Goal: Information Seeking & Learning: Learn about a topic

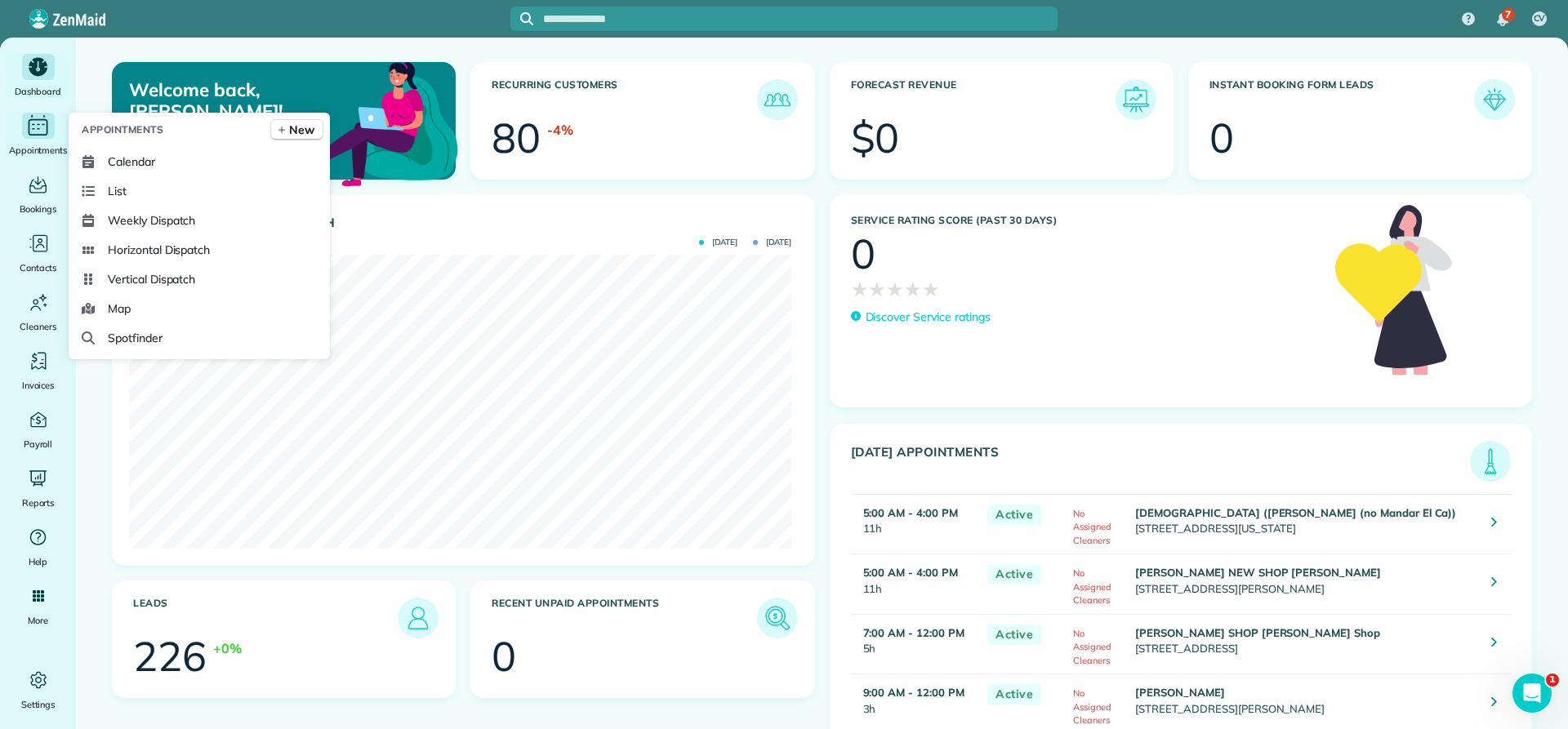
click at [38, 140] on div "Appointments" at bounding box center [38, 135] width 65 height 46
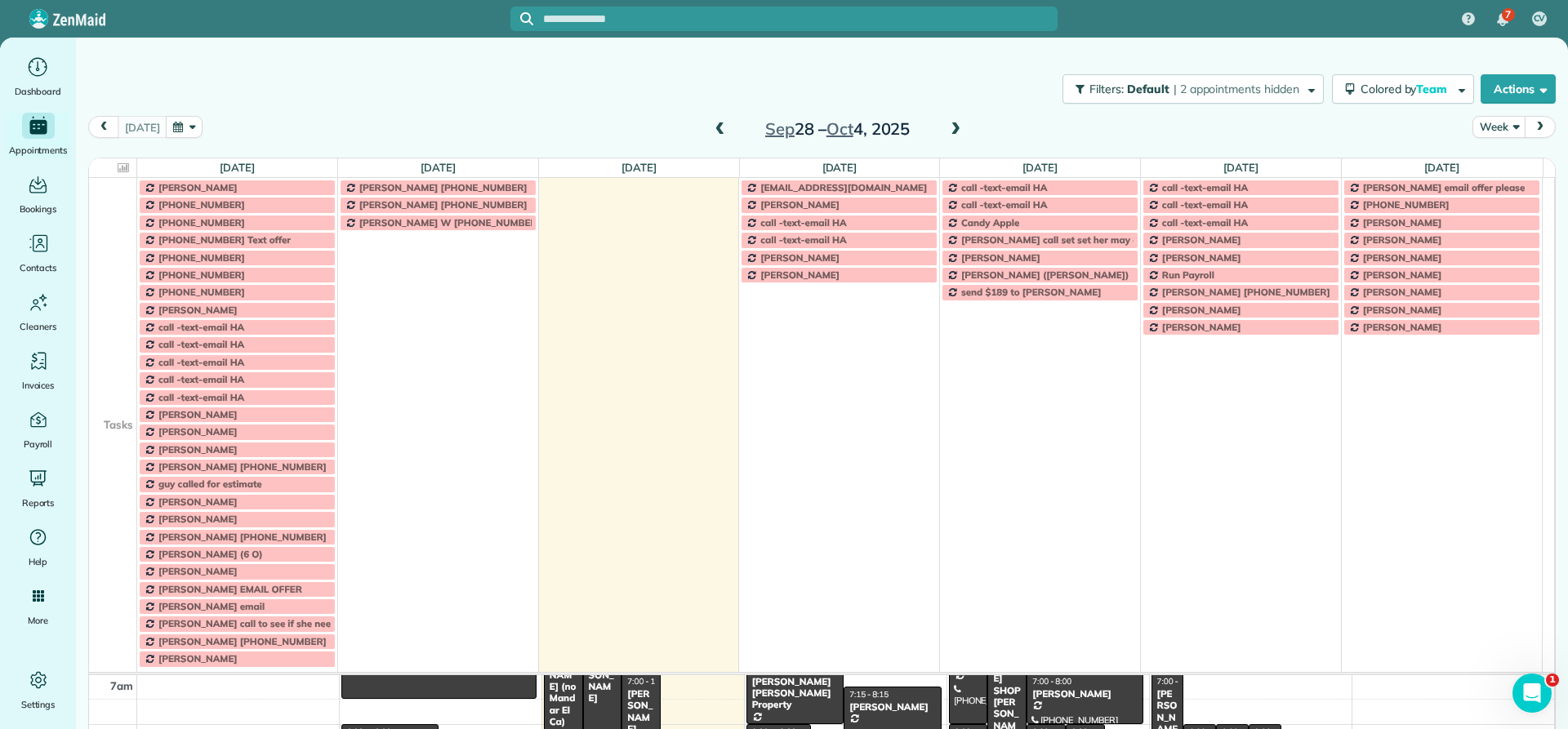
click at [113, 400] on td at bounding box center [113, 397] width 48 height 17
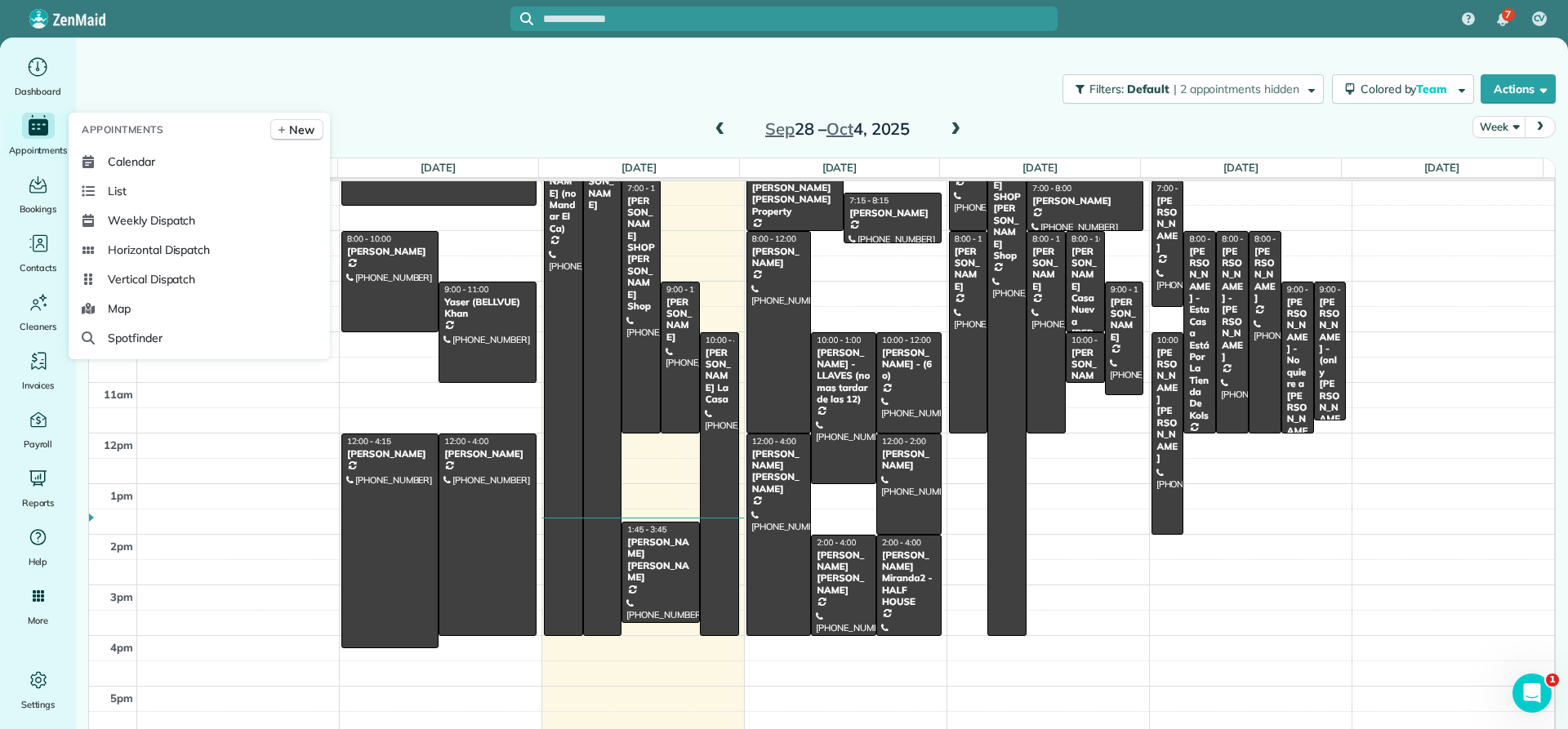
click at [49, 136] on icon "Main" at bounding box center [38, 125] width 25 height 25
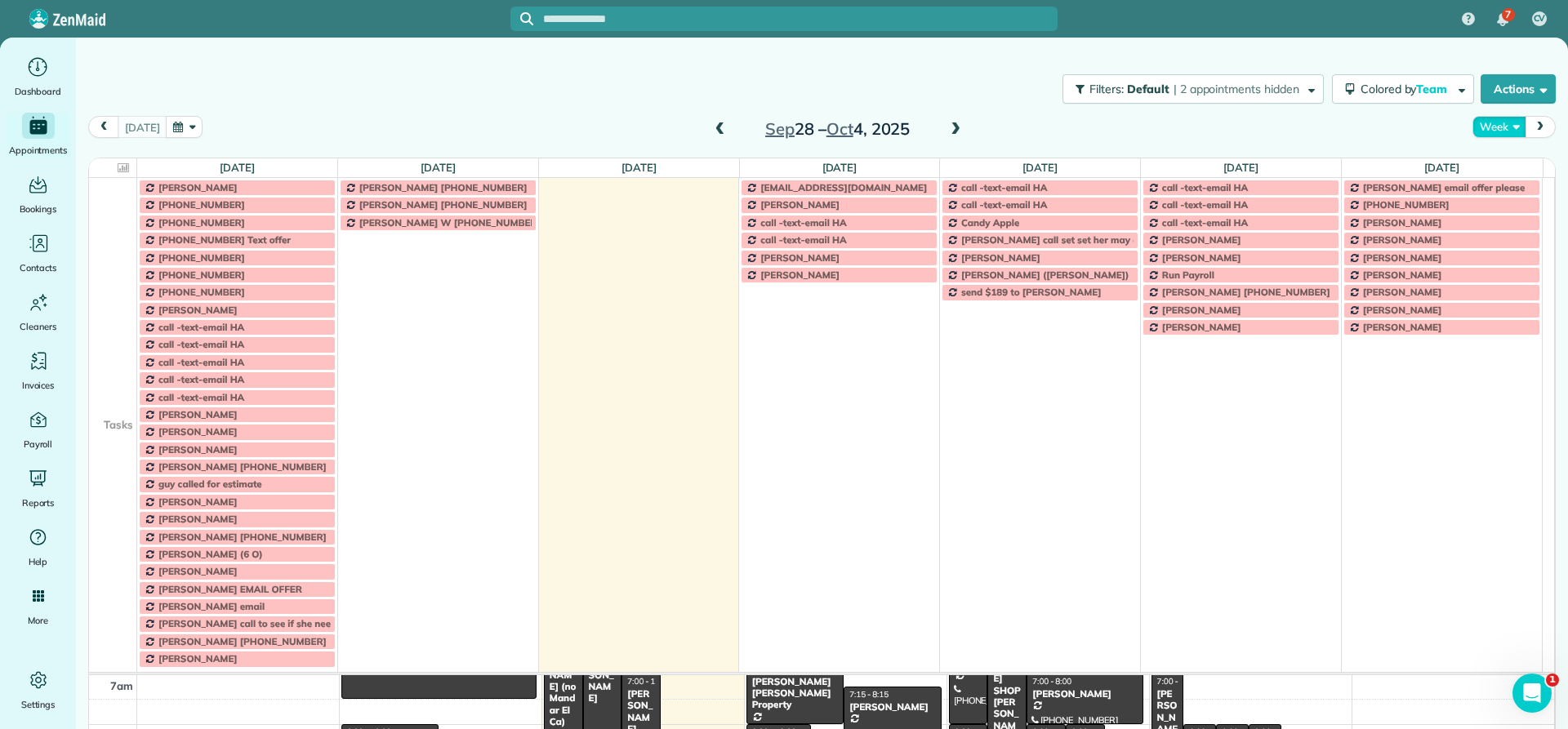
click at [1500, 129] on button "Week" at bounding box center [1499, 127] width 53 height 22
click at [1489, 159] on link "Day" at bounding box center [1538, 165] width 129 height 33
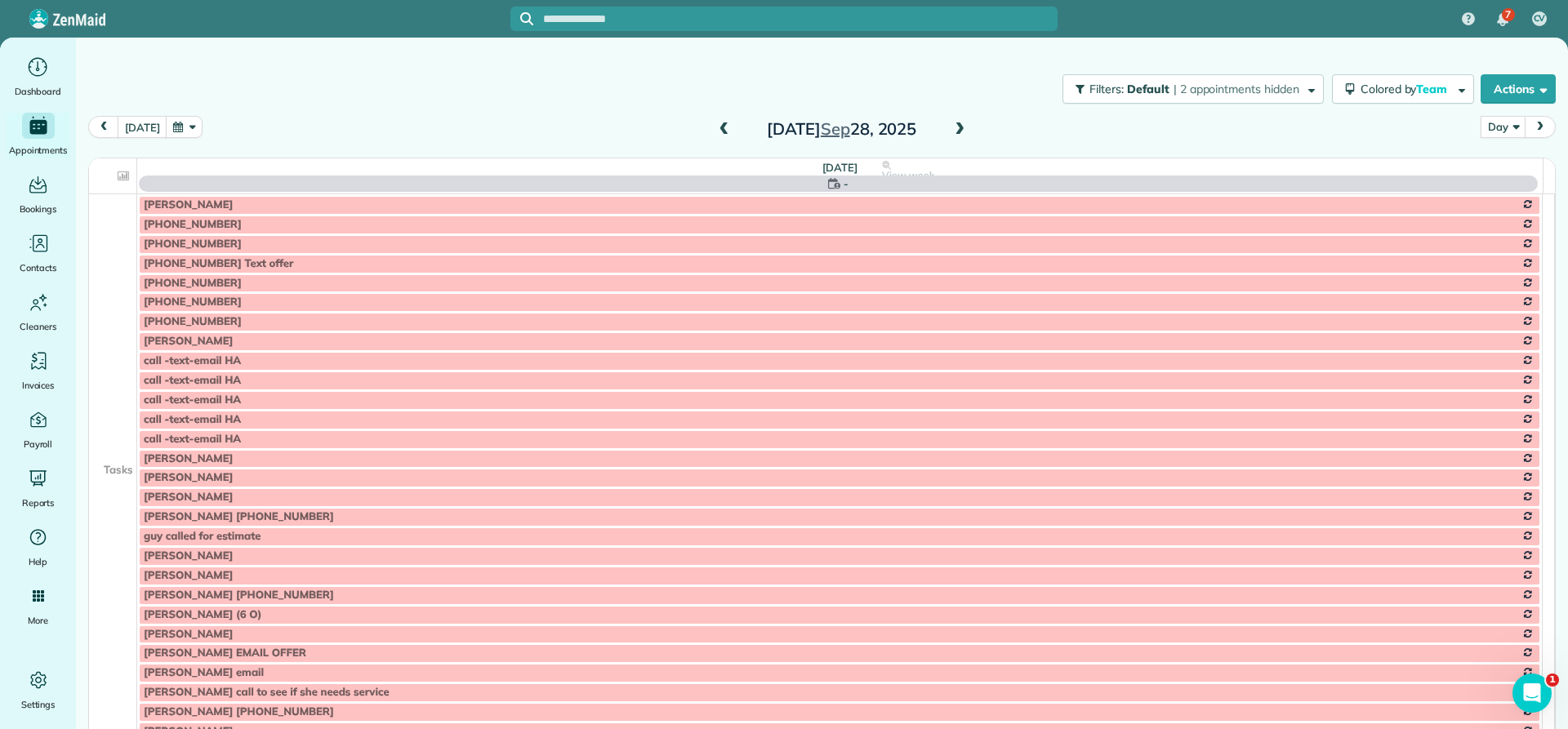
scroll to position [153, 0]
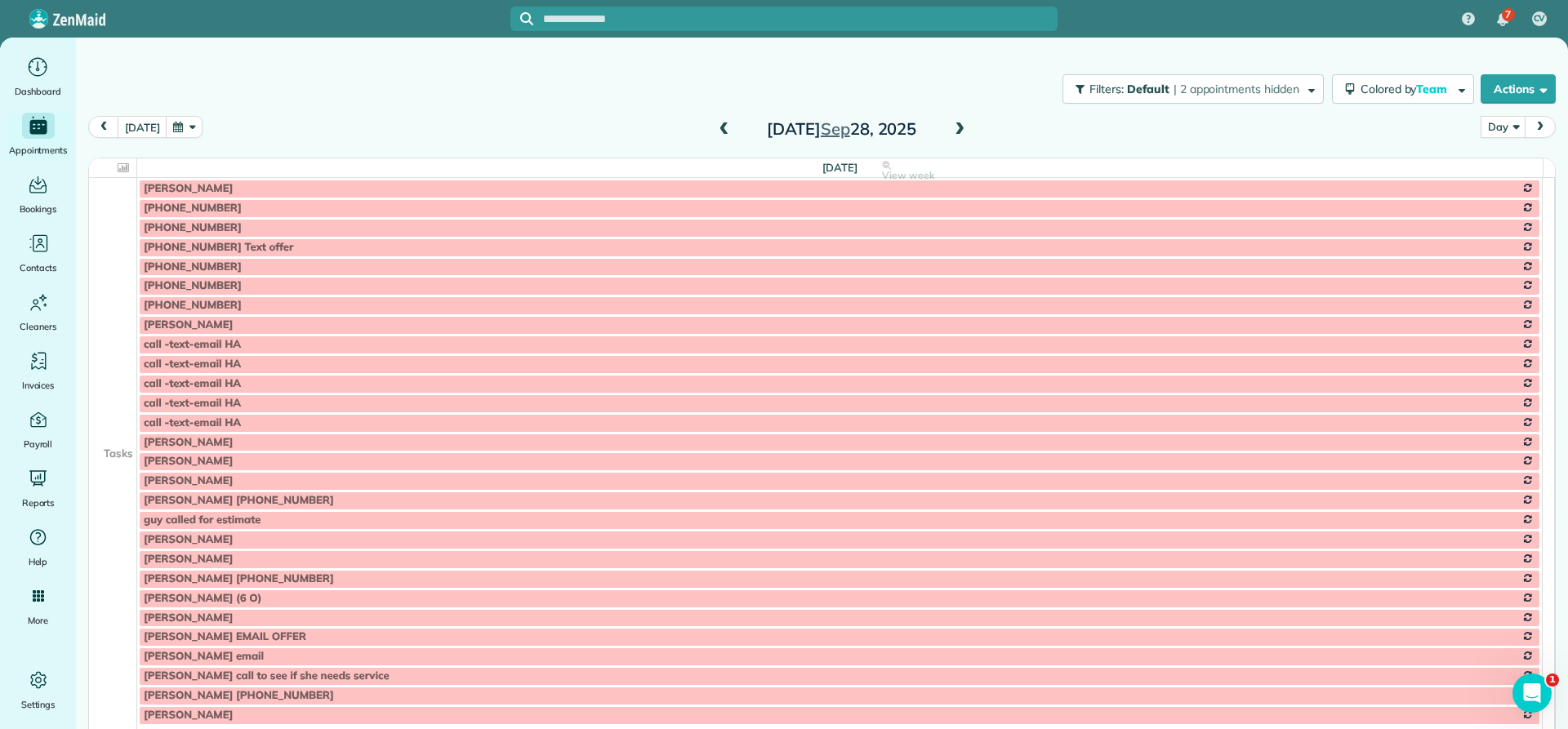
click at [106, 259] on td at bounding box center [113, 266] width 48 height 19
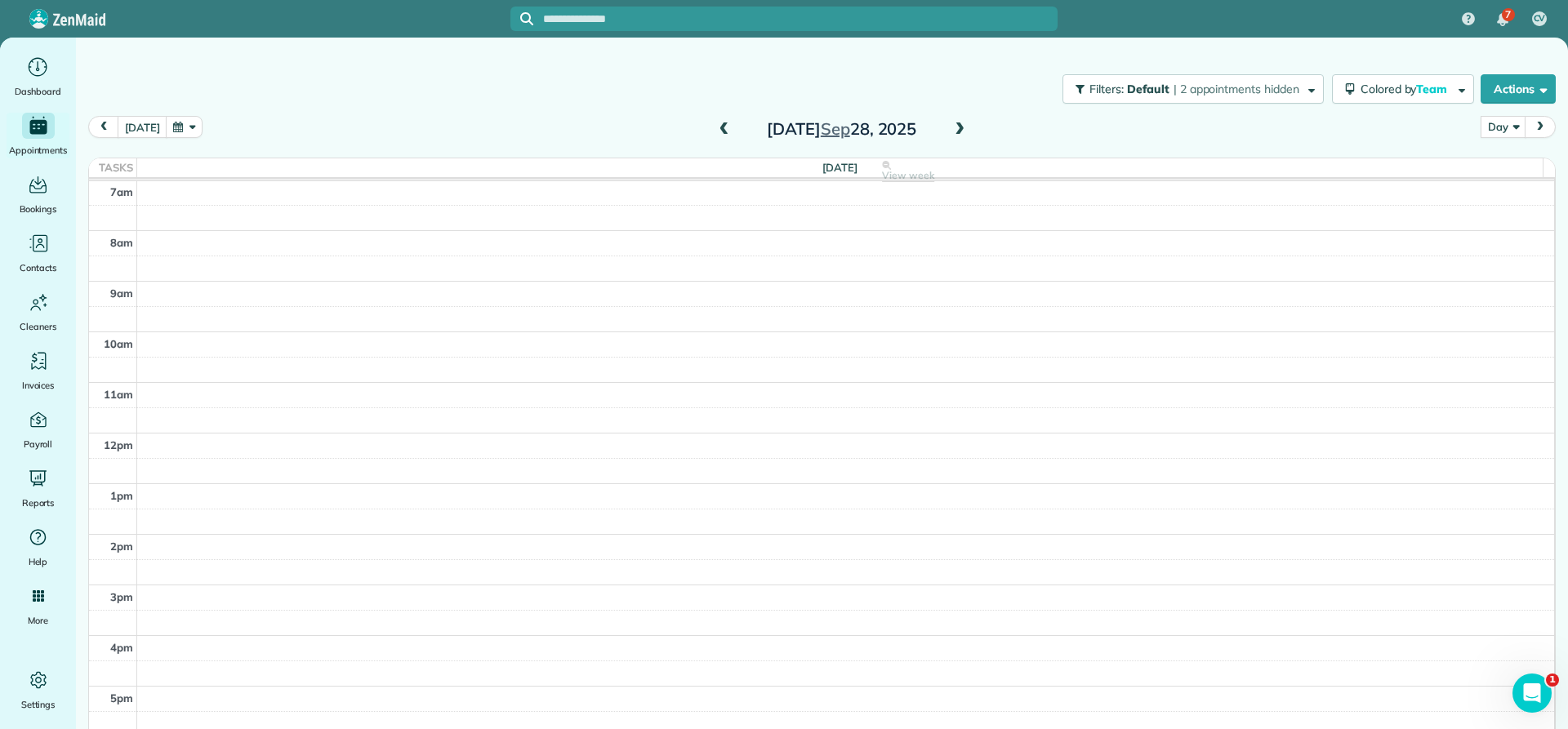
click at [952, 130] on span at bounding box center [960, 130] width 18 height 15
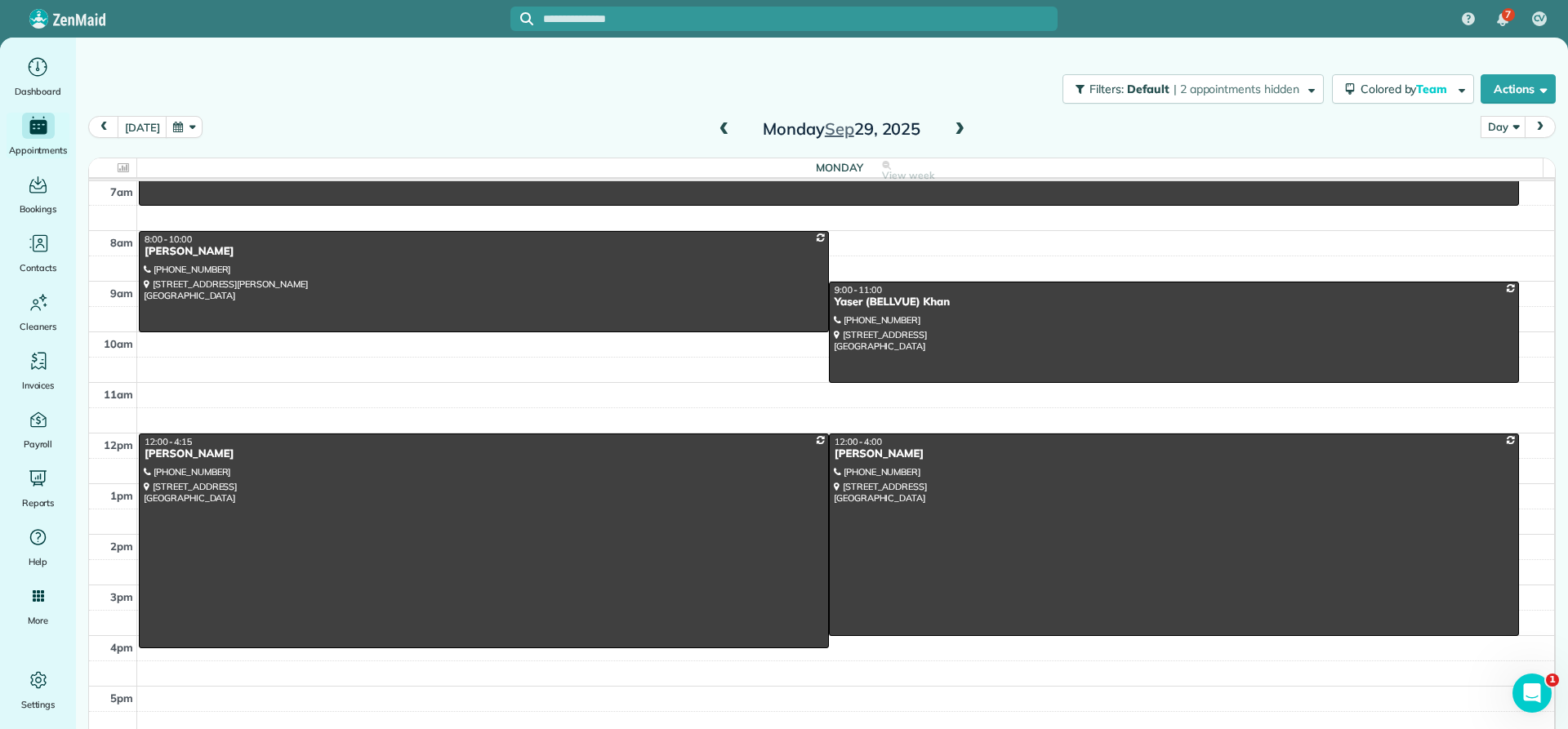
click at [954, 125] on span at bounding box center [960, 130] width 18 height 15
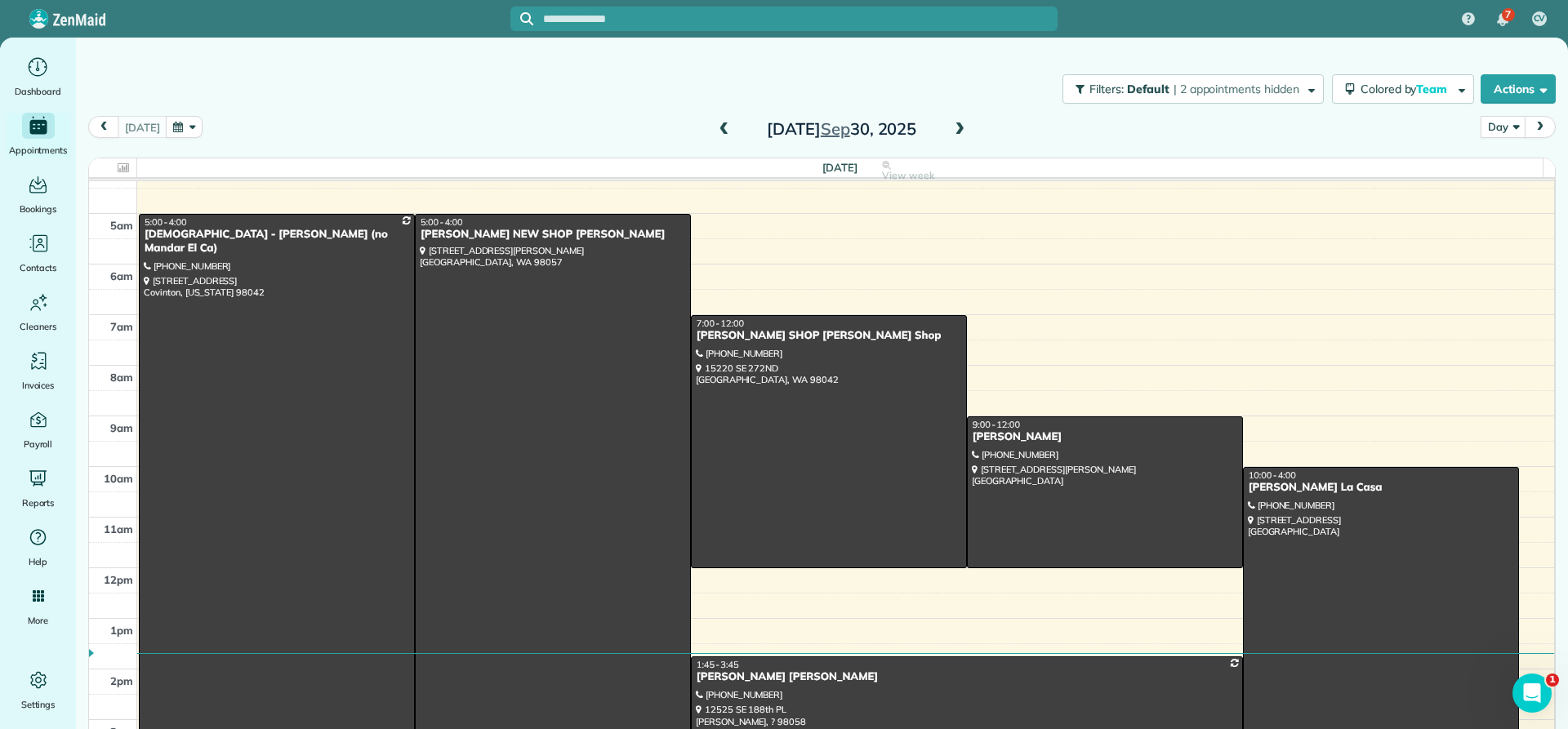
scroll to position [0, 0]
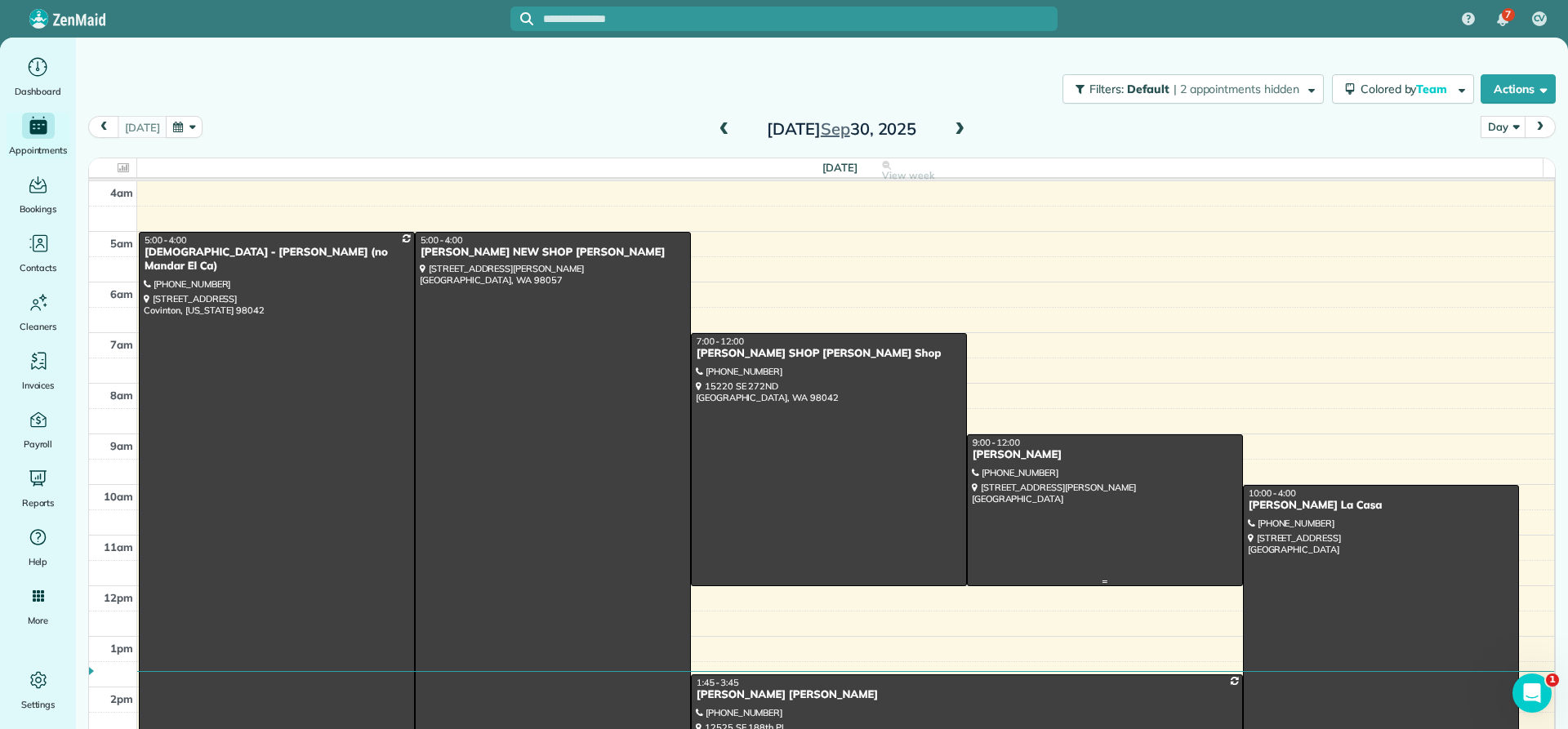
click at [996, 453] on div "[PERSON_NAME]" at bounding box center [1104, 455] width 266 height 14
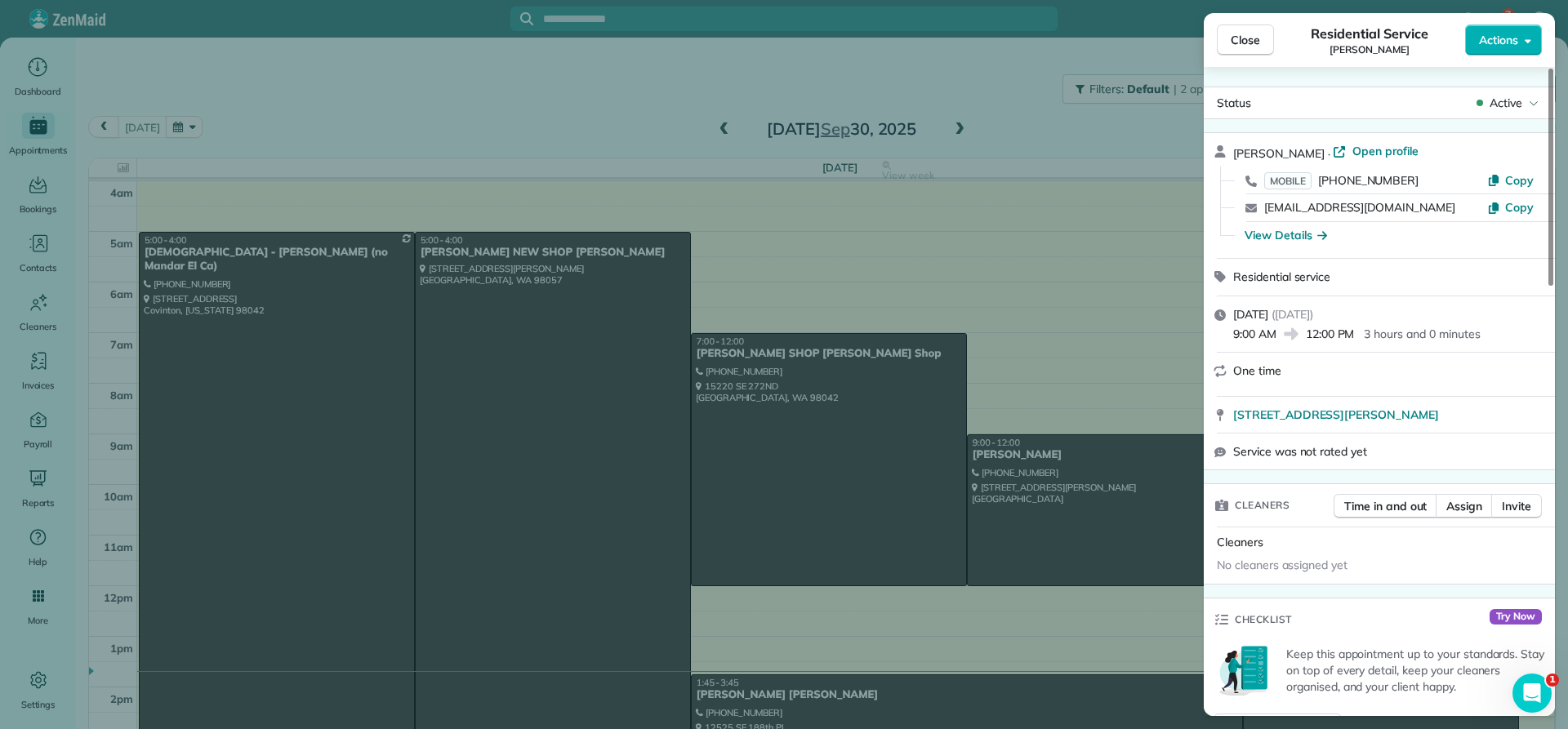
drag, startPoint x: 1324, startPoint y: 148, endPoint x: 1235, endPoint y: 147, distance: 89.0
click at [1235, 147] on div "[PERSON_NAME] · Open profile" at bounding box center [1389, 152] width 312 height 19
copy span "[PERSON_NAME]"
click at [1285, 237] on div "View Details" at bounding box center [1286, 235] width 82 height 16
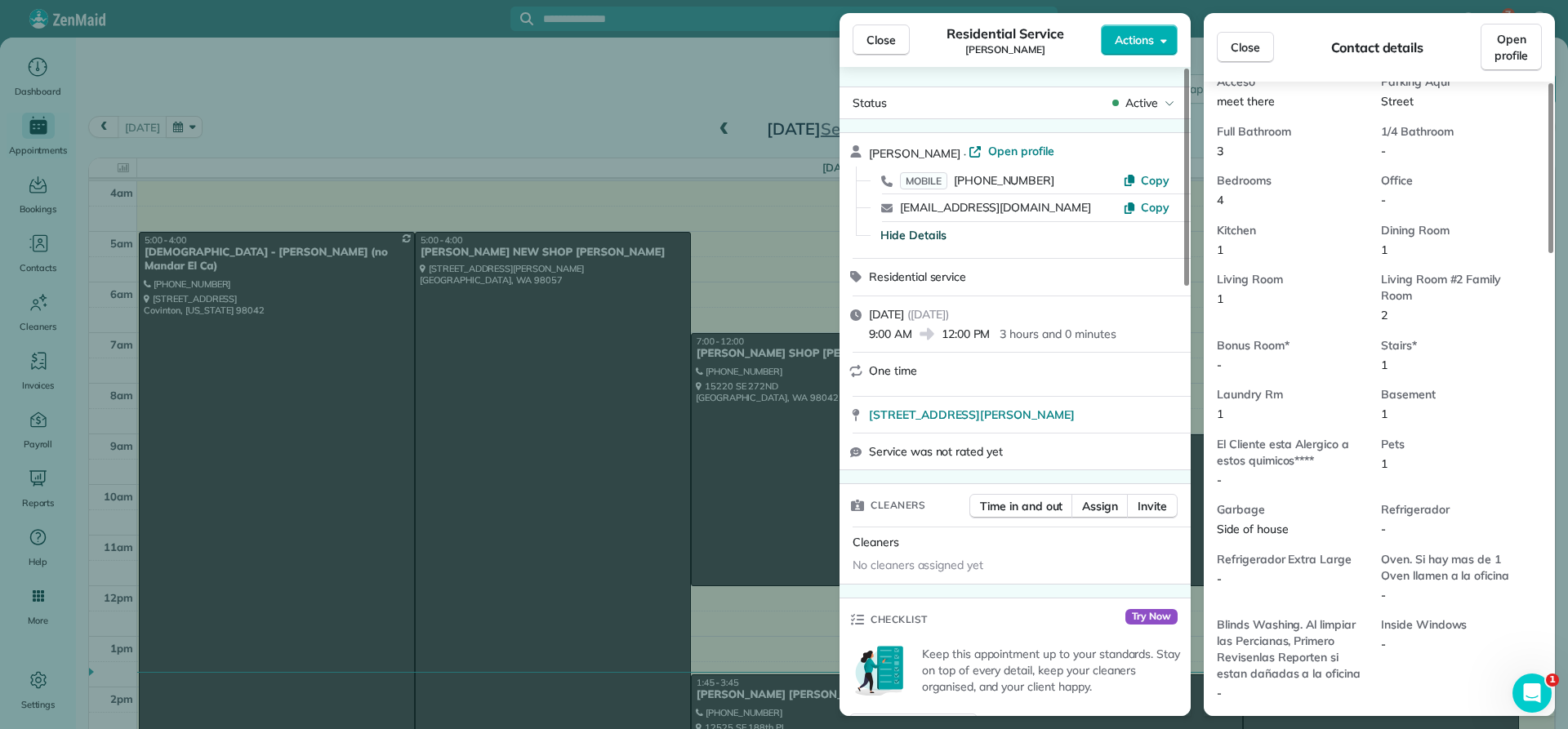
scroll to position [986, 0]
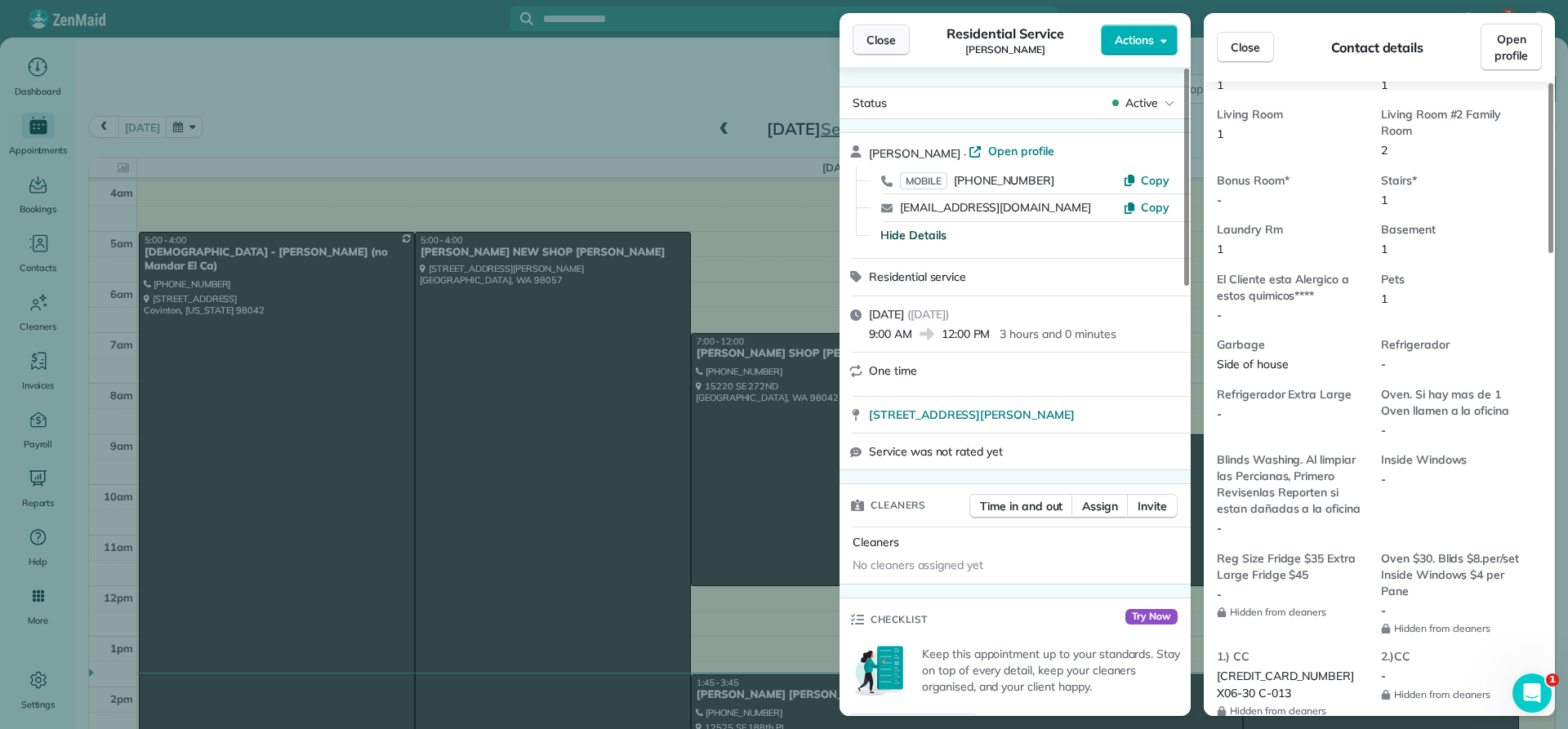
click at [876, 38] on span "Close" at bounding box center [881, 40] width 29 height 16
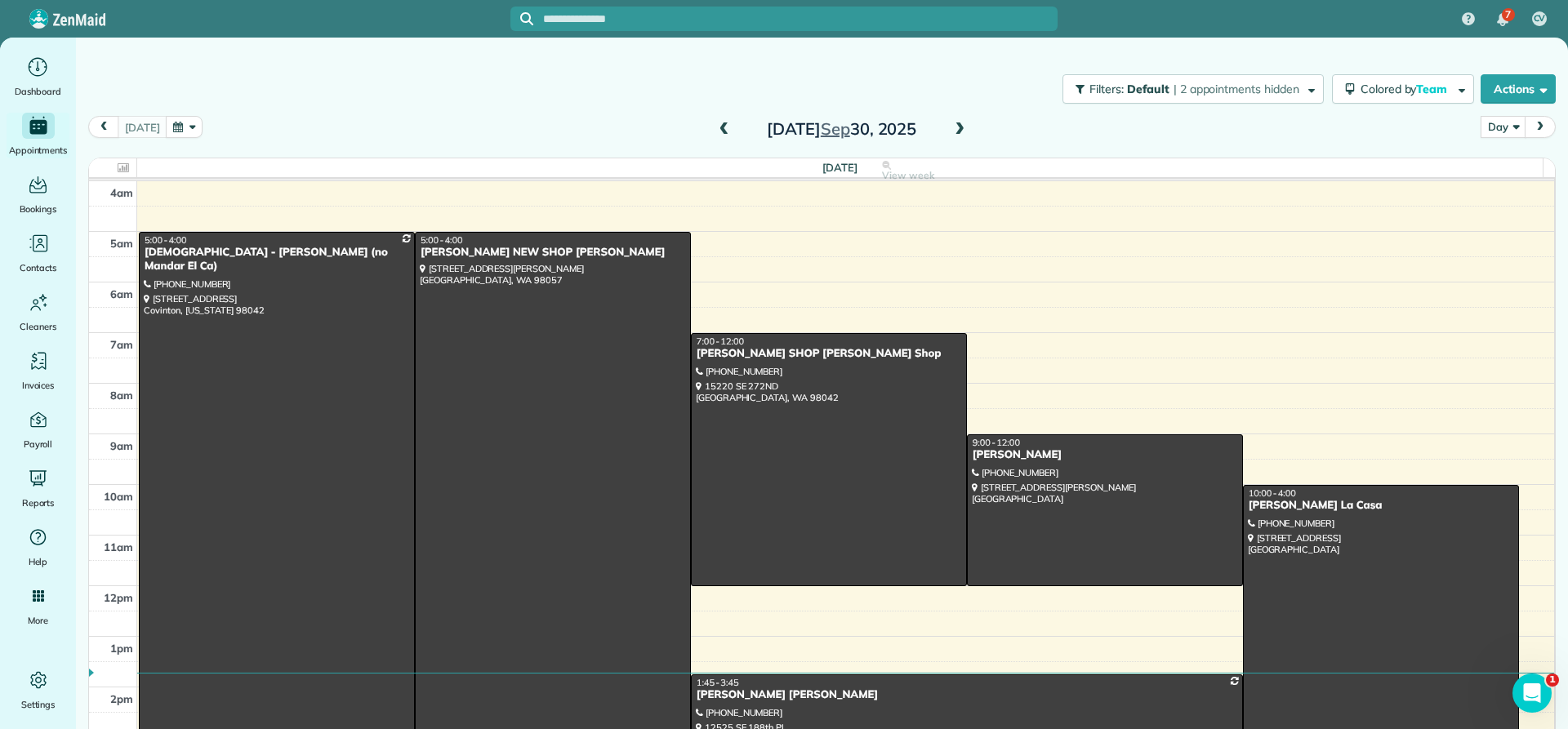
click at [950, 131] on span at bounding box center [960, 130] width 18 height 15
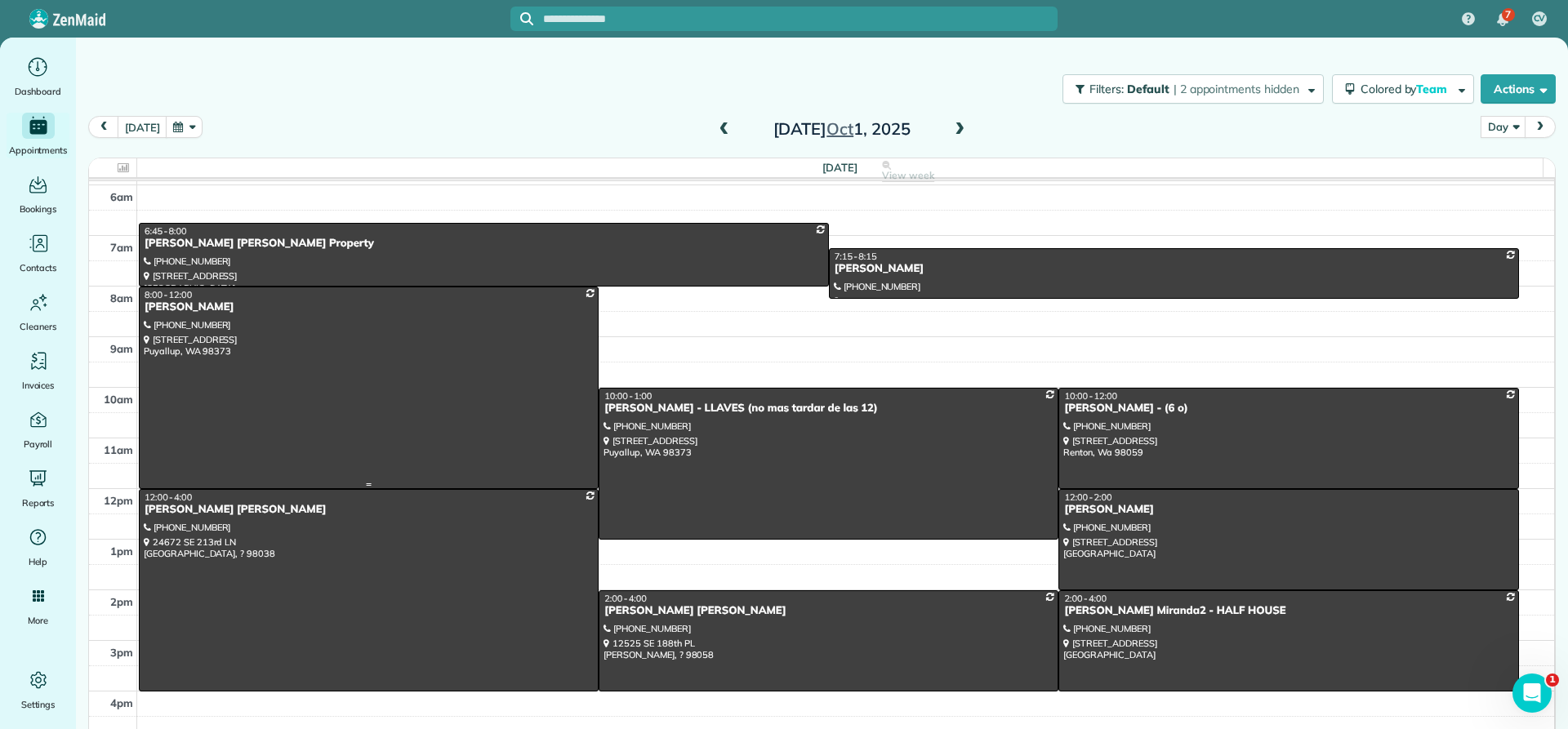
scroll to position [71, 0]
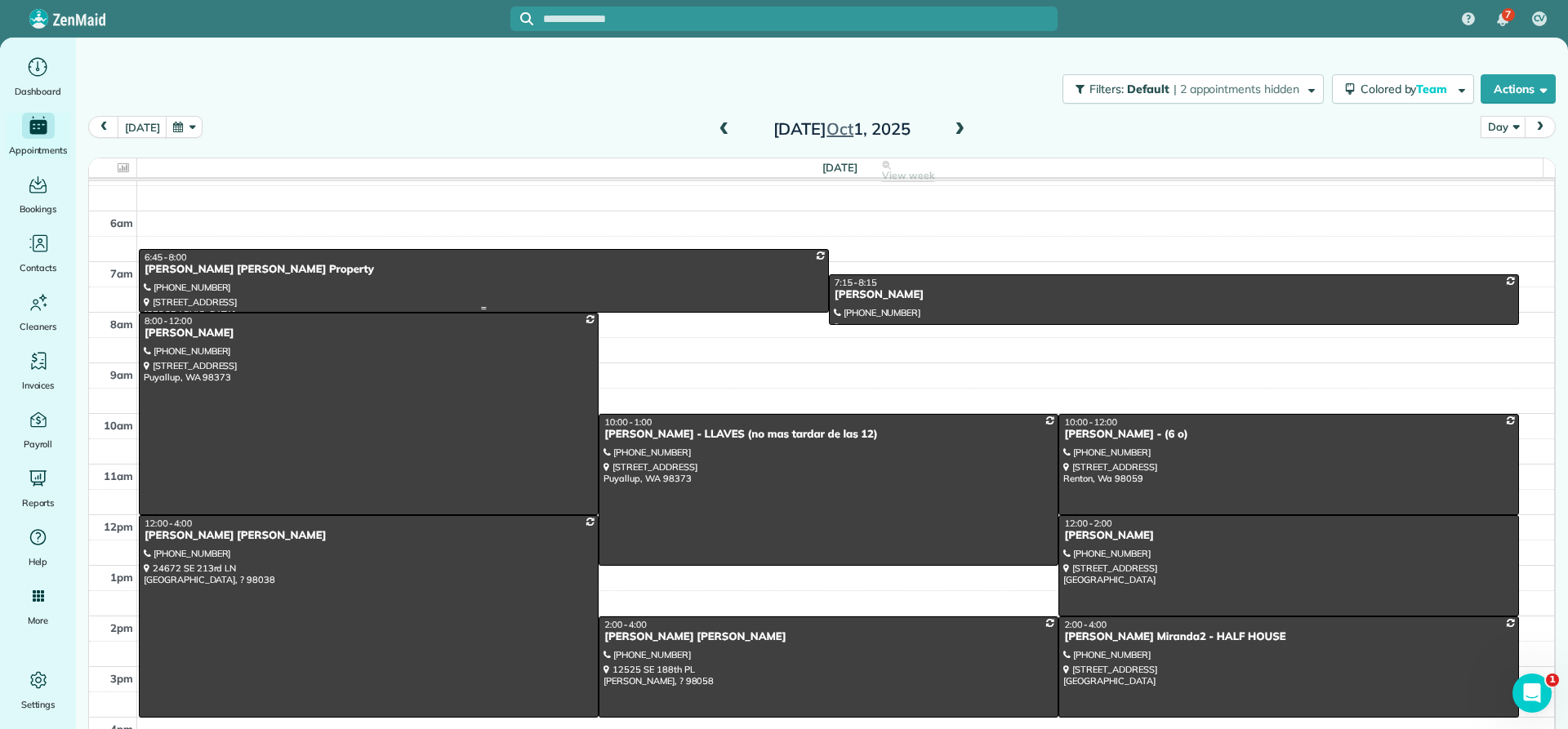
click at [179, 272] on div "[PERSON_NAME] [PERSON_NAME] Property" at bounding box center [484, 269] width 681 height 14
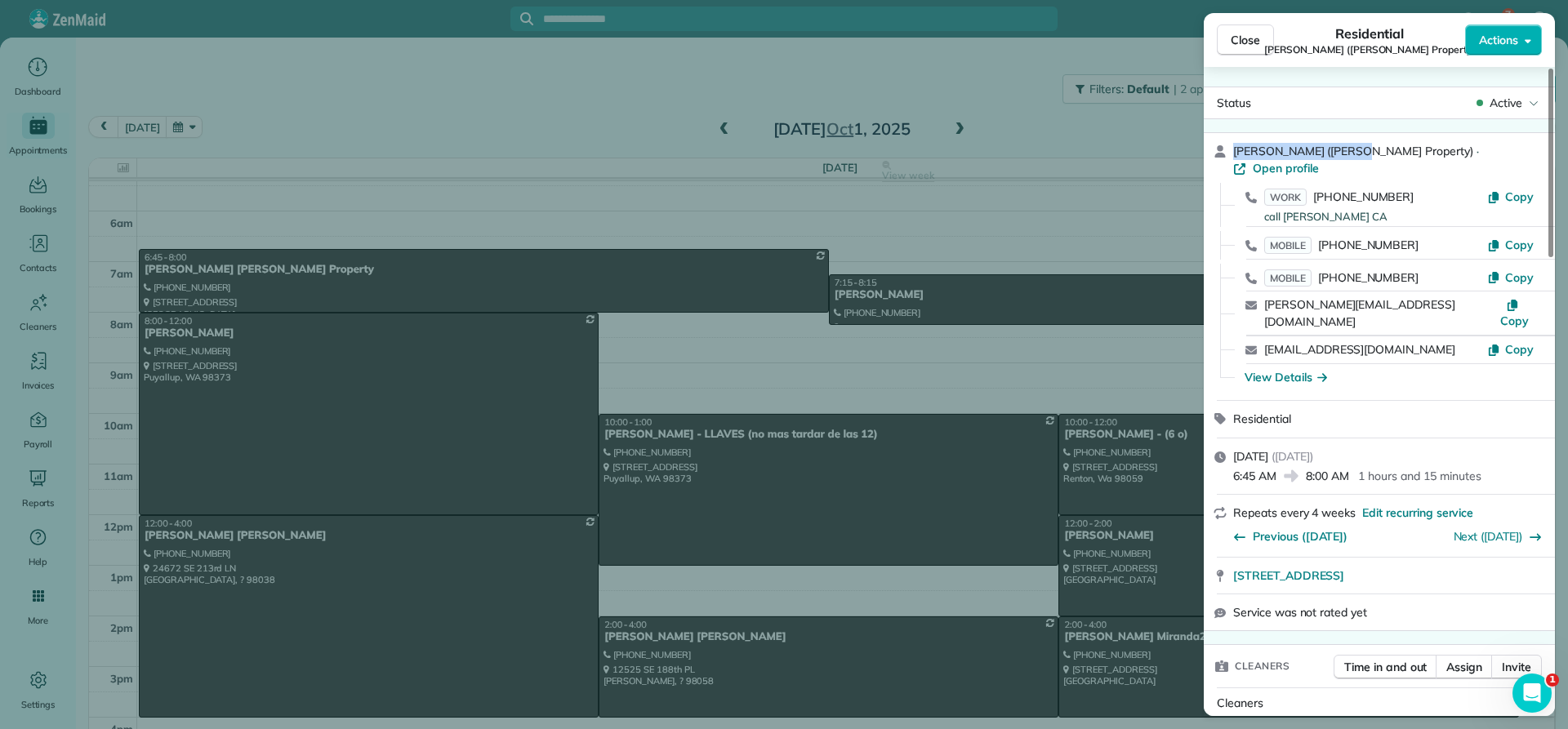
drag, startPoint x: 1359, startPoint y: 148, endPoint x: 1230, endPoint y: 148, distance: 129.0
click at [1230, 148] on div "[PERSON_NAME] ([PERSON_NAME] Property) · Open profile WORK [PHONE_NUMBER] call …" at bounding box center [1380, 267] width 351 height 267
copy span "[PERSON_NAME]"
click at [1295, 370] on div "View Details" at bounding box center [1286, 378] width 82 height 16
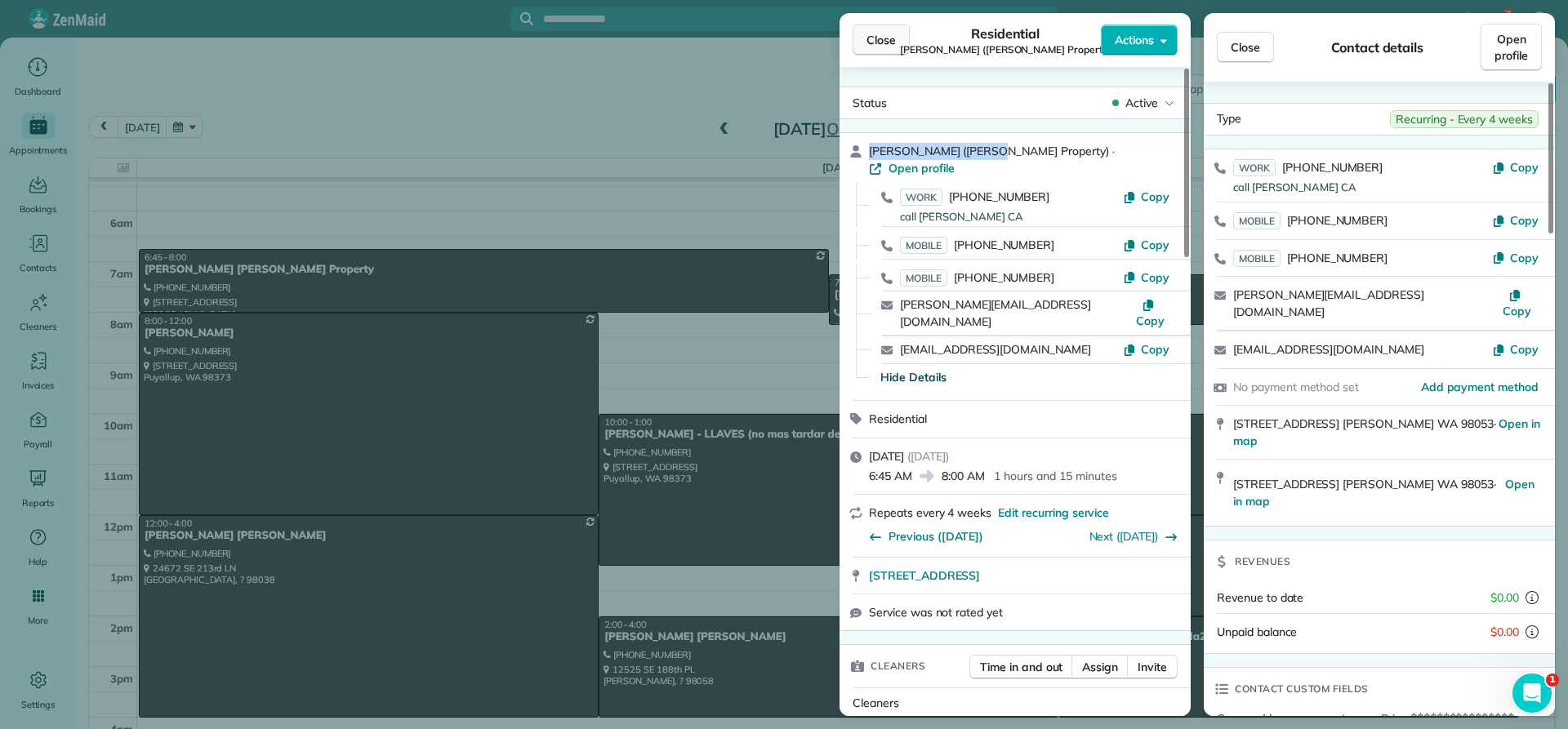
click at [884, 43] on span "Close" at bounding box center [881, 40] width 29 height 16
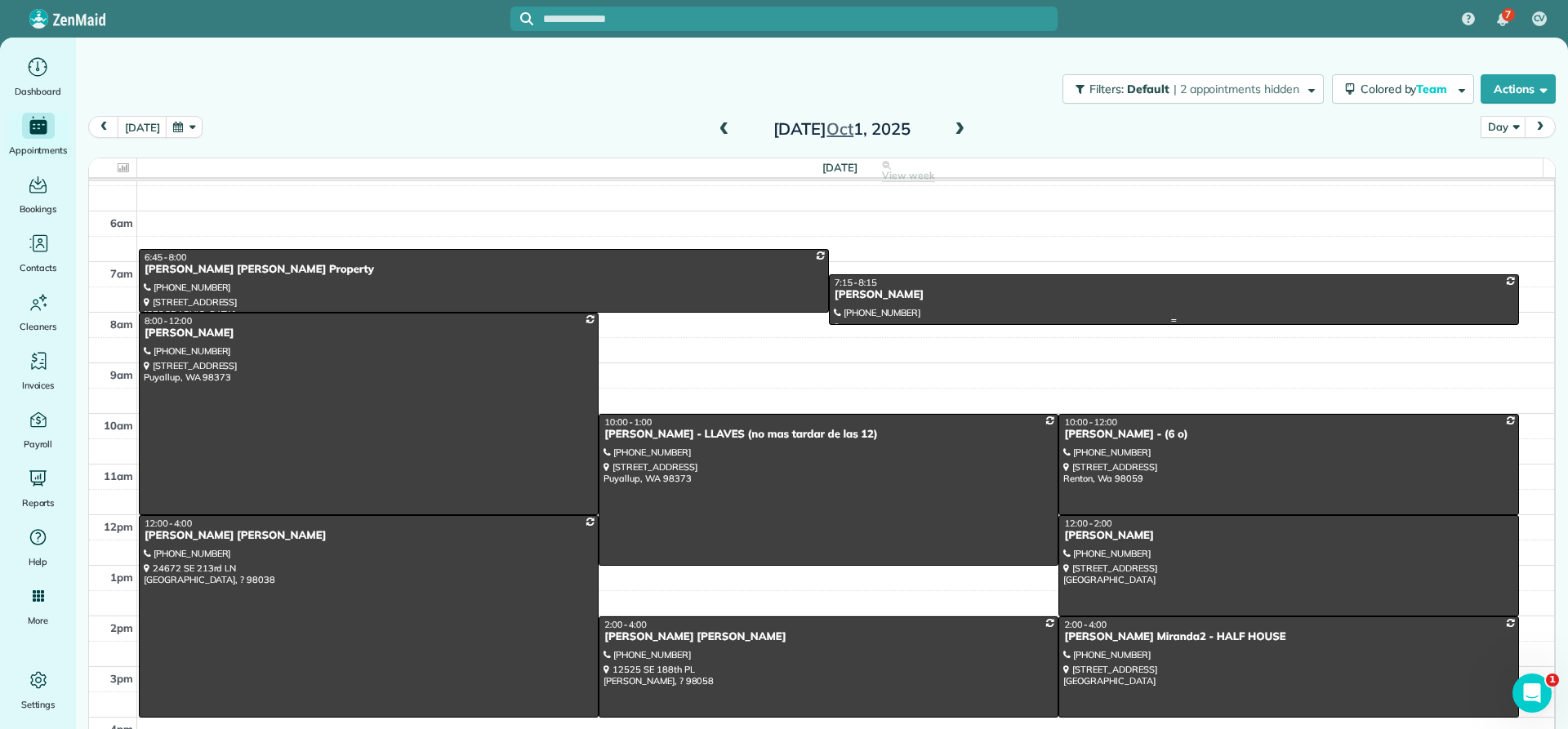
click at [857, 290] on div "[PERSON_NAME]" at bounding box center [1175, 295] width 681 height 14
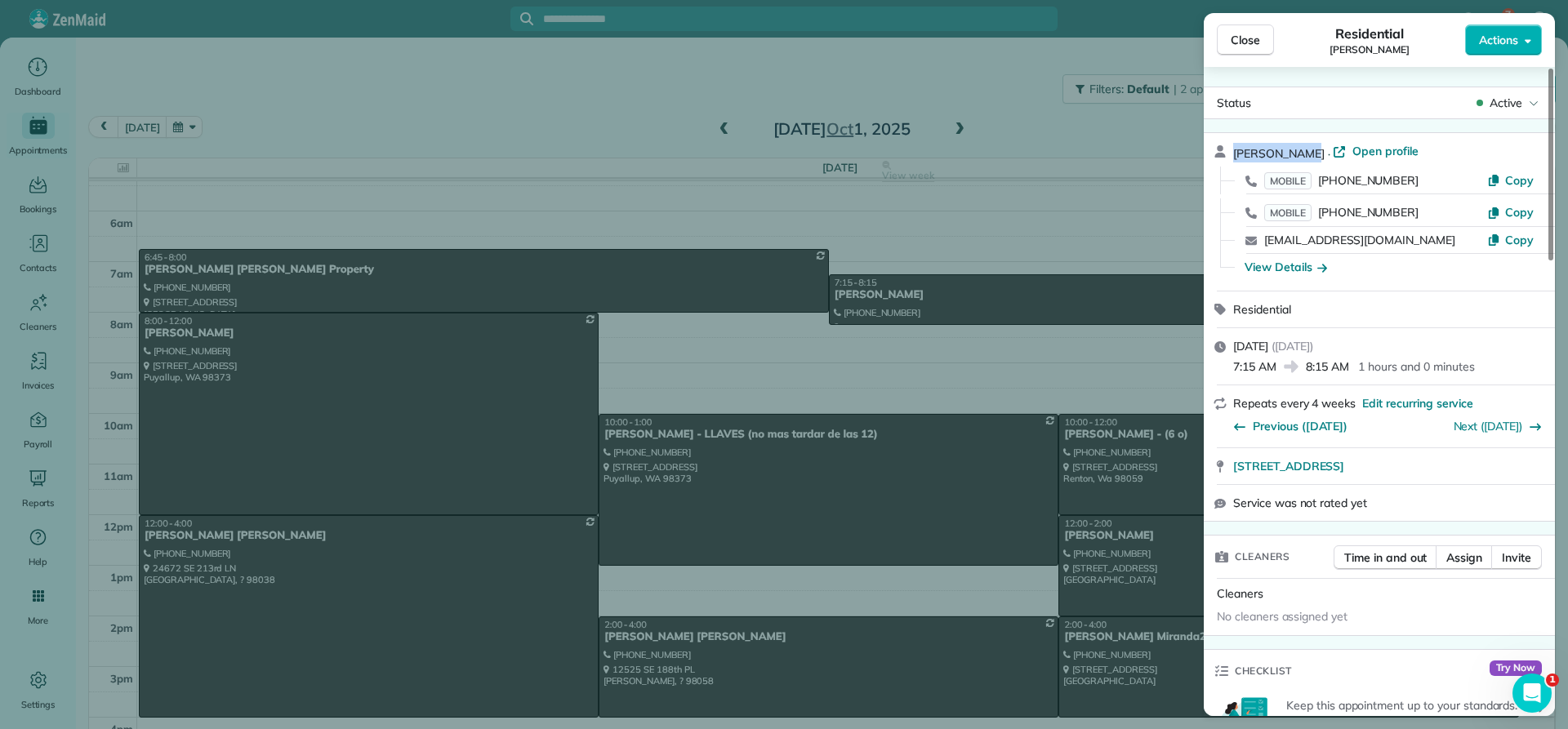
drag, startPoint x: 1309, startPoint y: 147, endPoint x: 1230, endPoint y: 153, distance: 79.2
click at [1230, 153] on div "[PERSON_NAME] · Open profile MOBILE [PHONE_NUMBER] Copy MOBILE [PHONE_NUMBER] C…" at bounding box center [1380, 212] width 351 height 157
copy span "[PERSON_NAME]"
click at [1299, 268] on div "View Details" at bounding box center [1286, 267] width 82 height 16
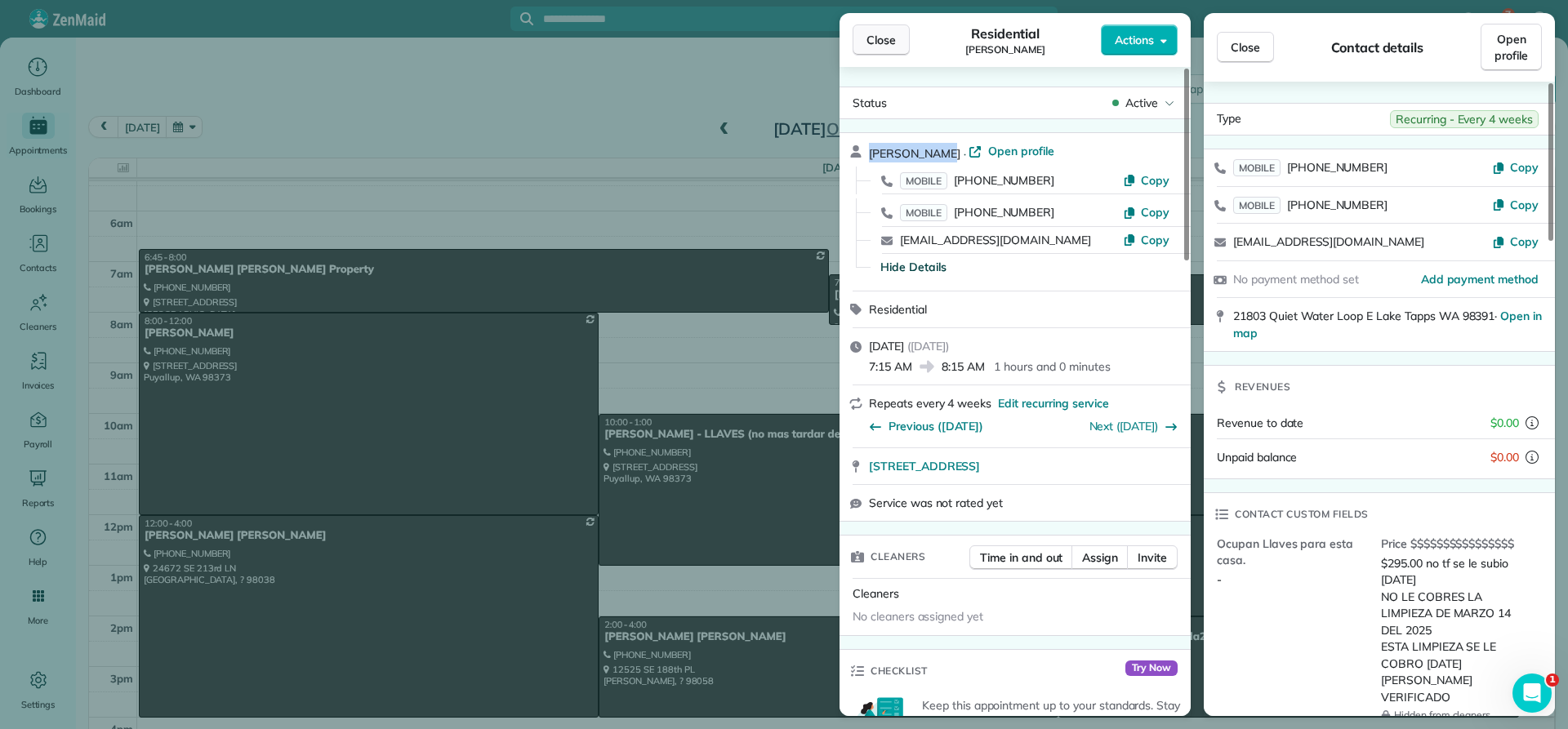
click at [885, 39] on span "Close" at bounding box center [881, 40] width 29 height 16
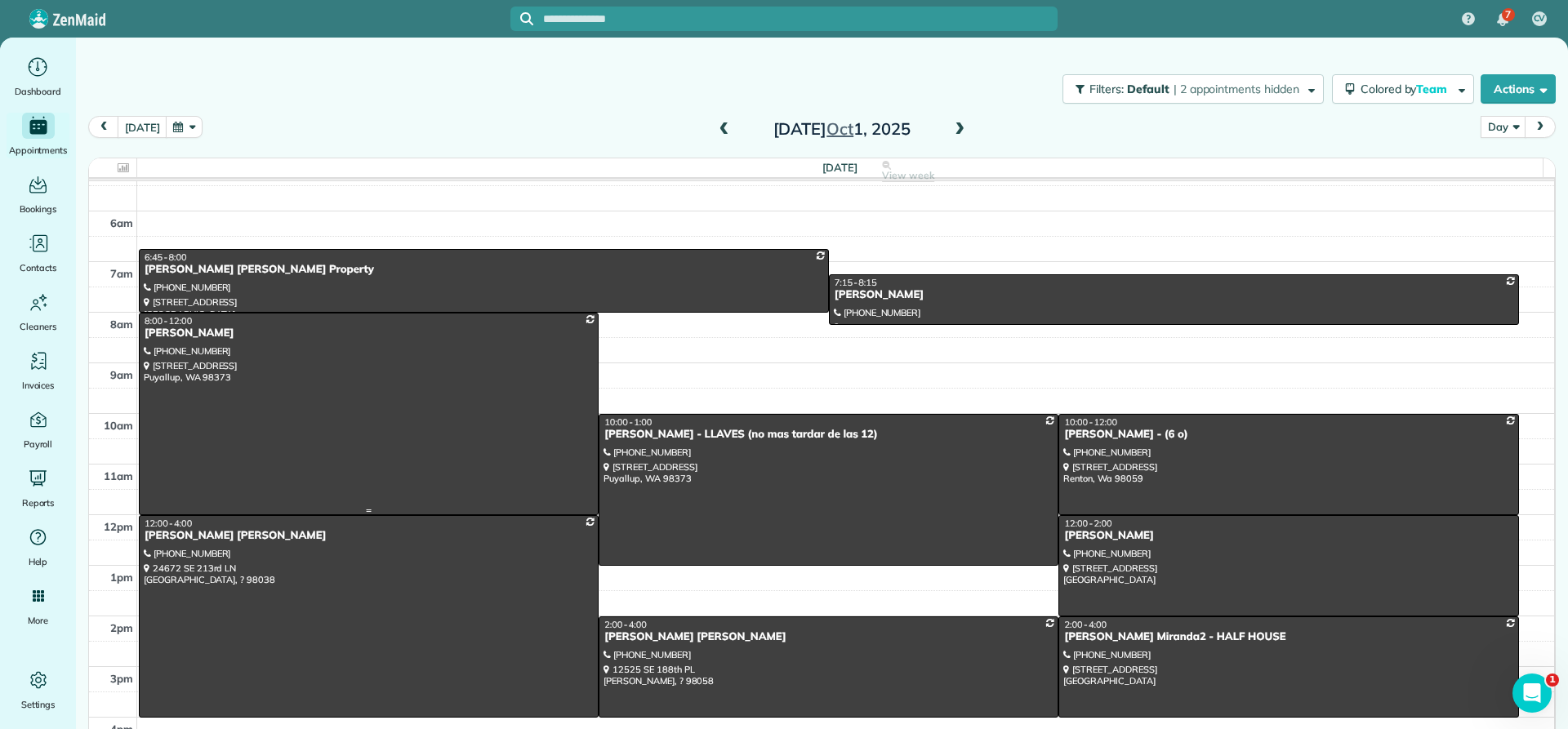
click at [174, 339] on div "[PERSON_NAME]" at bounding box center [369, 333] width 450 height 14
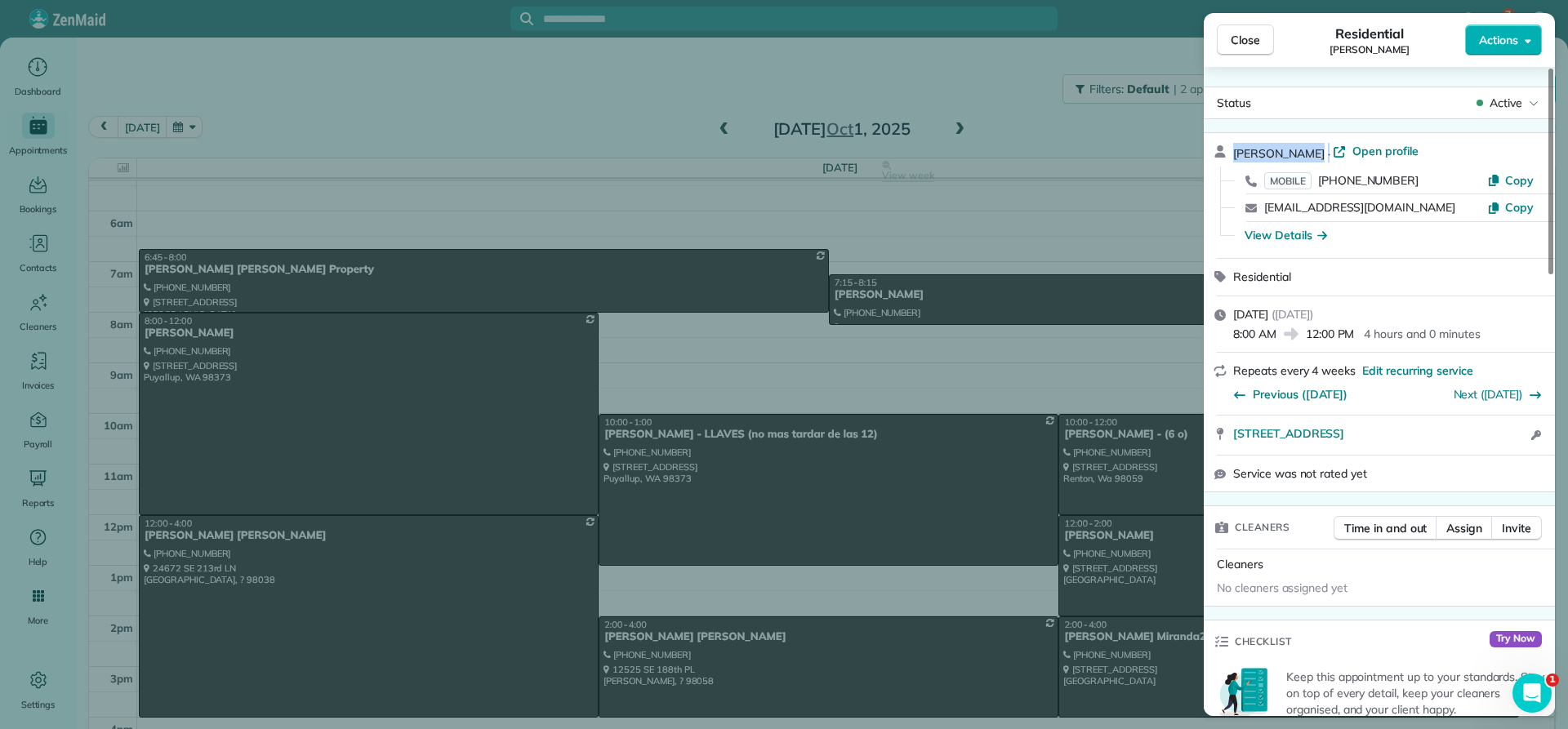
drag, startPoint x: 1303, startPoint y: 144, endPoint x: 1233, endPoint y: 150, distance: 70.3
click at [1233, 150] on div "[PERSON_NAME] · Open profile" at bounding box center [1389, 152] width 312 height 19
click at [1300, 236] on div "View Details" at bounding box center [1286, 235] width 82 height 16
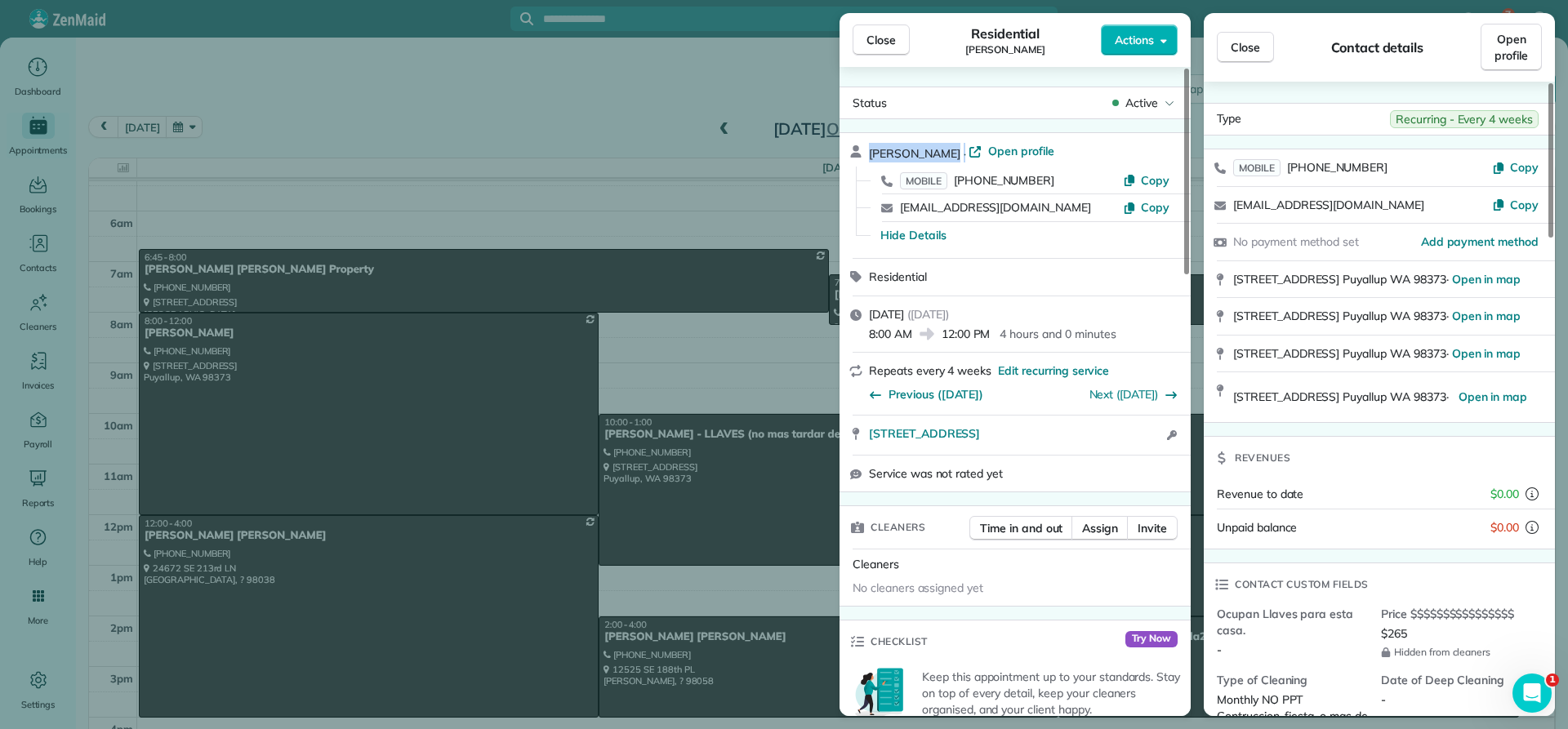
click at [874, 39] on span "Close" at bounding box center [881, 40] width 29 height 16
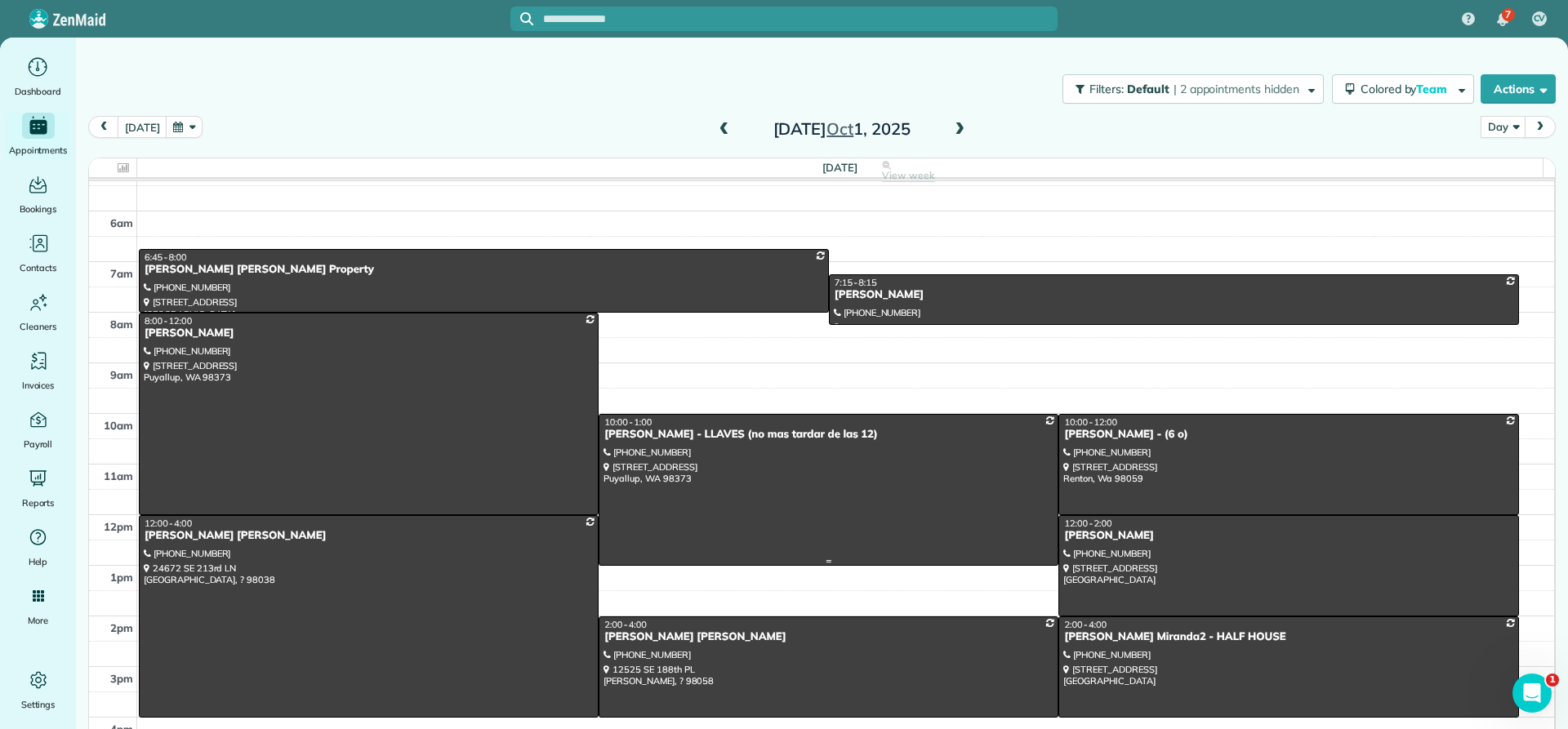
click at [654, 443] on div at bounding box center [828, 490] width 458 height 150
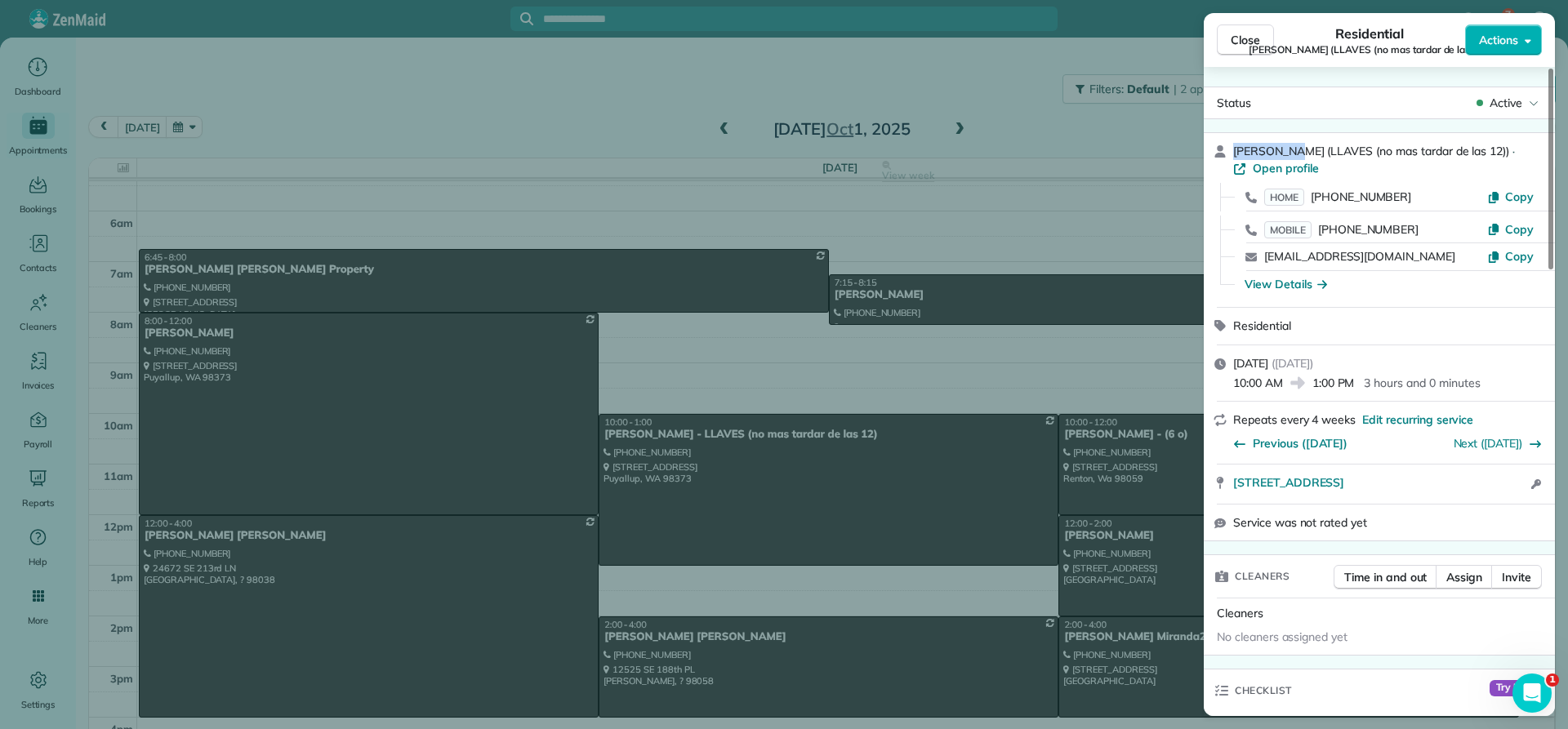
drag, startPoint x: 1289, startPoint y: 149, endPoint x: 1219, endPoint y: 158, distance: 70.6
click at [1219, 158] on div "[PERSON_NAME] (LLAVES (no mas tardar de las 12)) · Open profile HOME [PHONE_NUM…" at bounding box center [1380, 220] width 351 height 174
copy span "[PERSON_NAME]"
click at [1282, 291] on div "View Details" at bounding box center [1286, 284] width 82 height 16
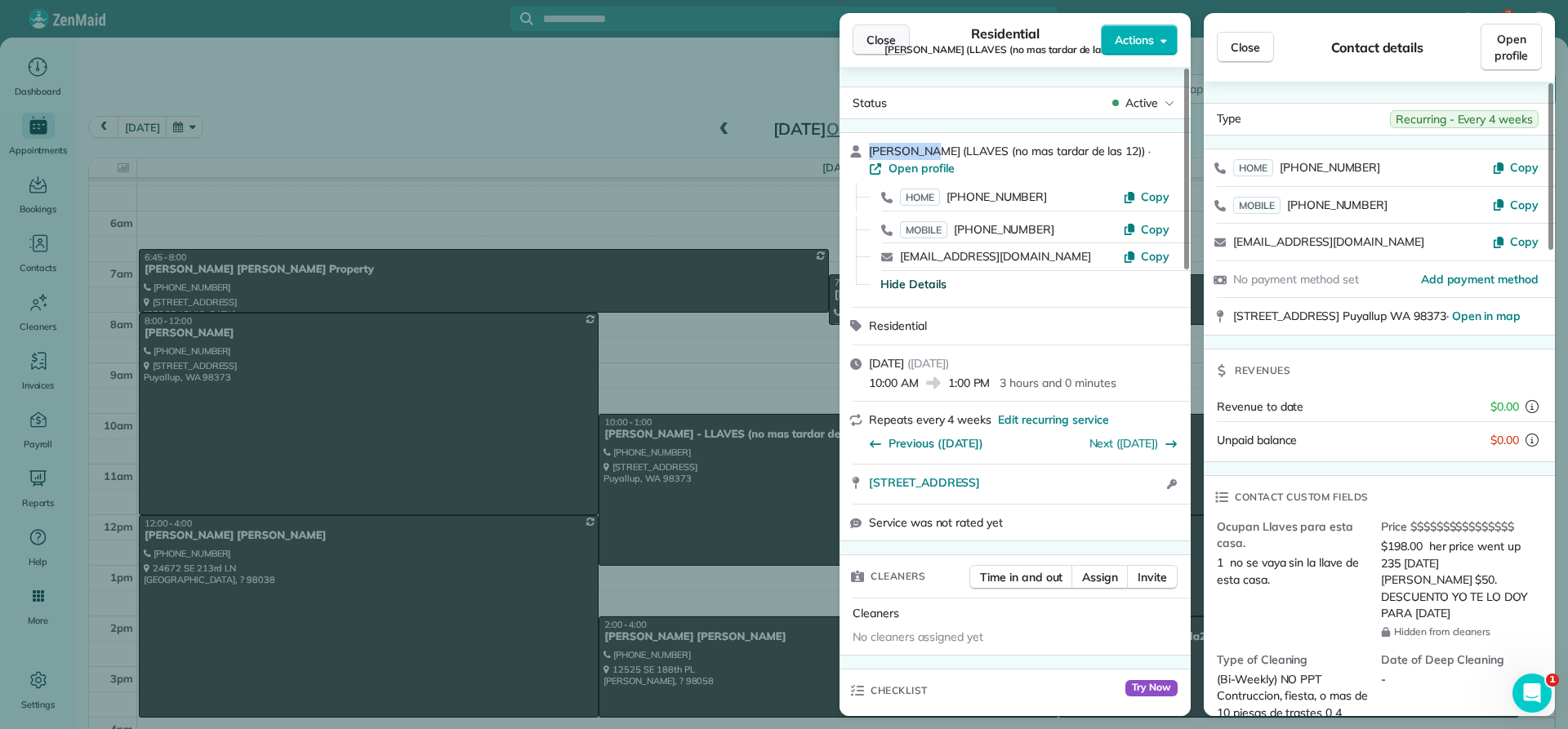
click at [878, 35] on span "Close" at bounding box center [881, 40] width 29 height 16
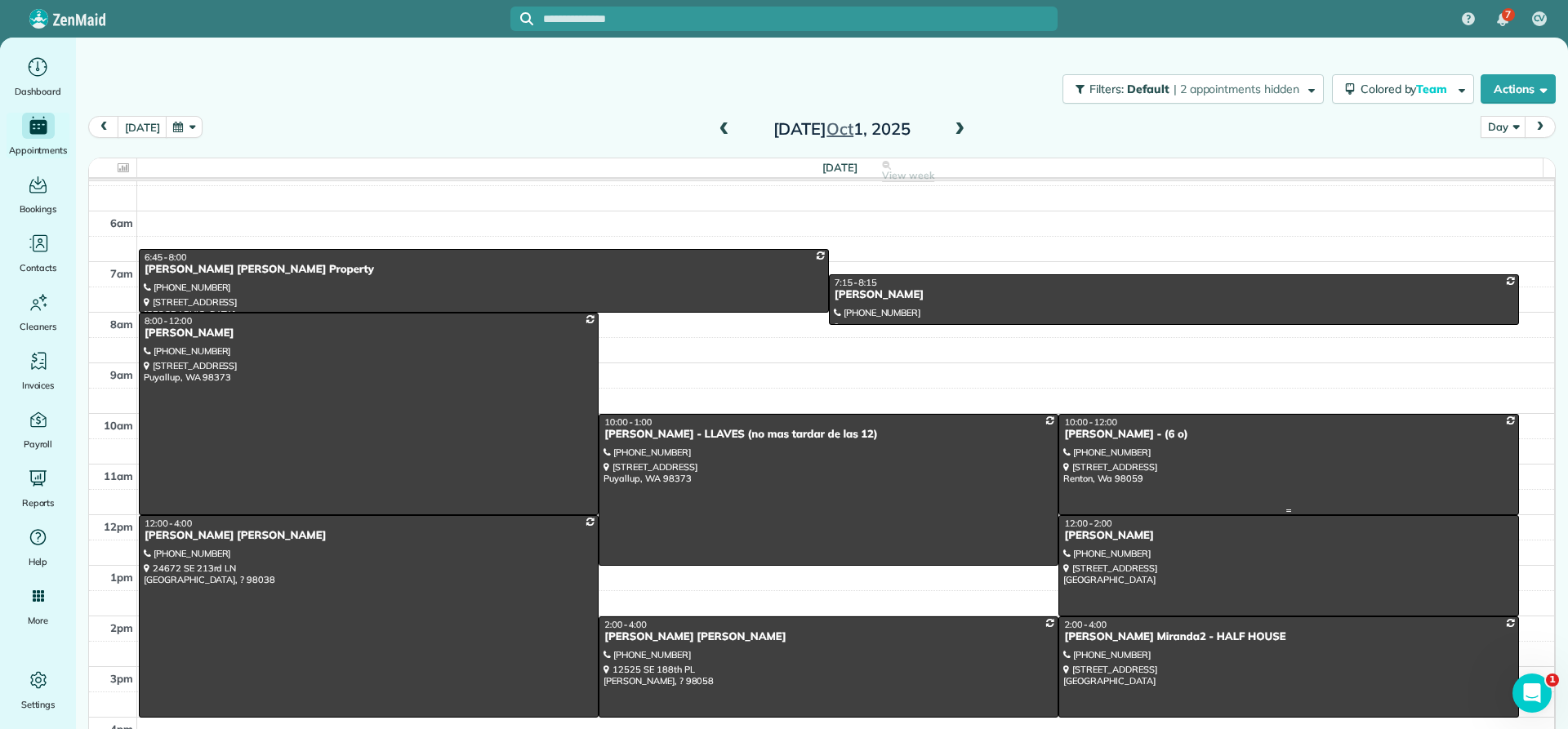
click at [1086, 444] on div at bounding box center [1288, 465] width 458 height 100
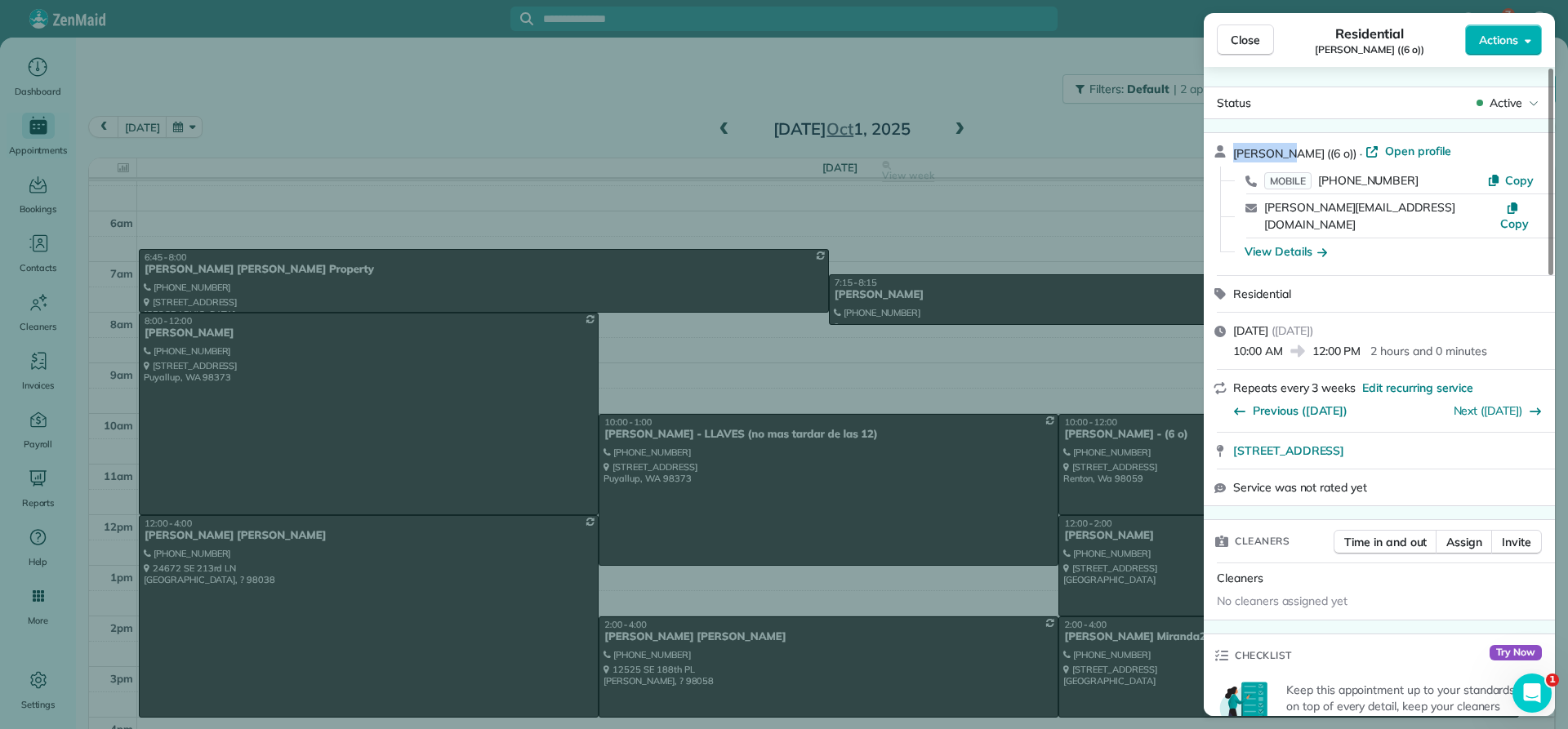
drag, startPoint x: 1289, startPoint y: 149, endPoint x: 1230, endPoint y: 150, distance: 59.0
click at [1230, 150] on div "[PERSON_NAME] ((6 o)) · Open profile MOBILE [PHONE_NUMBER] Copy [EMAIL_ADDRESS]…" at bounding box center [1380, 204] width 351 height 142
copy span "[PERSON_NAME]"
drag, startPoint x: 1264, startPoint y: 33, endPoint x: 1255, endPoint y: 38, distance: 10.3
click at [1263, 34] on button "Close" at bounding box center [1245, 40] width 57 height 31
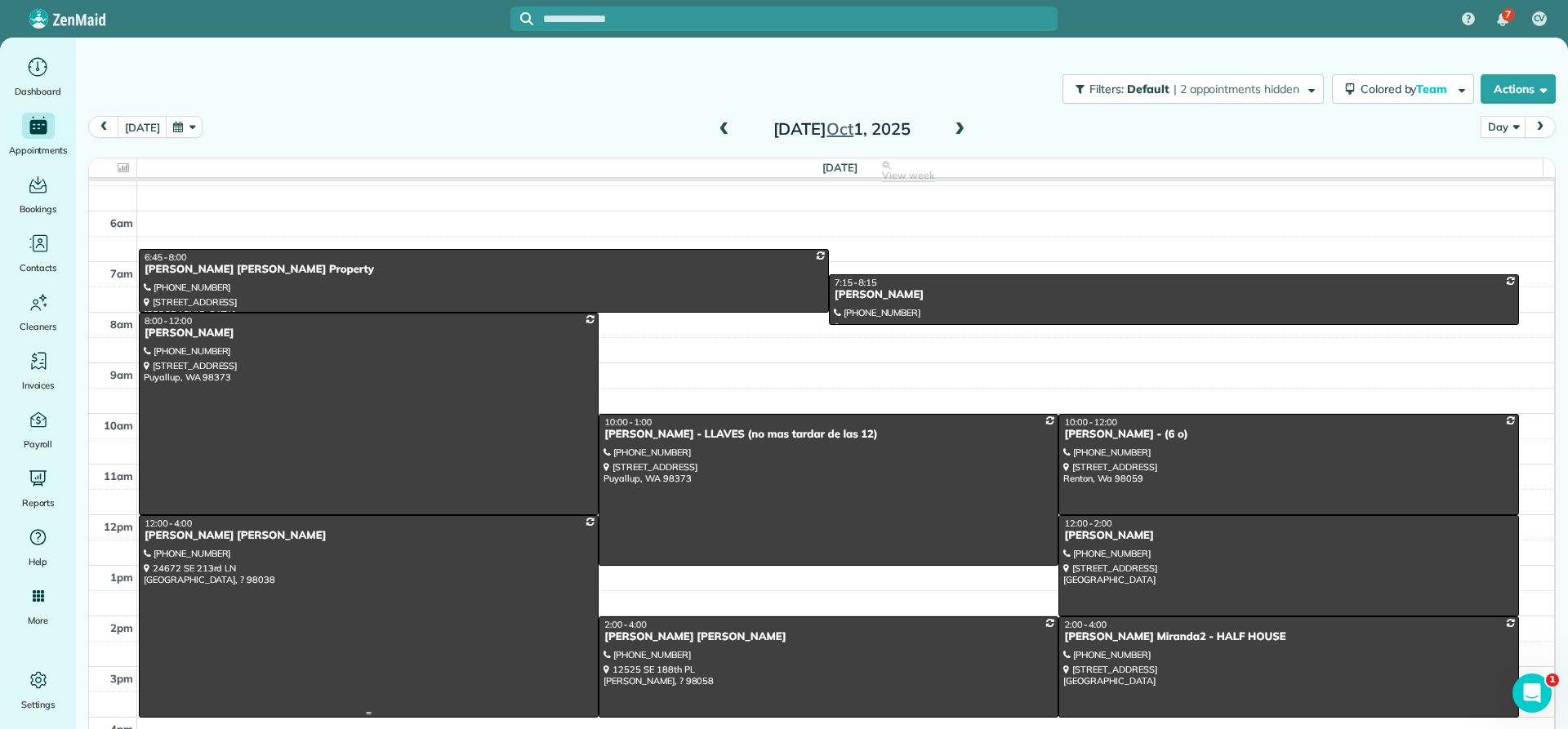
click at [166, 541] on div "[PERSON_NAME] [PERSON_NAME]" at bounding box center [369, 536] width 450 height 14
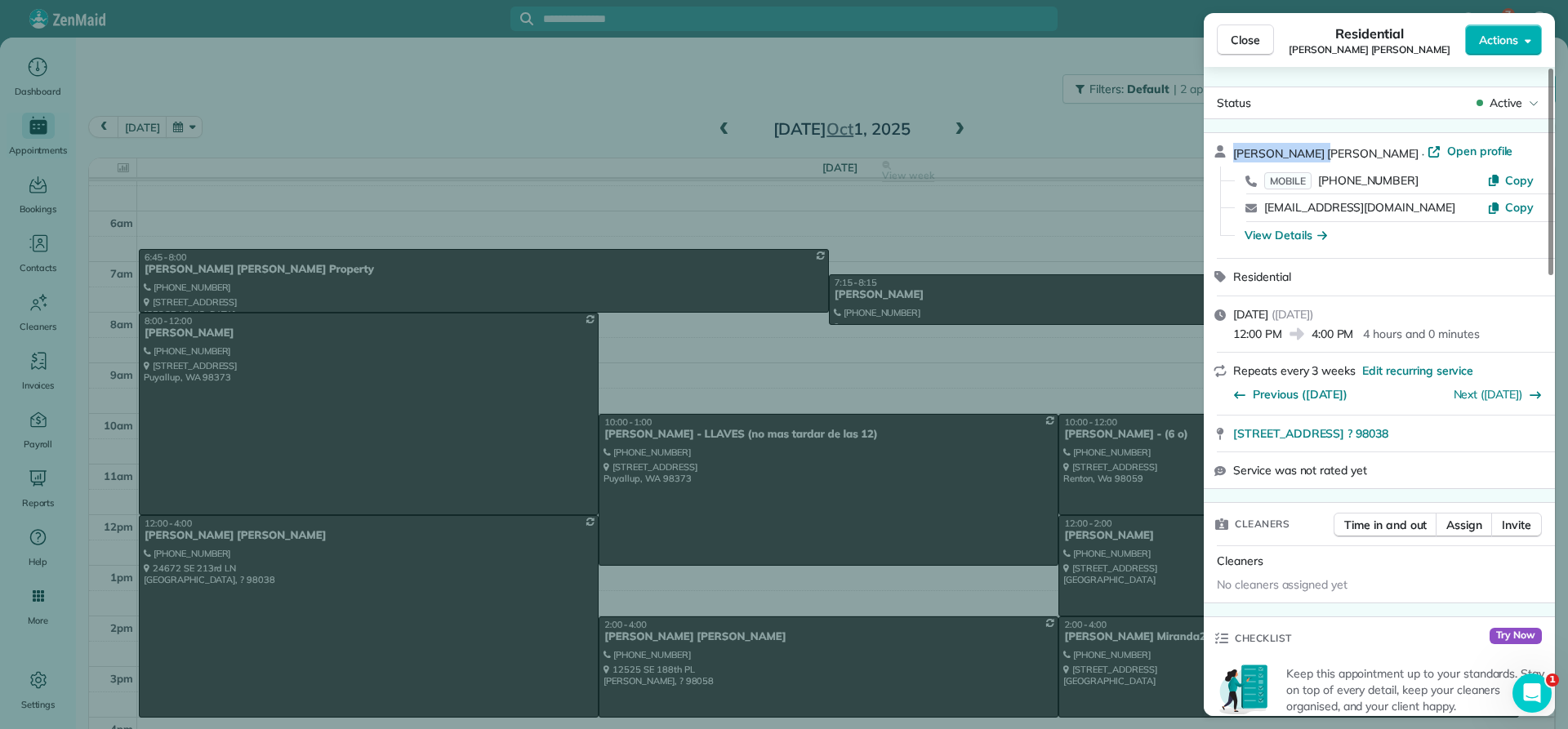
drag, startPoint x: 1316, startPoint y: 149, endPoint x: 1222, endPoint y: 161, distance: 94.8
click at [1222, 161] on div "[PERSON_NAME] [PERSON_NAME] · Open profile MOBILE [PHONE_NUMBER] Copy [EMAIL_AD…" at bounding box center [1380, 196] width 351 height 125
copy span "[PERSON_NAME] [PERSON_NAME]"
click at [1286, 240] on div "View Details" at bounding box center [1286, 235] width 82 height 16
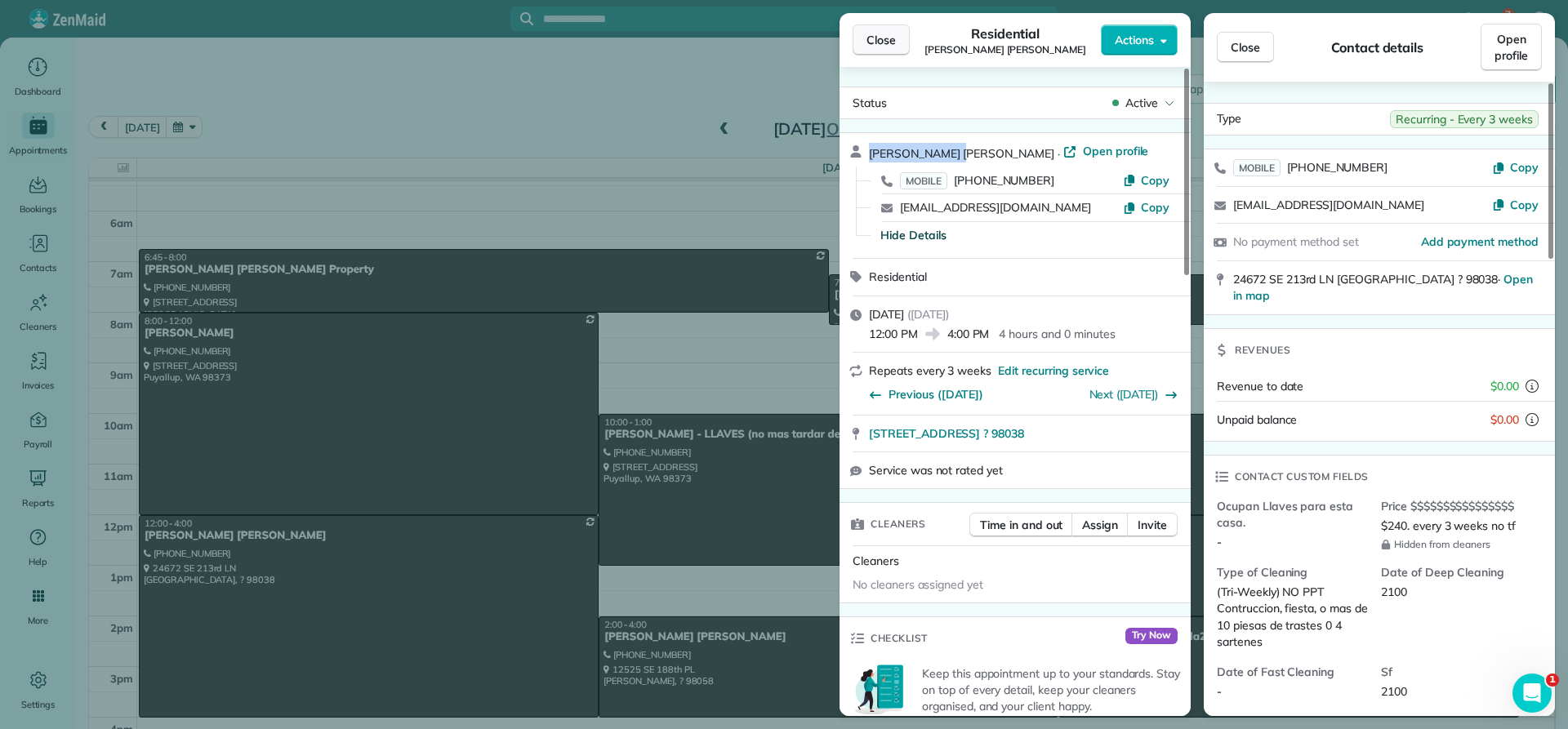
click at [888, 40] on span "Close" at bounding box center [881, 40] width 29 height 16
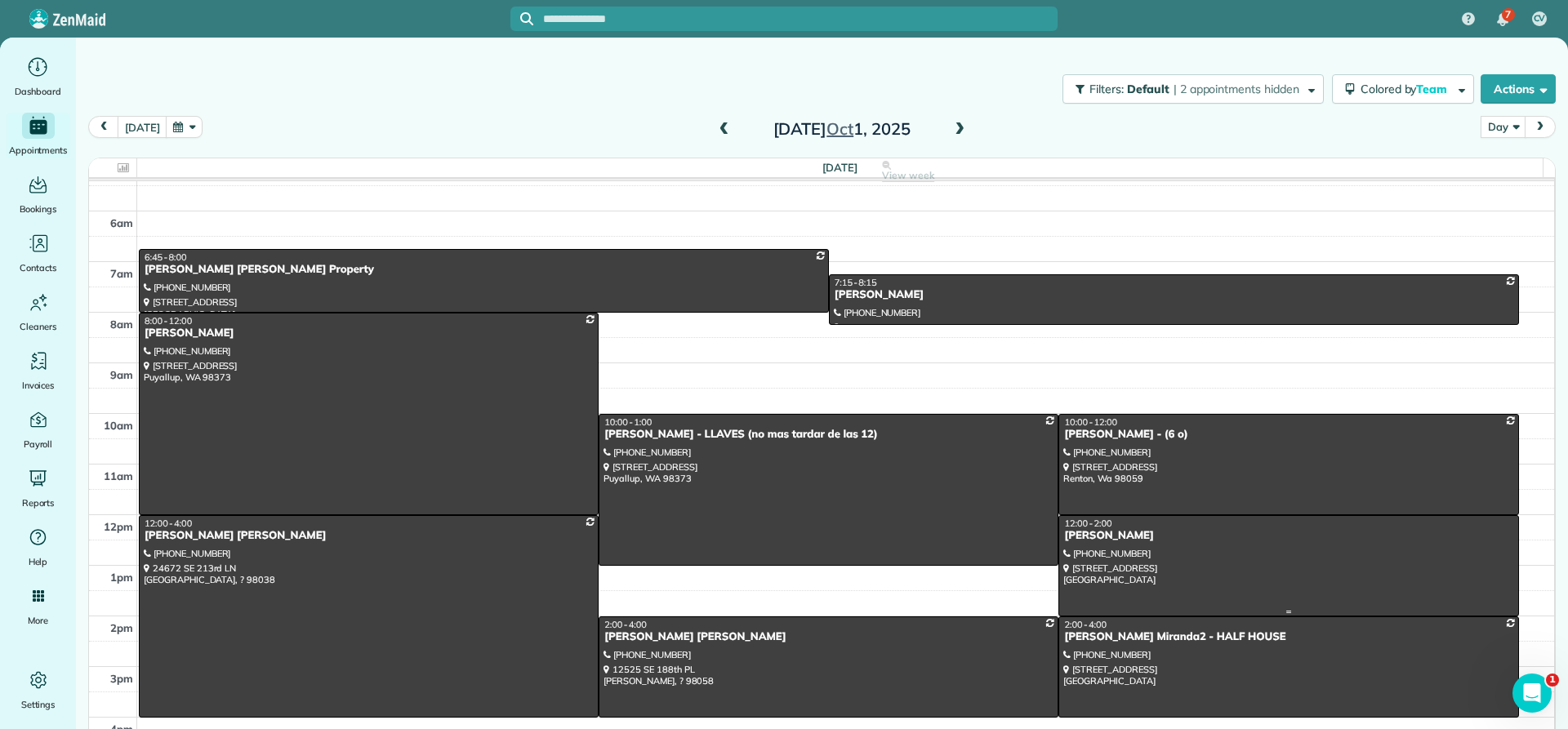
click at [1108, 541] on div "[PERSON_NAME]" at bounding box center [1288, 536] width 450 height 14
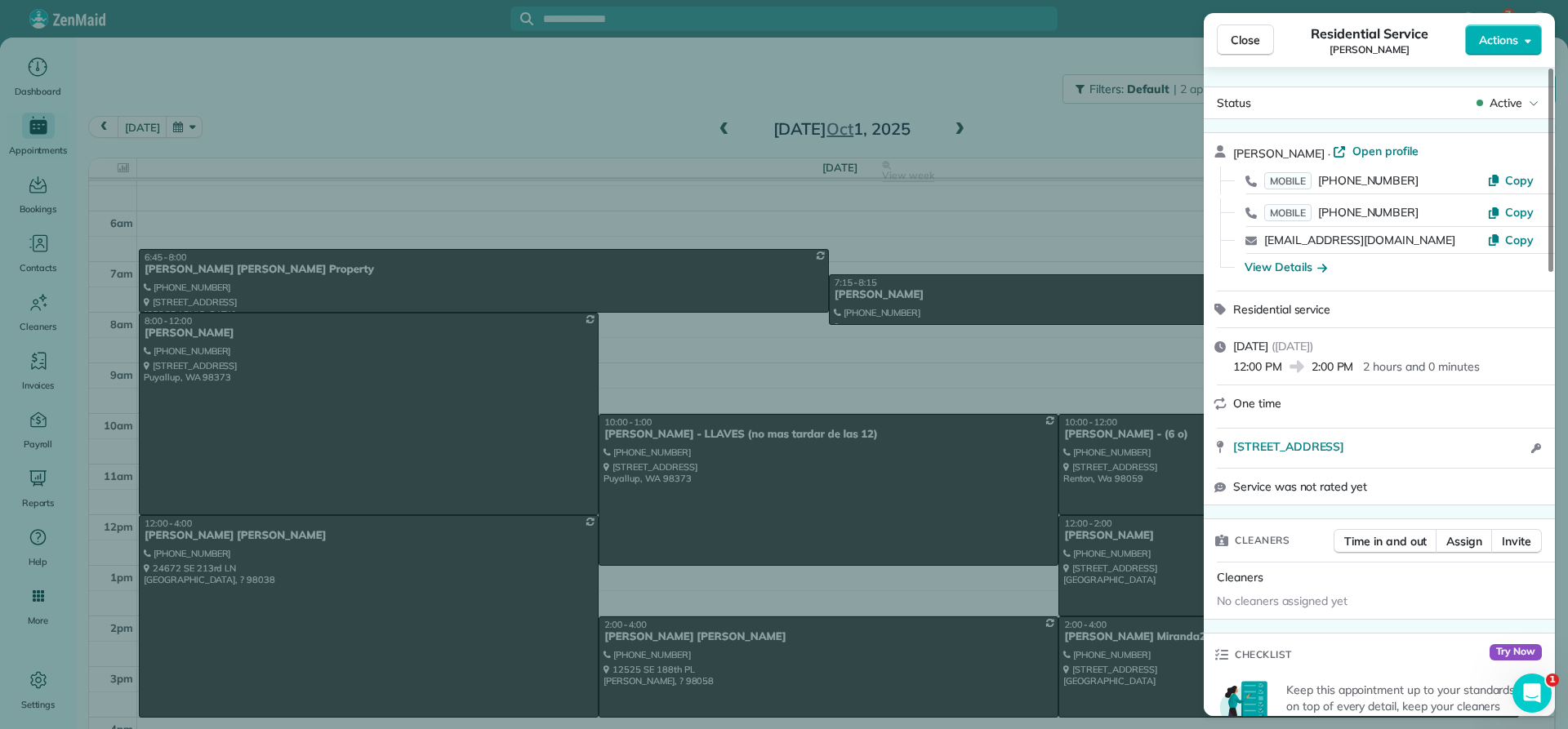
drag, startPoint x: 1345, startPoint y: 152, endPoint x: 1220, endPoint y: 147, distance: 125.1
click at [1220, 147] on div "[PERSON_NAME] · Open profile MOBILE [PHONE_NUMBER] Copy MOBILE [PHONE_NUMBER] C…" at bounding box center [1380, 212] width 351 height 157
copy span "[PERSON_NAME]"
click at [1293, 268] on div "View Details" at bounding box center [1286, 267] width 82 height 16
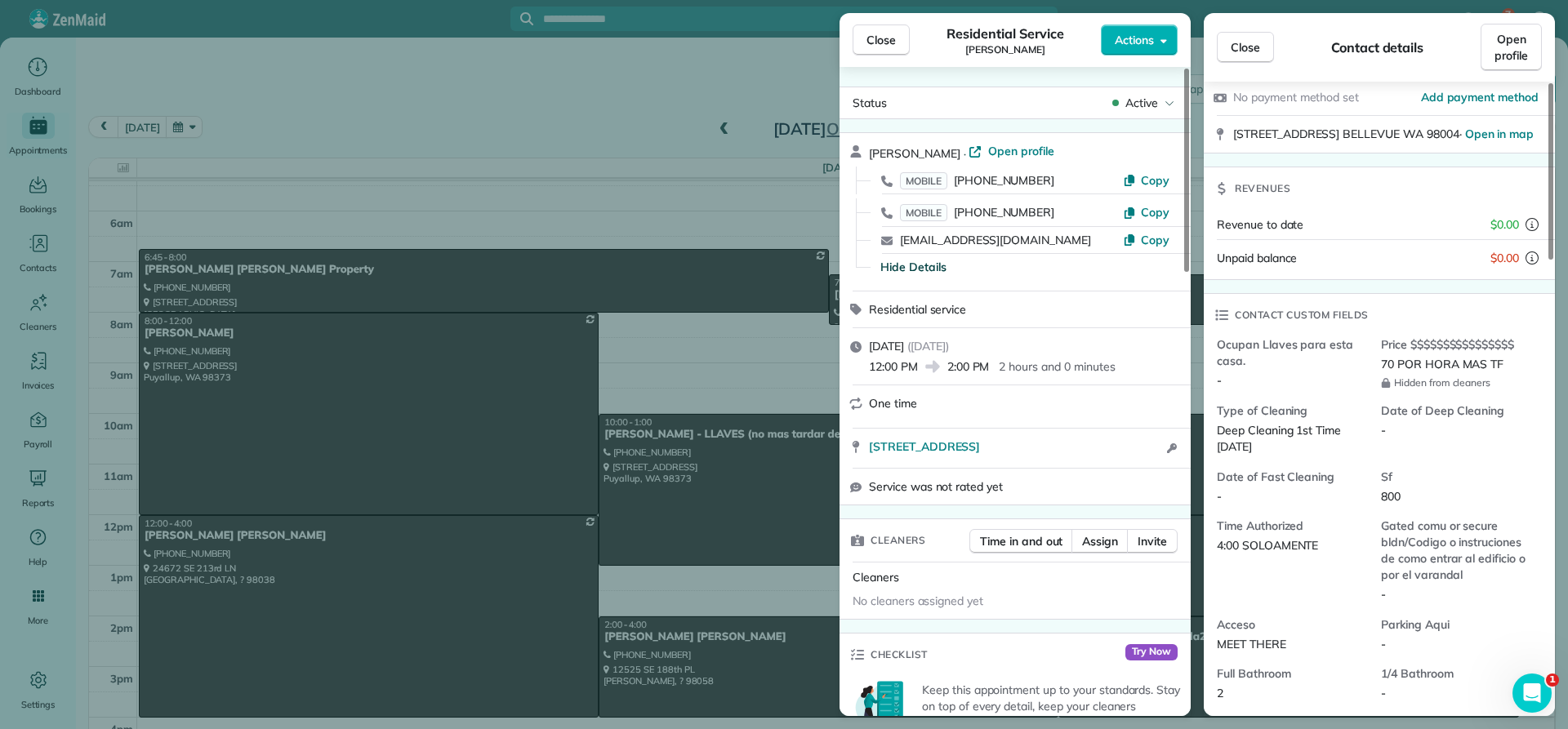
scroll to position [166, 0]
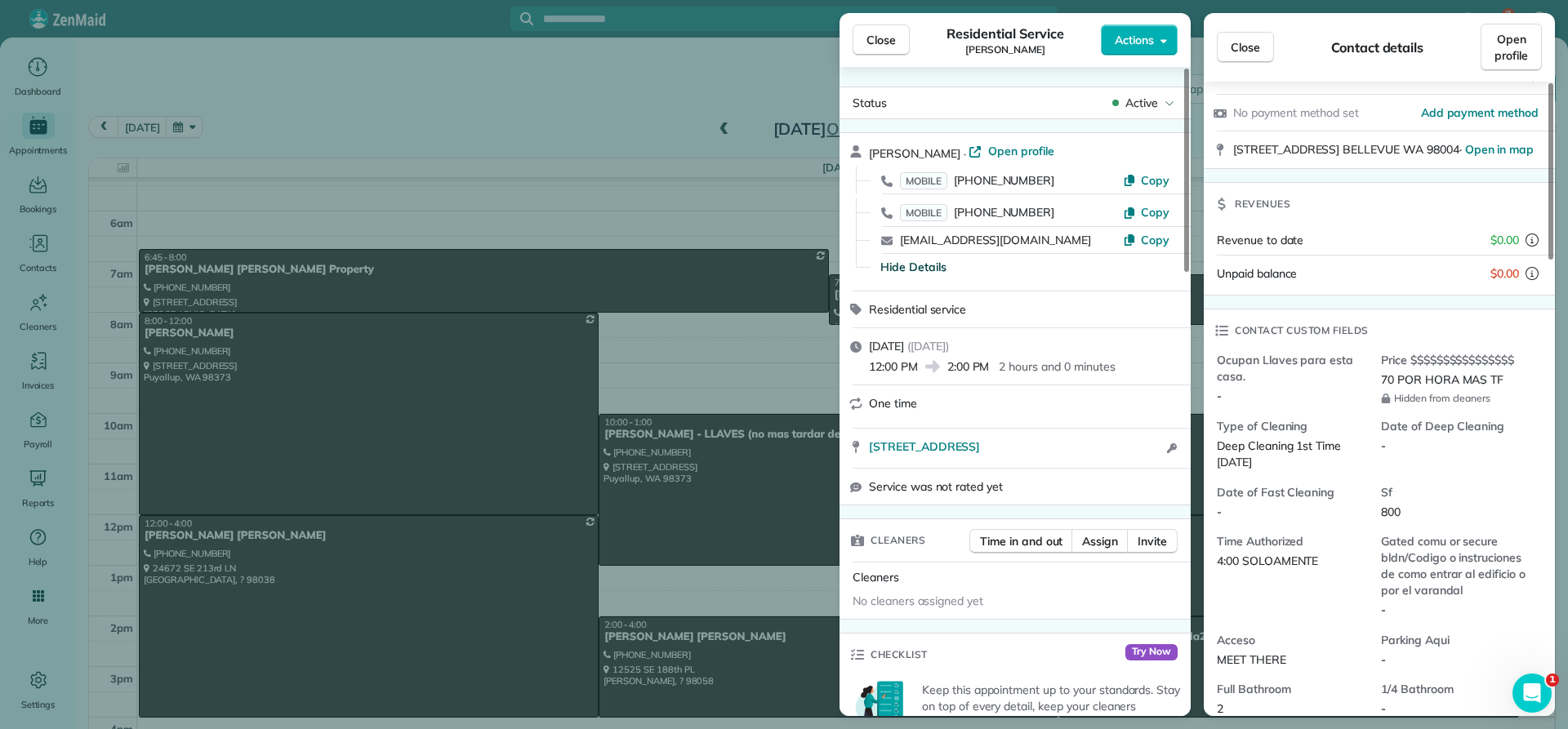
drag, startPoint x: 888, startPoint y: 37, endPoint x: 875, endPoint y: 42, distance: 13.9
click at [887, 37] on span "Close" at bounding box center [881, 40] width 29 height 16
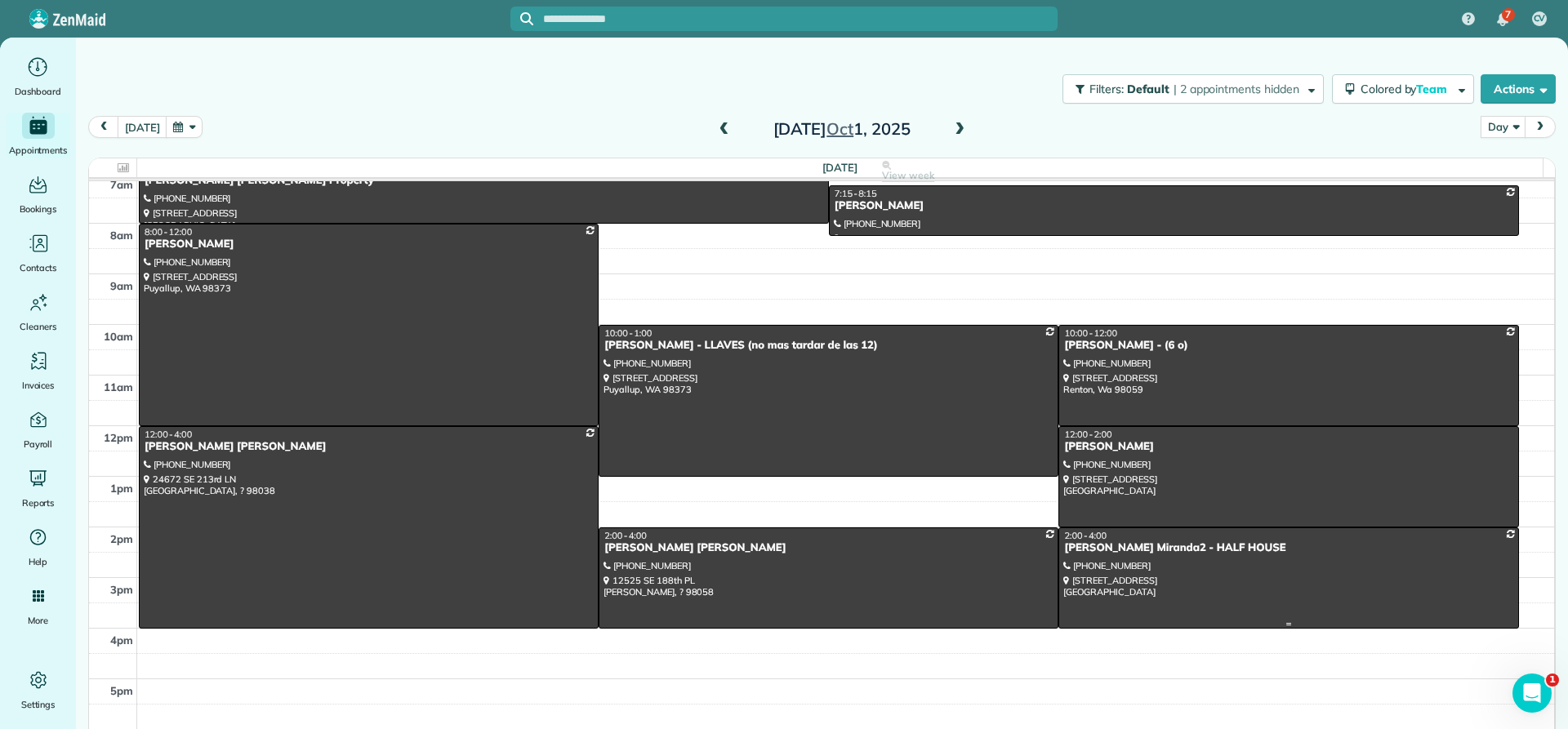
scroll to position [124, 0]
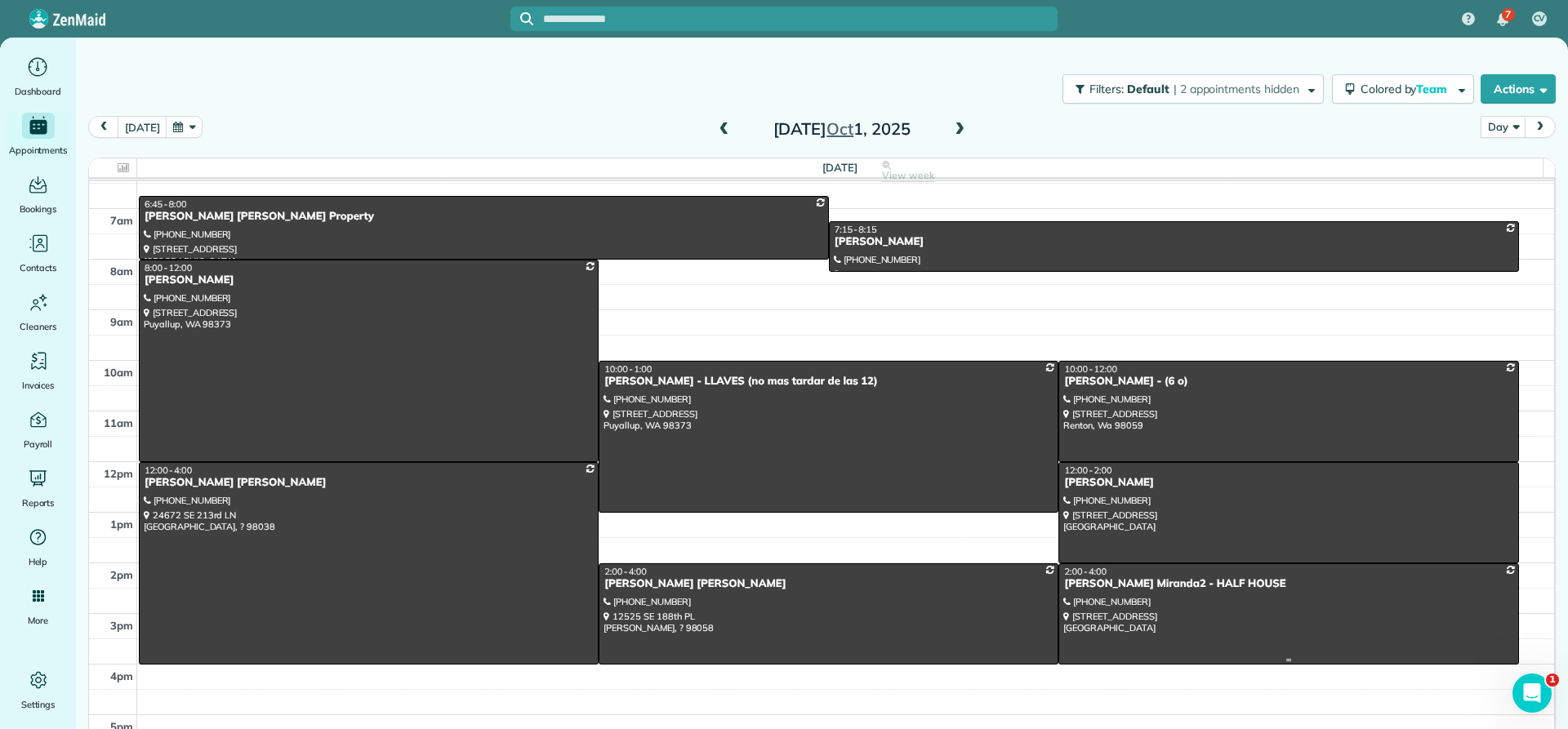
click at [1089, 588] on div "[PERSON_NAME] Miranda2 - HALF HOUSE" at bounding box center [1288, 584] width 450 height 14
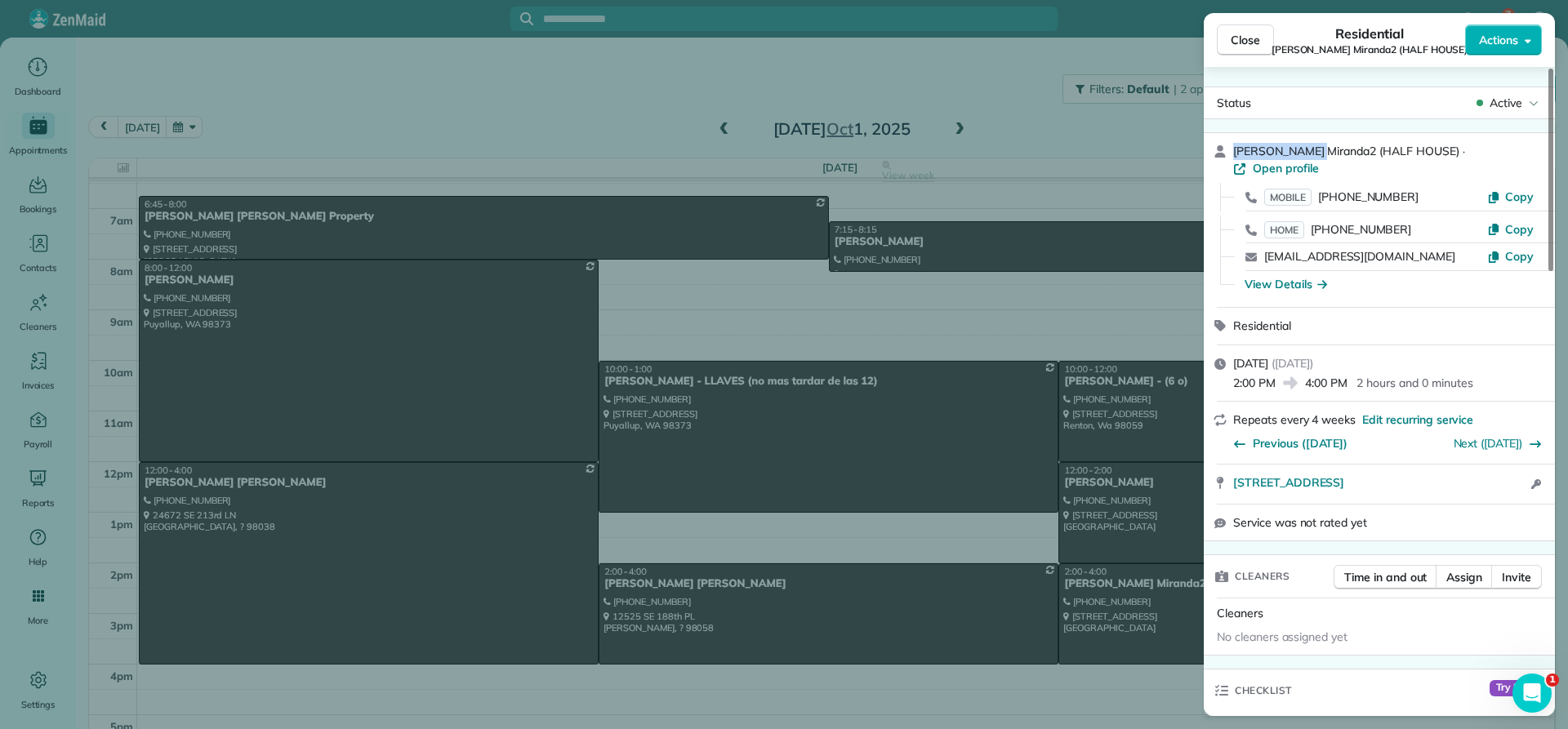
drag, startPoint x: 1312, startPoint y: 147, endPoint x: 1230, endPoint y: 144, distance: 82.1
click at [1230, 144] on div "[PERSON_NAME] Miranda2 (HALF HOUSE) · Open profile MOBILE [PHONE_NUMBER] Copy H…" at bounding box center [1380, 220] width 351 height 174
copy span "[PERSON_NAME] Miranda2"
click at [1283, 276] on div "View Details" at bounding box center [1286, 284] width 82 height 16
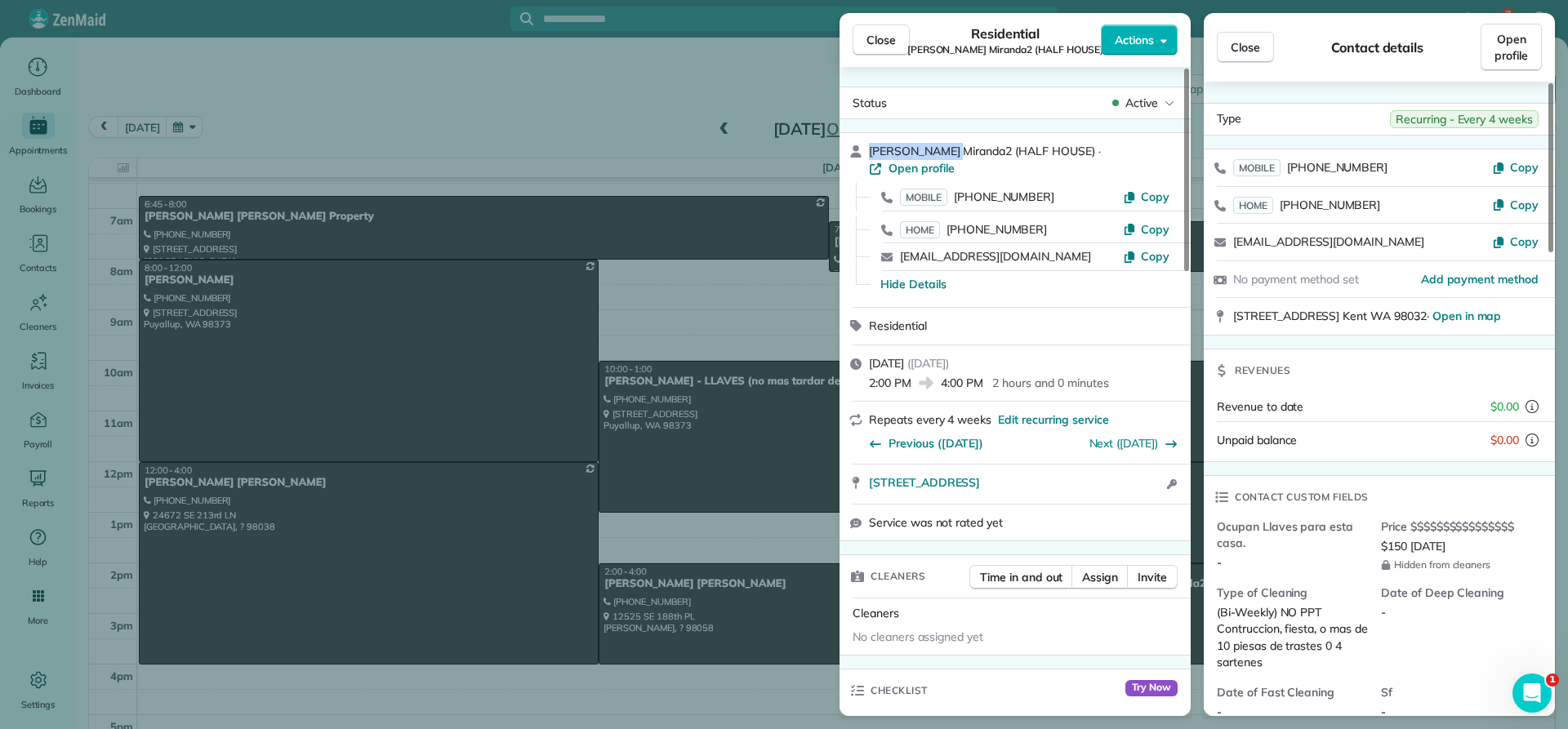
click at [877, 49] on button "Close" at bounding box center [881, 40] width 57 height 31
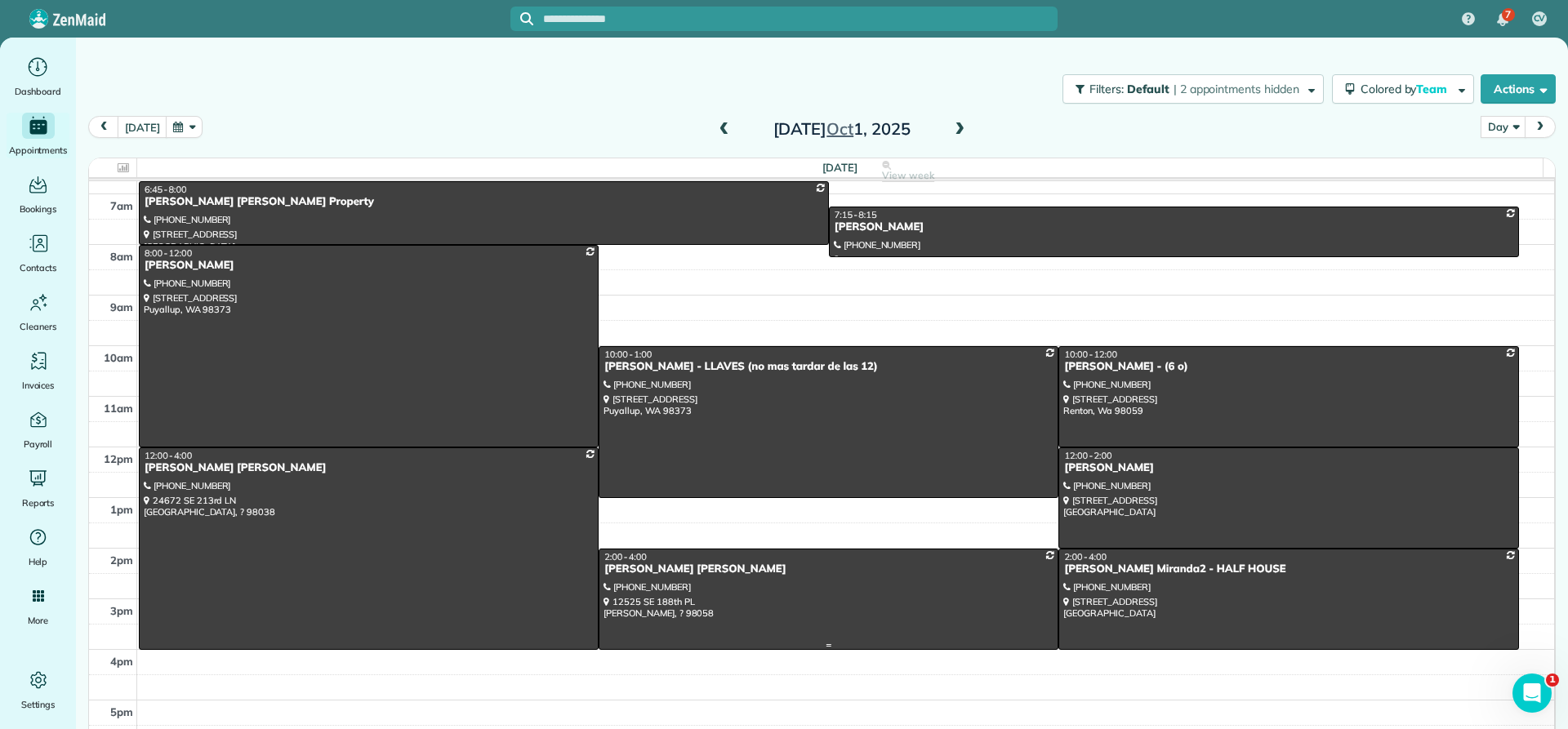
scroll to position [42, 0]
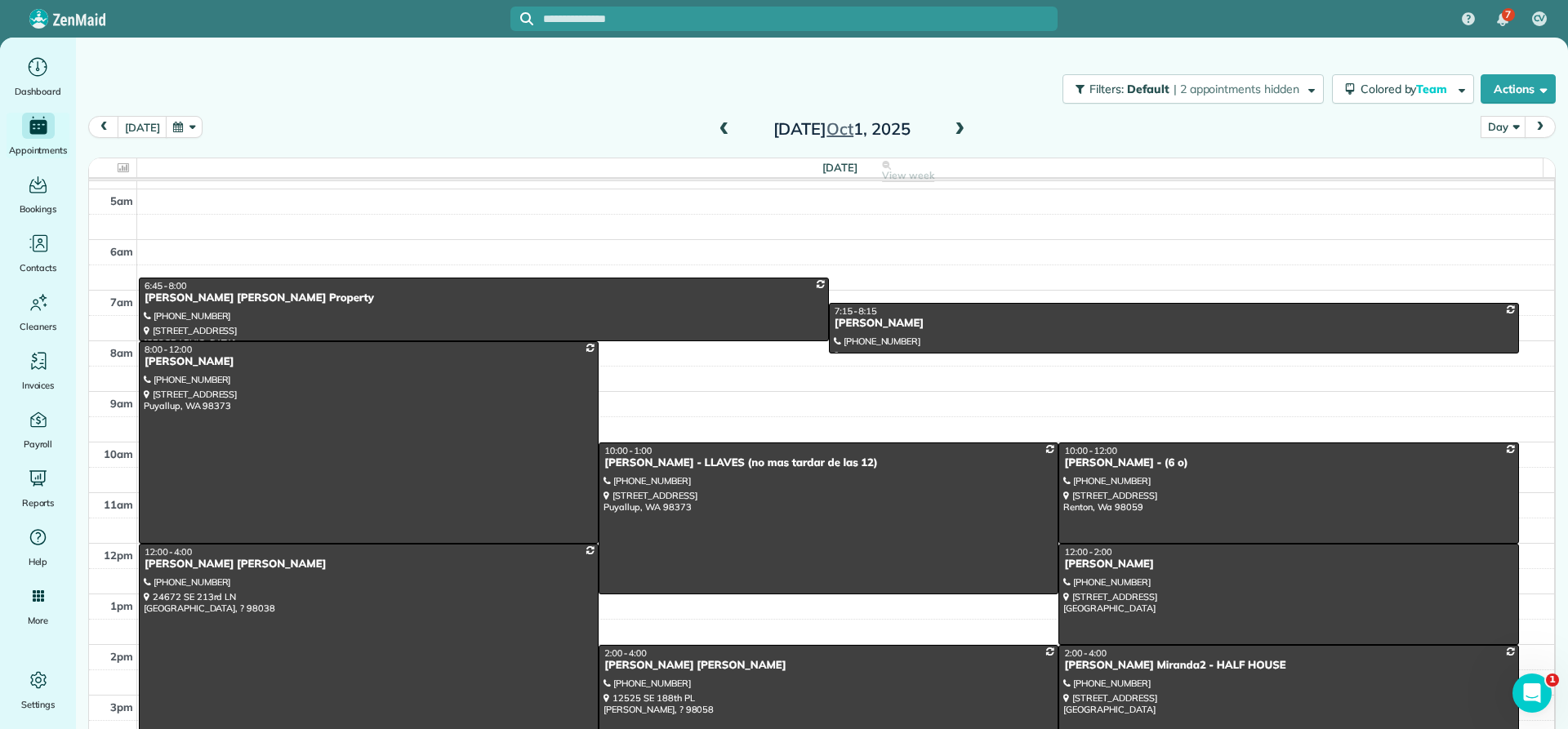
click at [950, 130] on span at bounding box center [960, 130] width 18 height 15
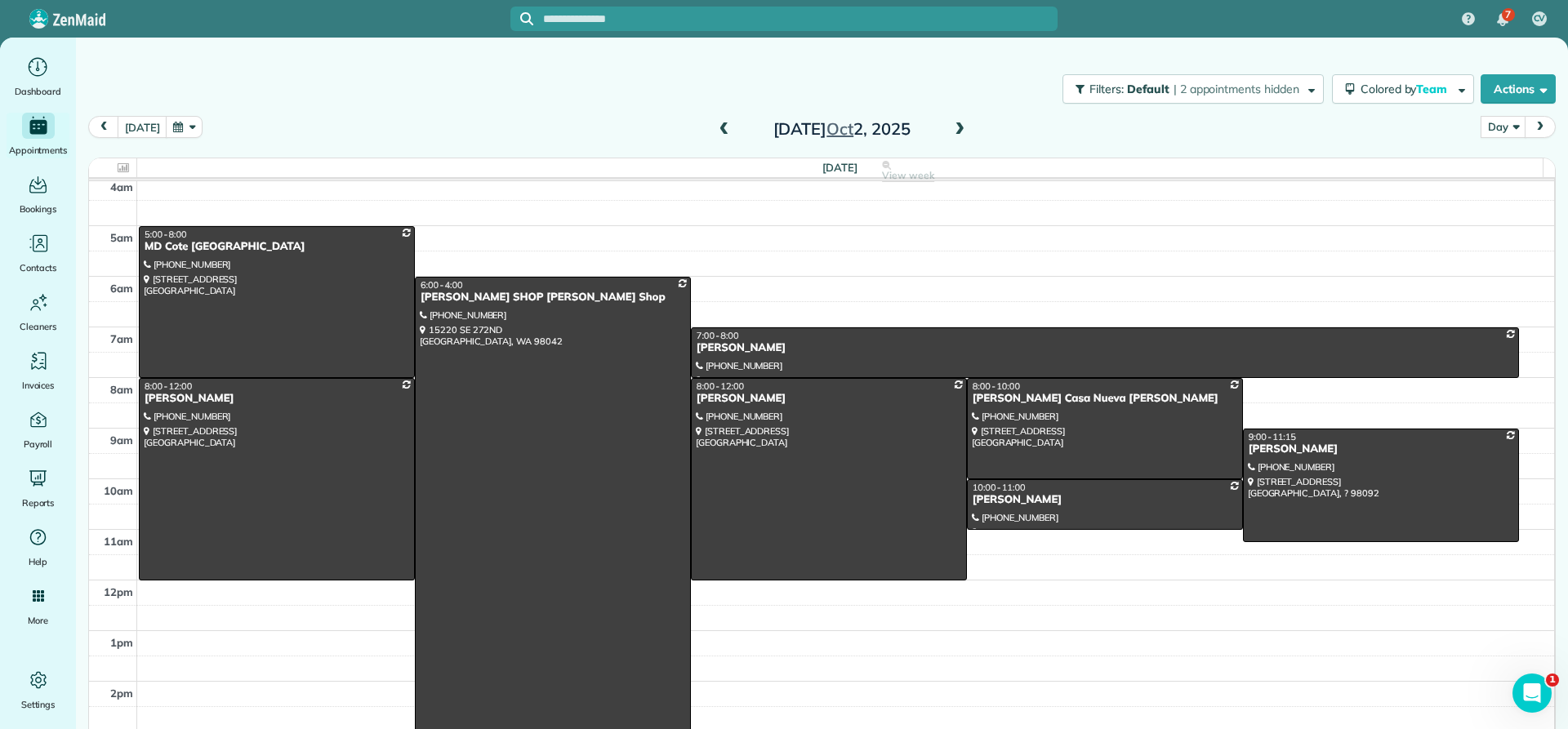
scroll to position [0, 0]
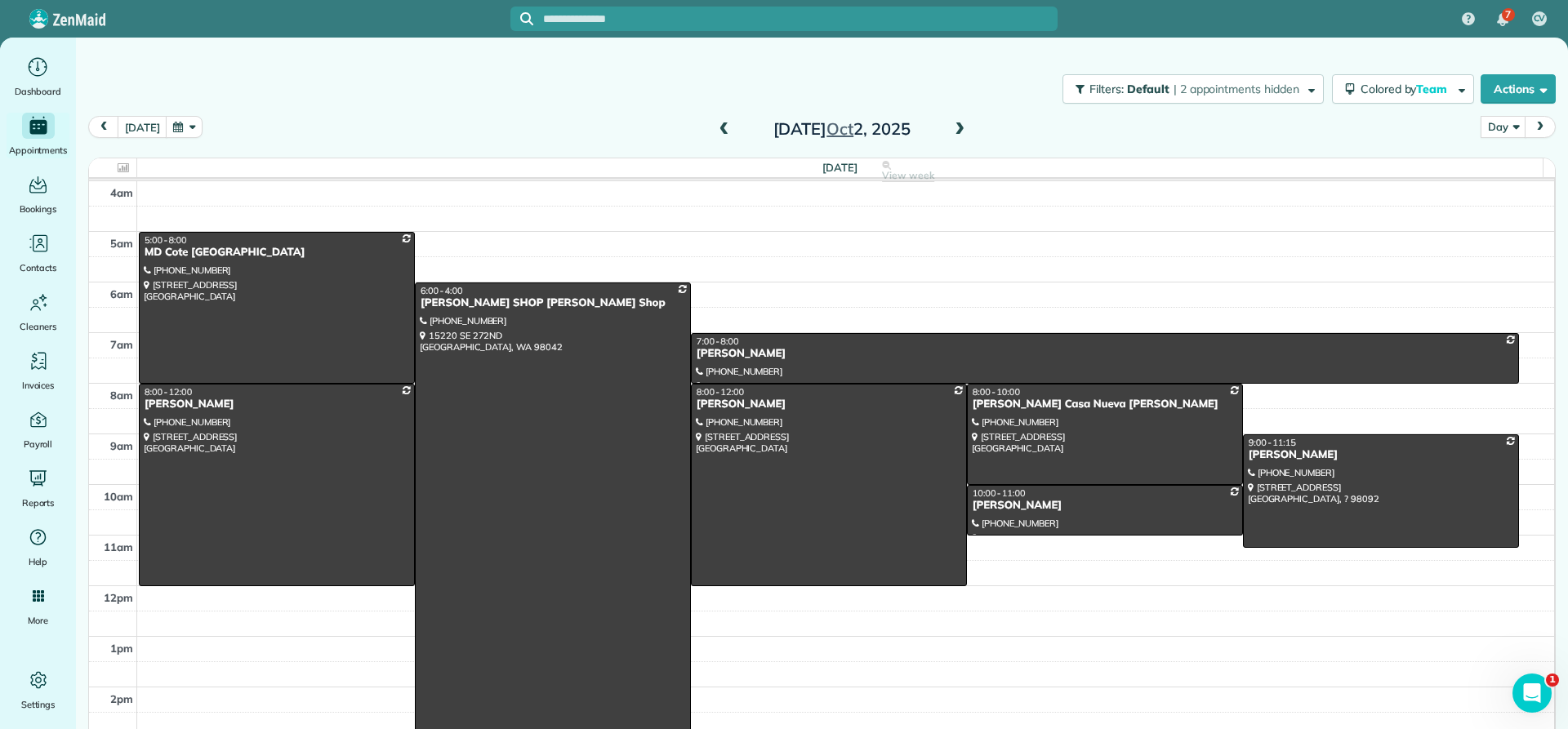
click at [716, 130] on span at bounding box center [725, 130] width 18 height 15
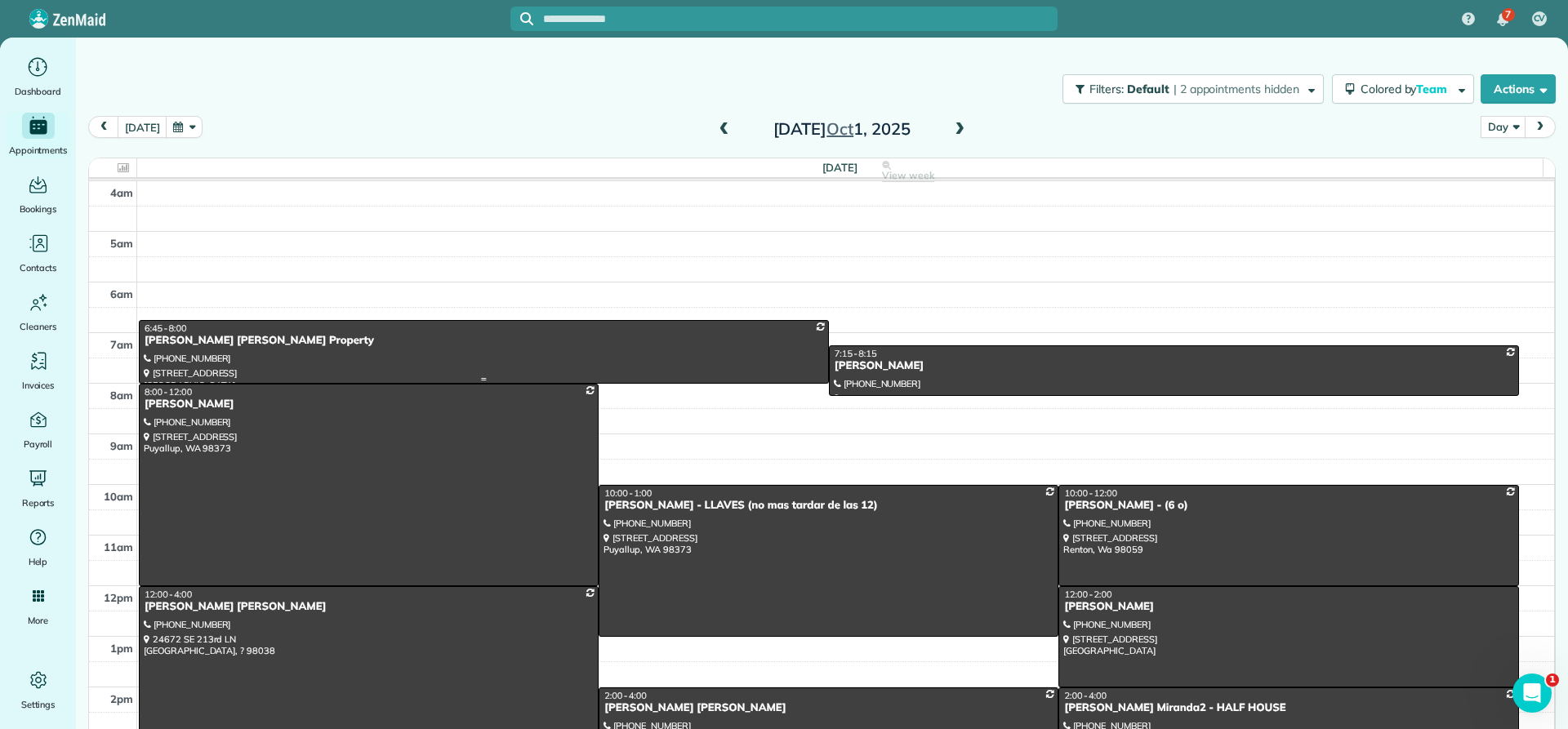
click at [189, 339] on div "[PERSON_NAME] [PERSON_NAME] Property" at bounding box center [484, 340] width 681 height 14
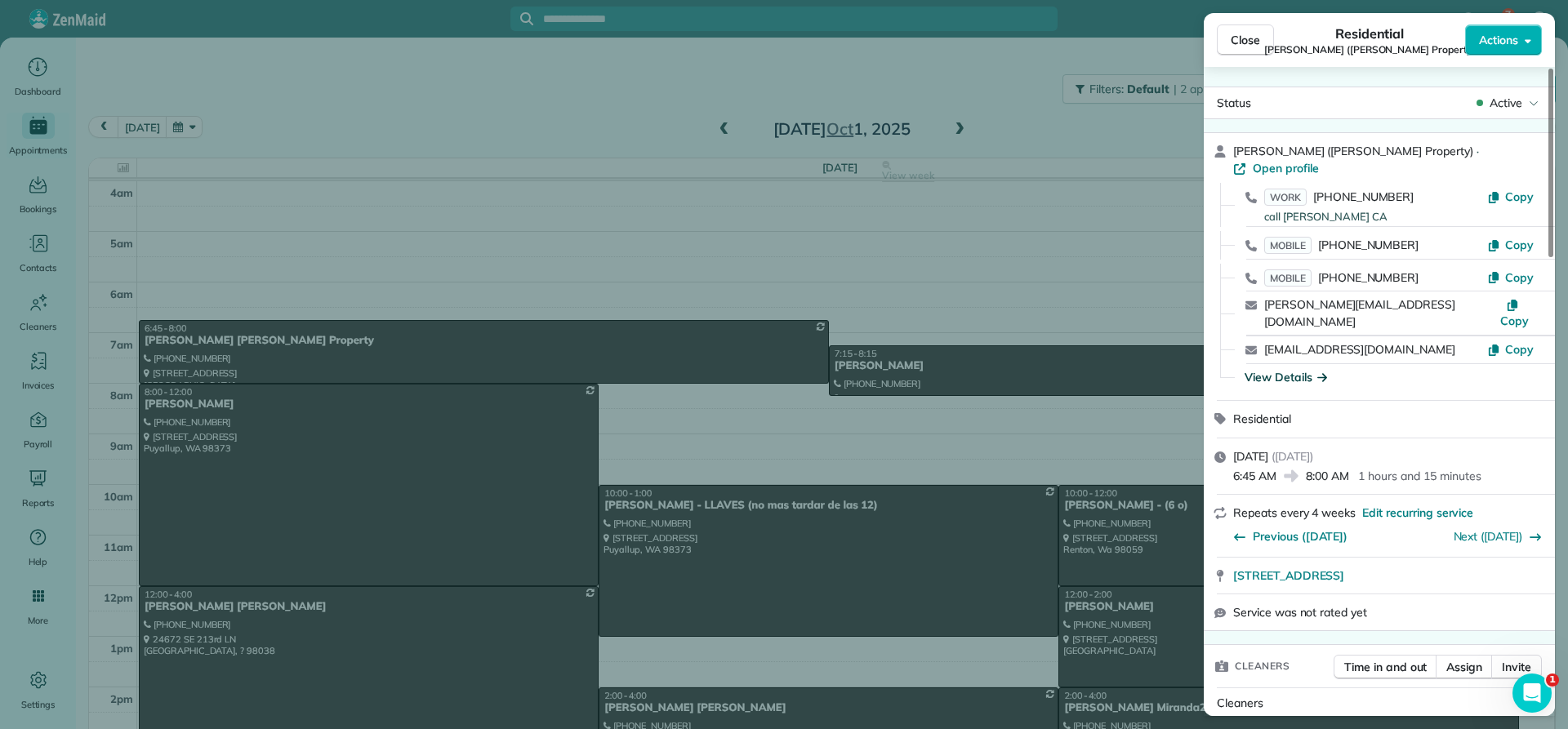
click at [1312, 370] on div "View Details" at bounding box center [1286, 378] width 82 height 16
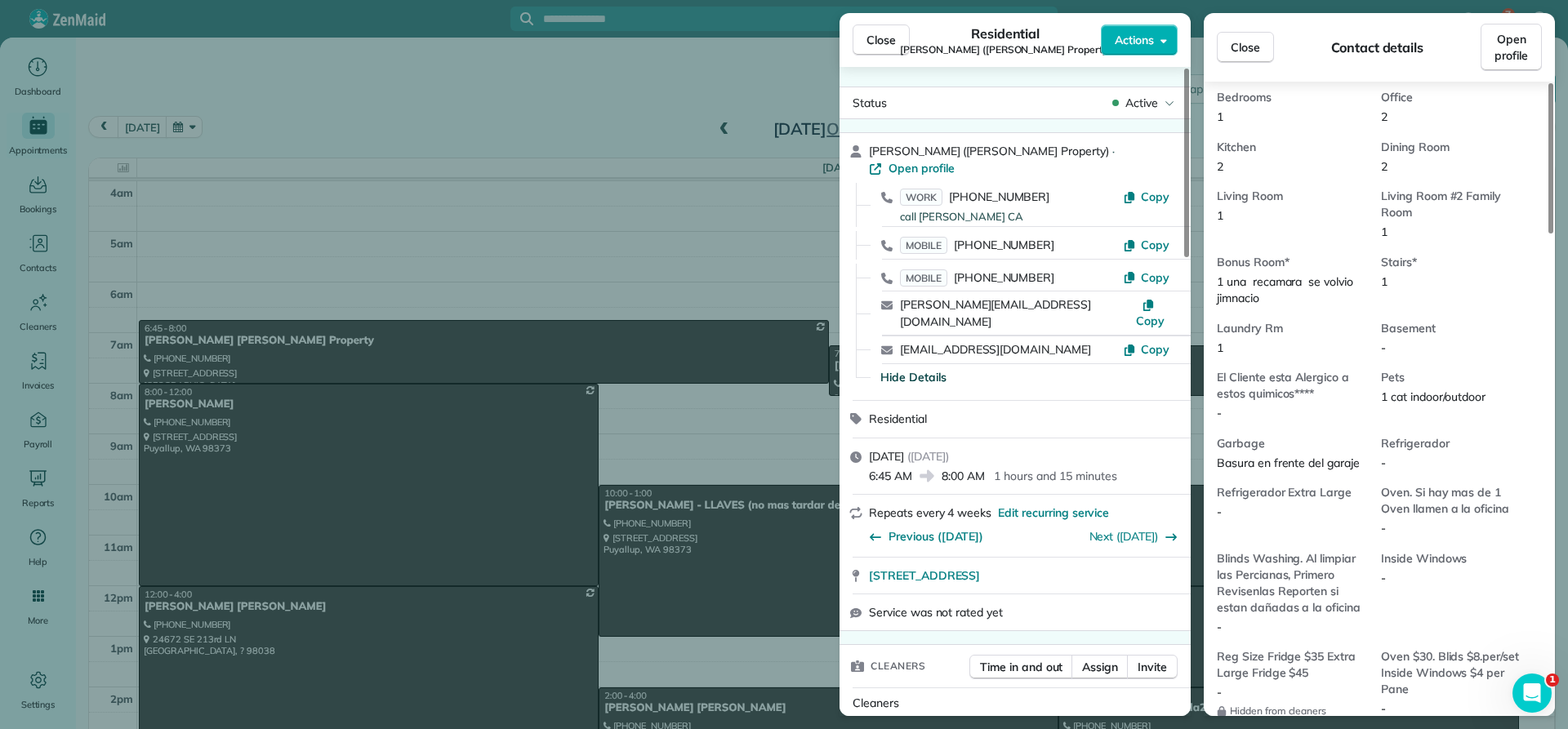
scroll to position [1149, 0]
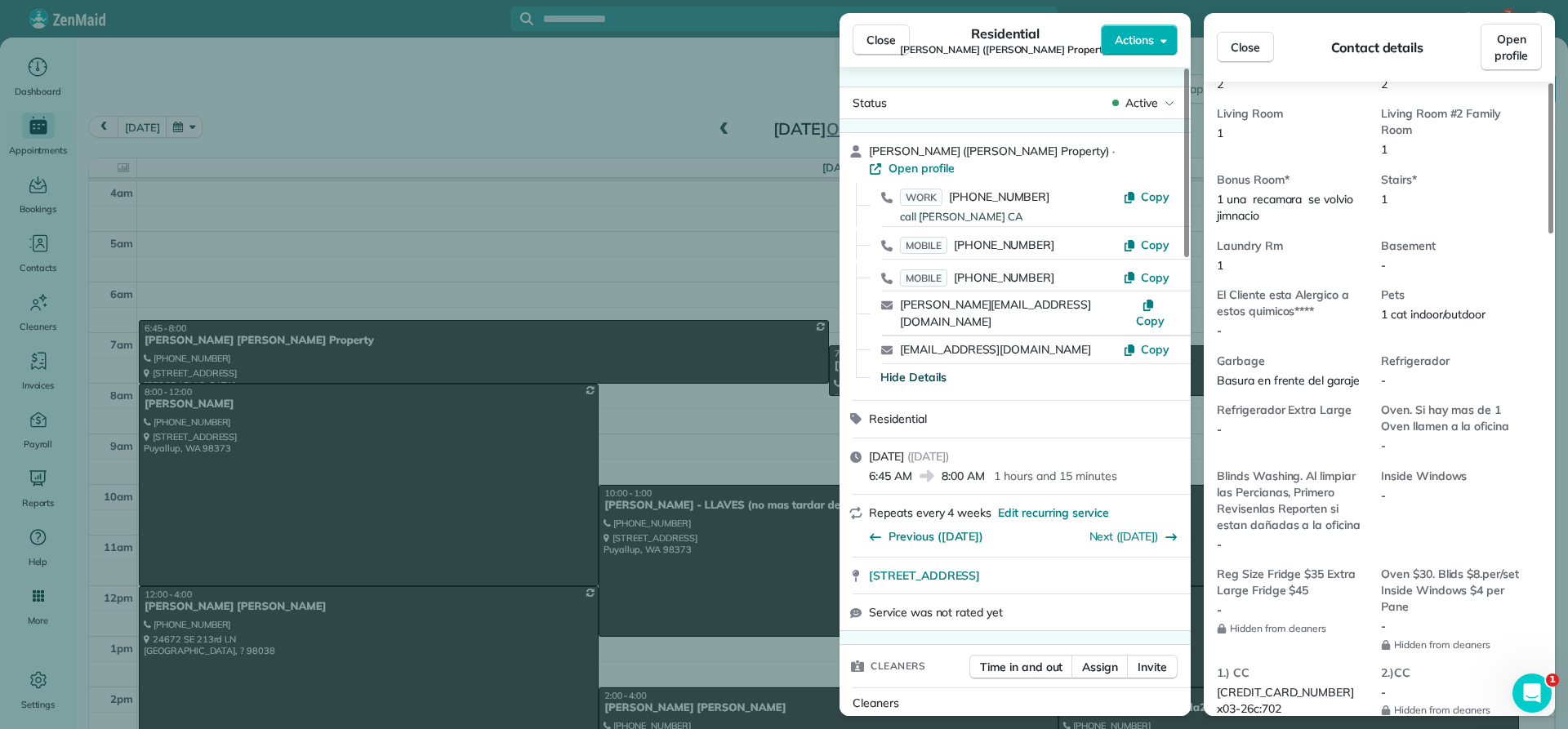
click at [883, 45] on span "Close" at bounding box center [881, 40] width 29 height 16
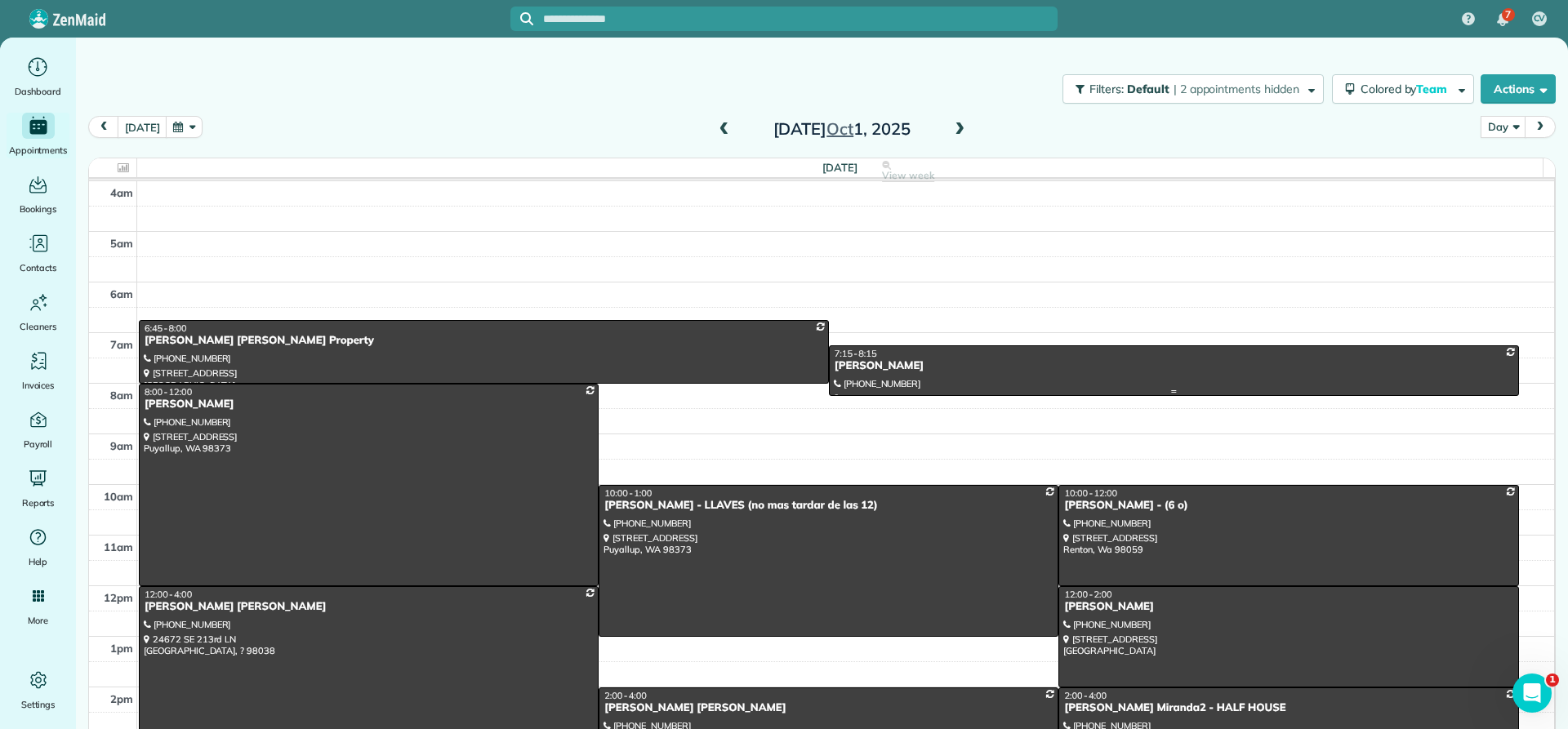
click at [872, 370] on div "[PERSON_NAME]" at bounding box center [1175, 366] width 681 height 14
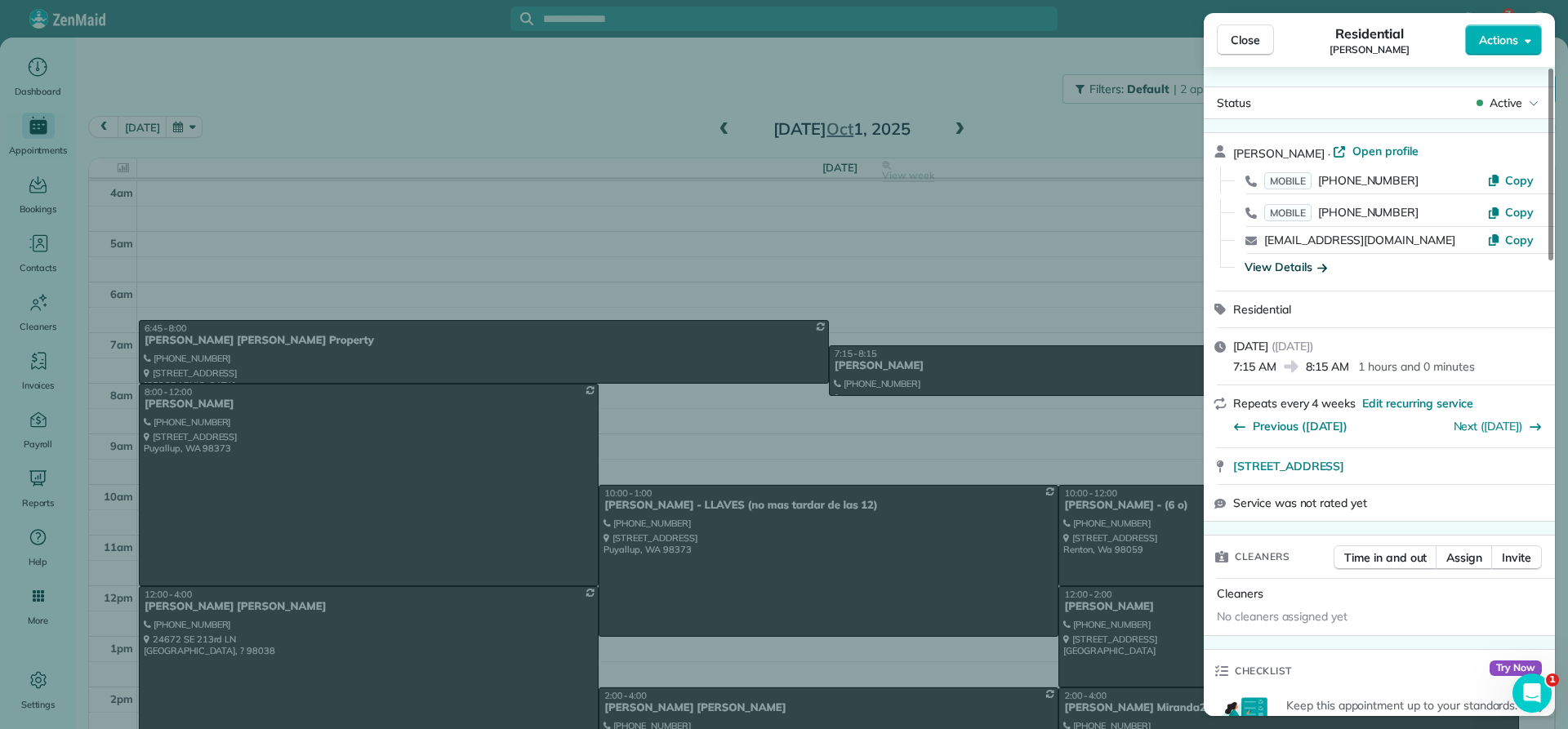
click at [1274, 265] on div "View Details" at bounding box center [1286, 267] width 82 height 16
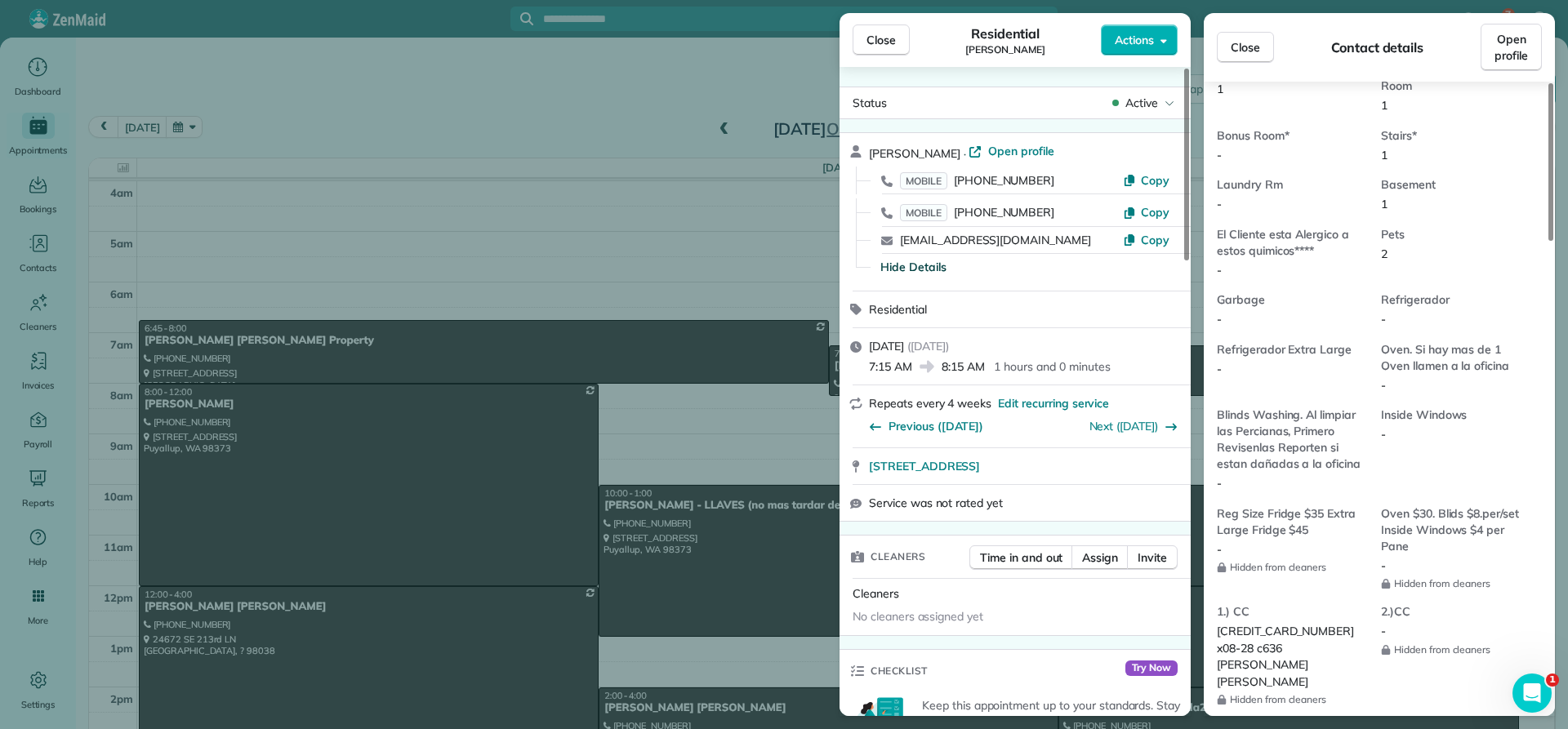
scroll to position [1229, 0]
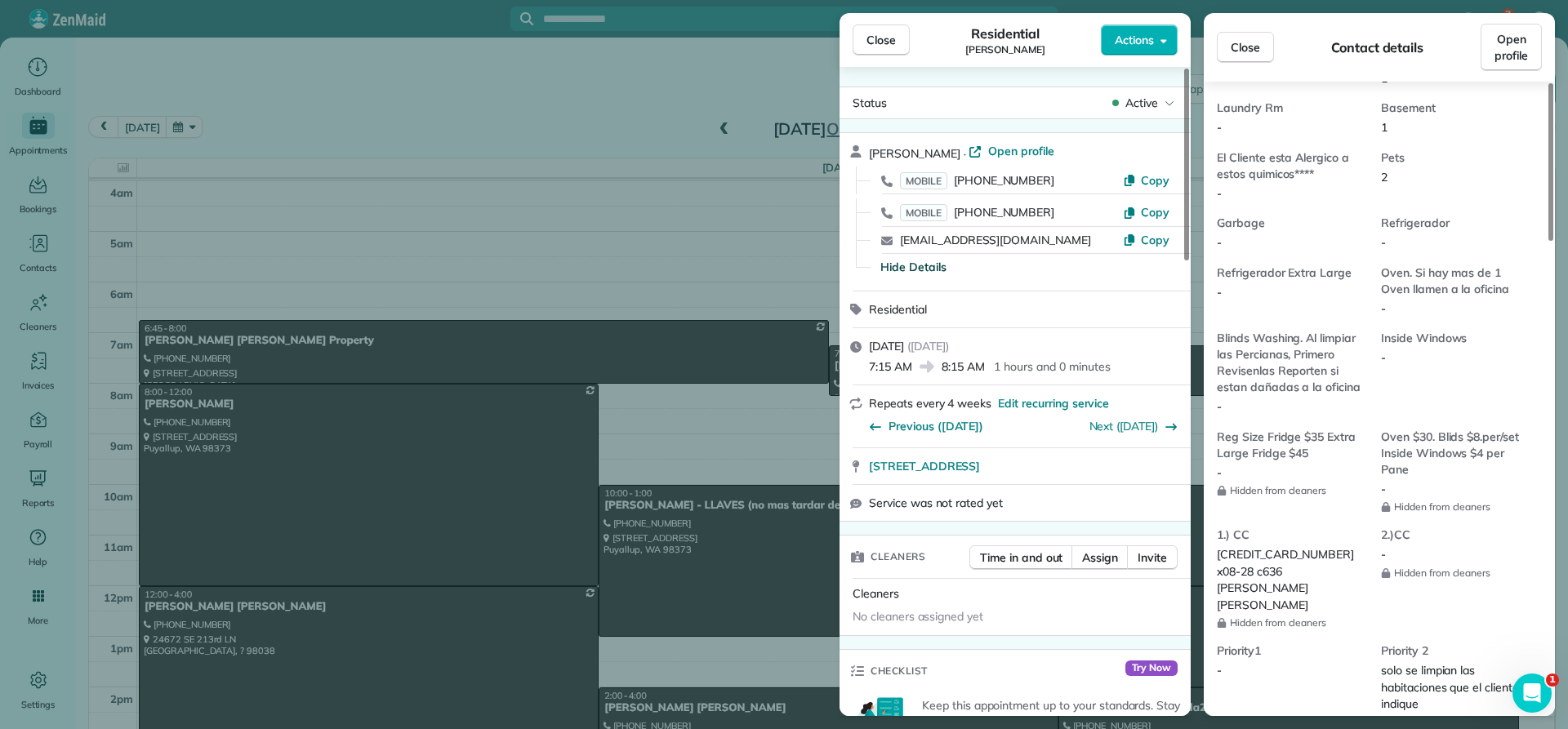
drag, startPoint x: 890, startPoint y: 44, endPoint x: 884, endPoint y: 56, distance: 13.4
click at [889, 48] on button "Close" at bounding box center [881, 40] width 57 height 31
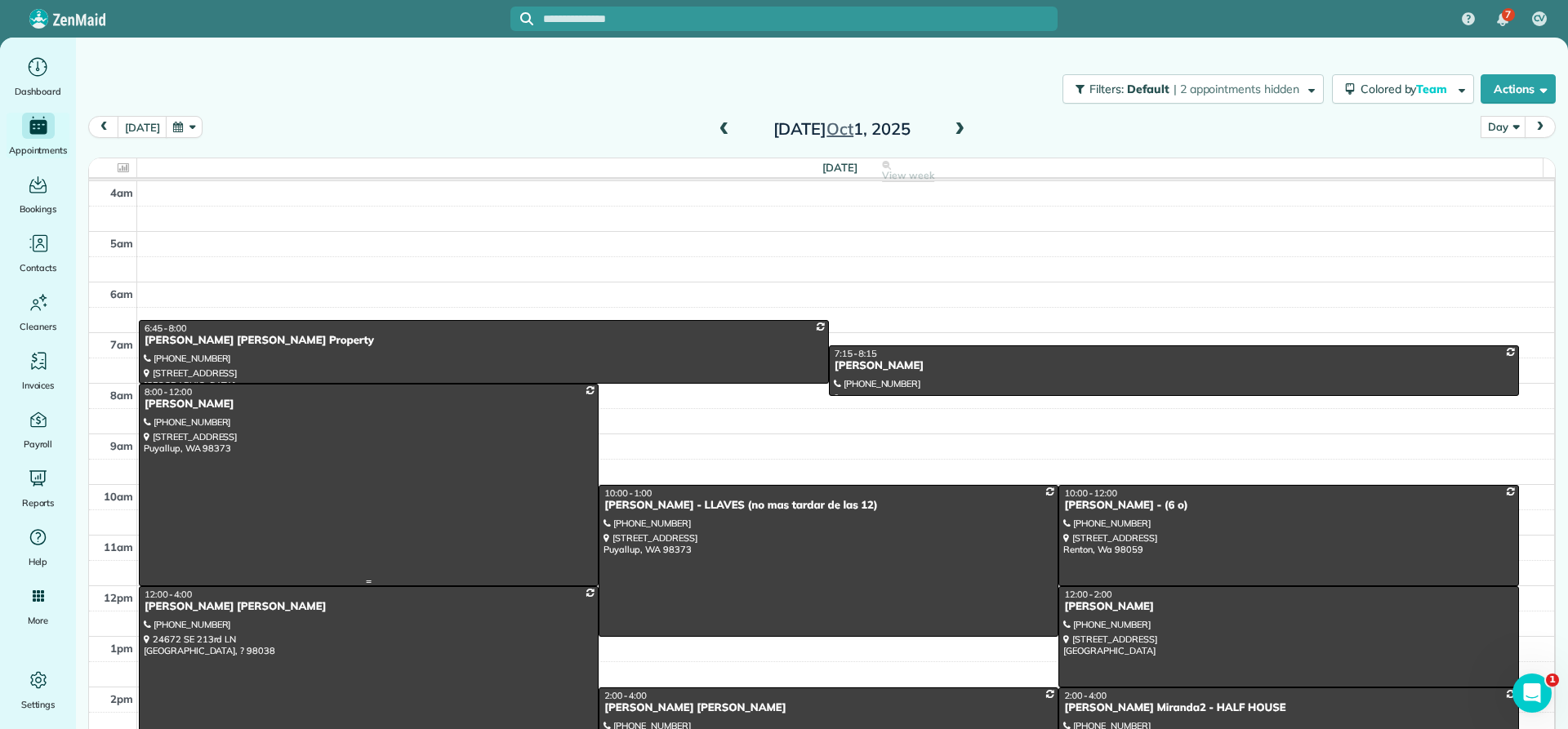
click at [179, 408] on div "[PERSON_NAME]" at bounding box center [369, 404] width 450 height 14
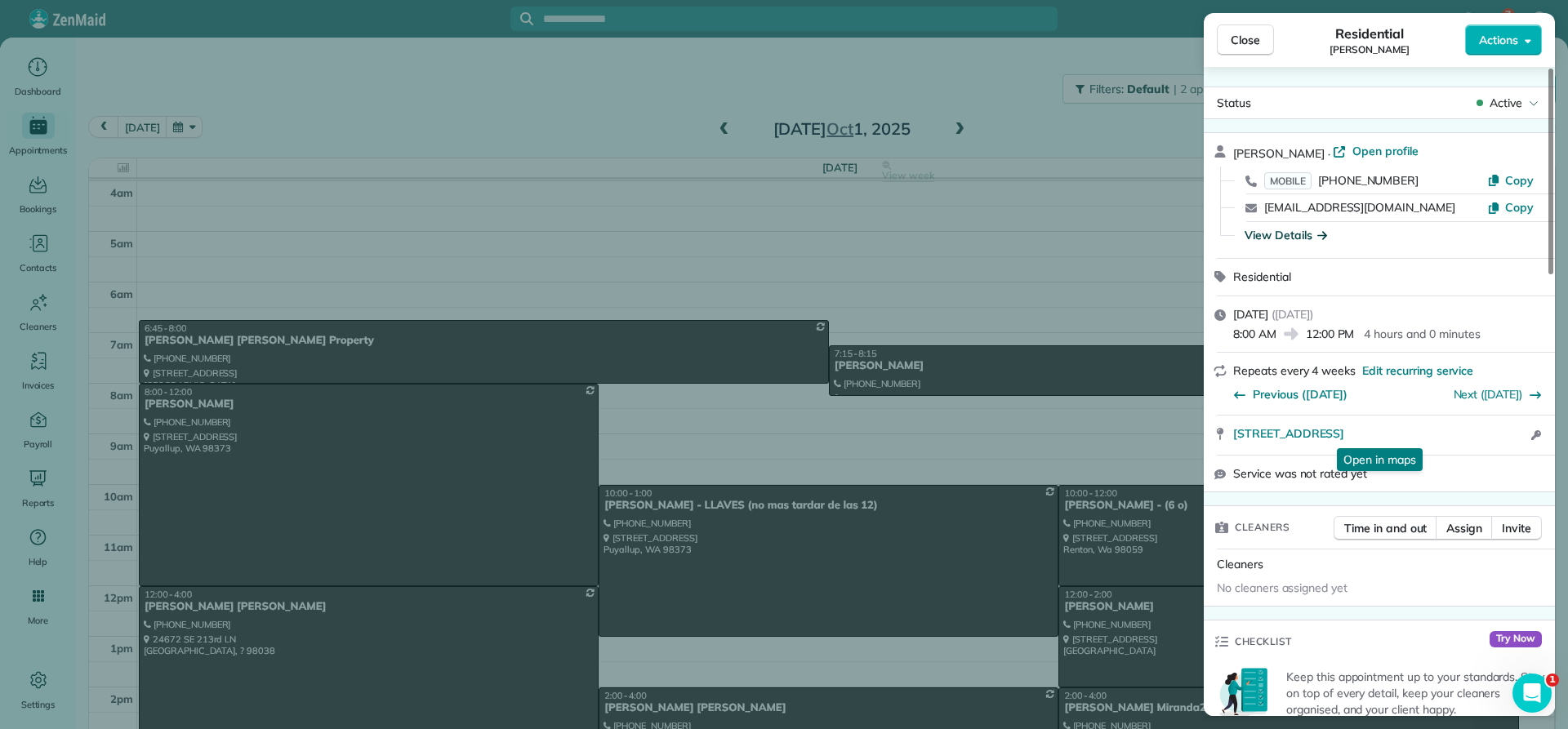
click at [1276, 233] on div "View Details" at bounding box center [1286, 235] width 82 height 16
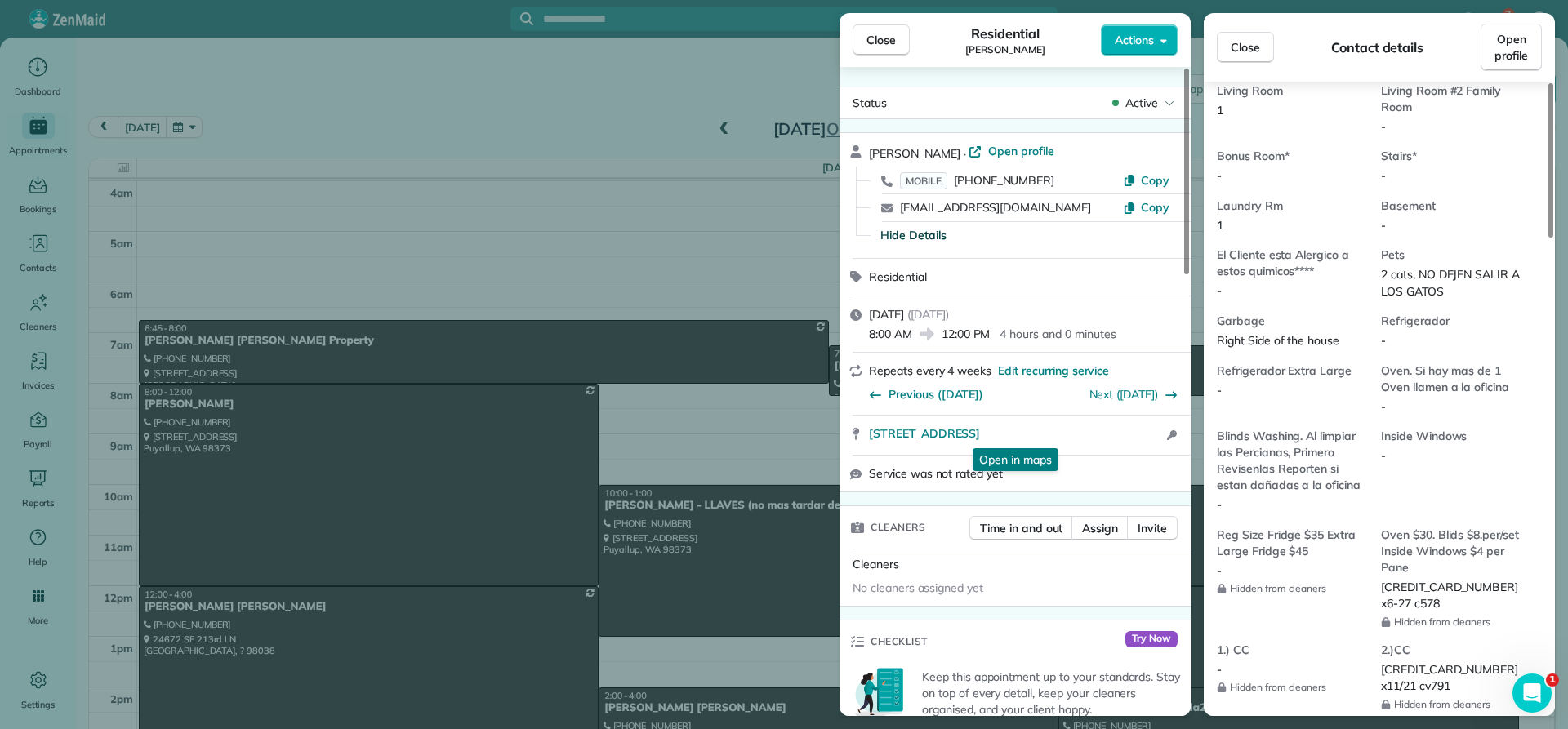
scroll to position [1144, 0]
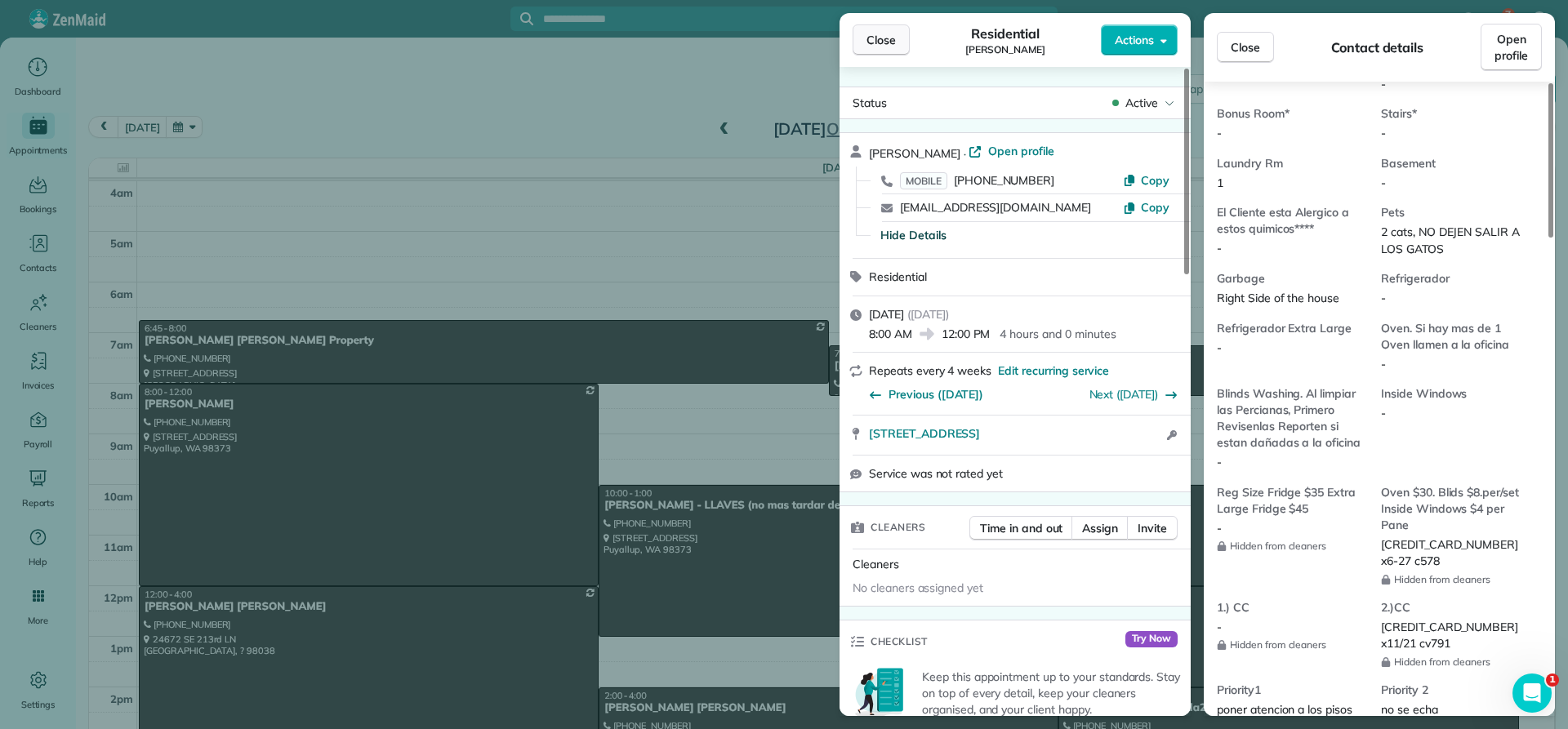
click at [892, 48] on button "Close" at bounding box center [881, 40] width 57 height 31
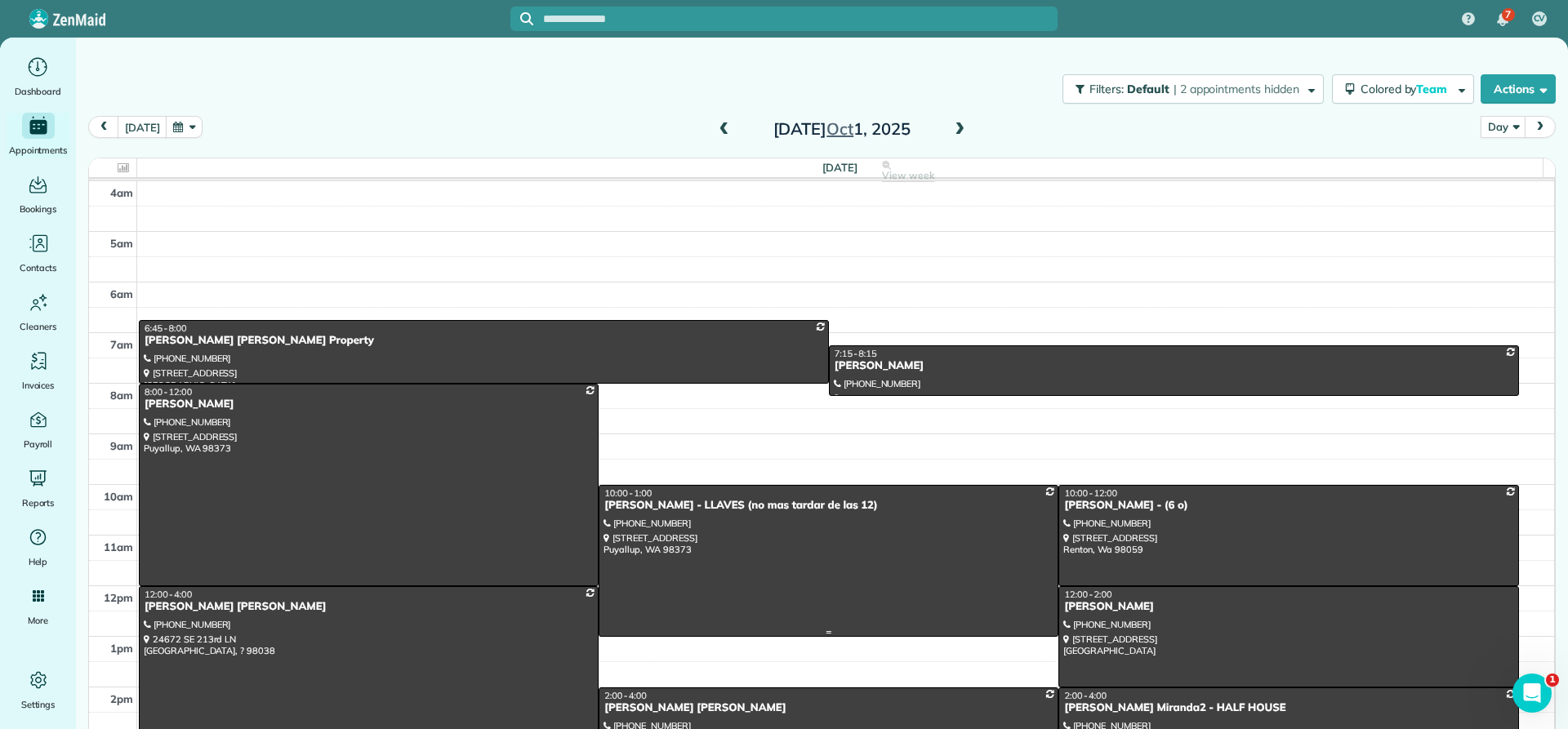
click at [672, 512] on div "[PERSON_NAME] - LLAVES (no mas tardar de las 12)" at bounding box center [829, 505] width 450 height 14
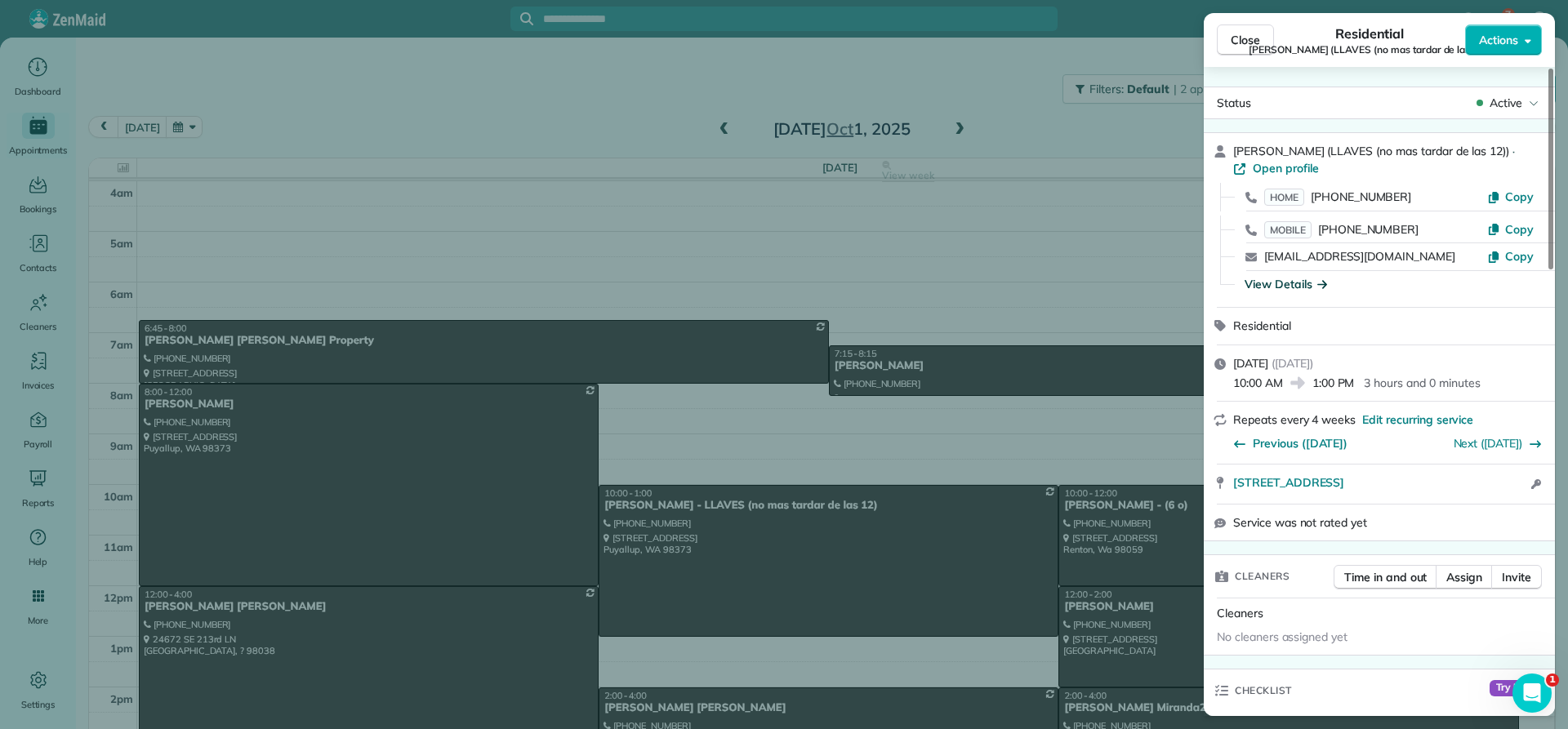
click at [1287, 287] on div "View Details" at bounding box center [1286, 284] width 82 height 16
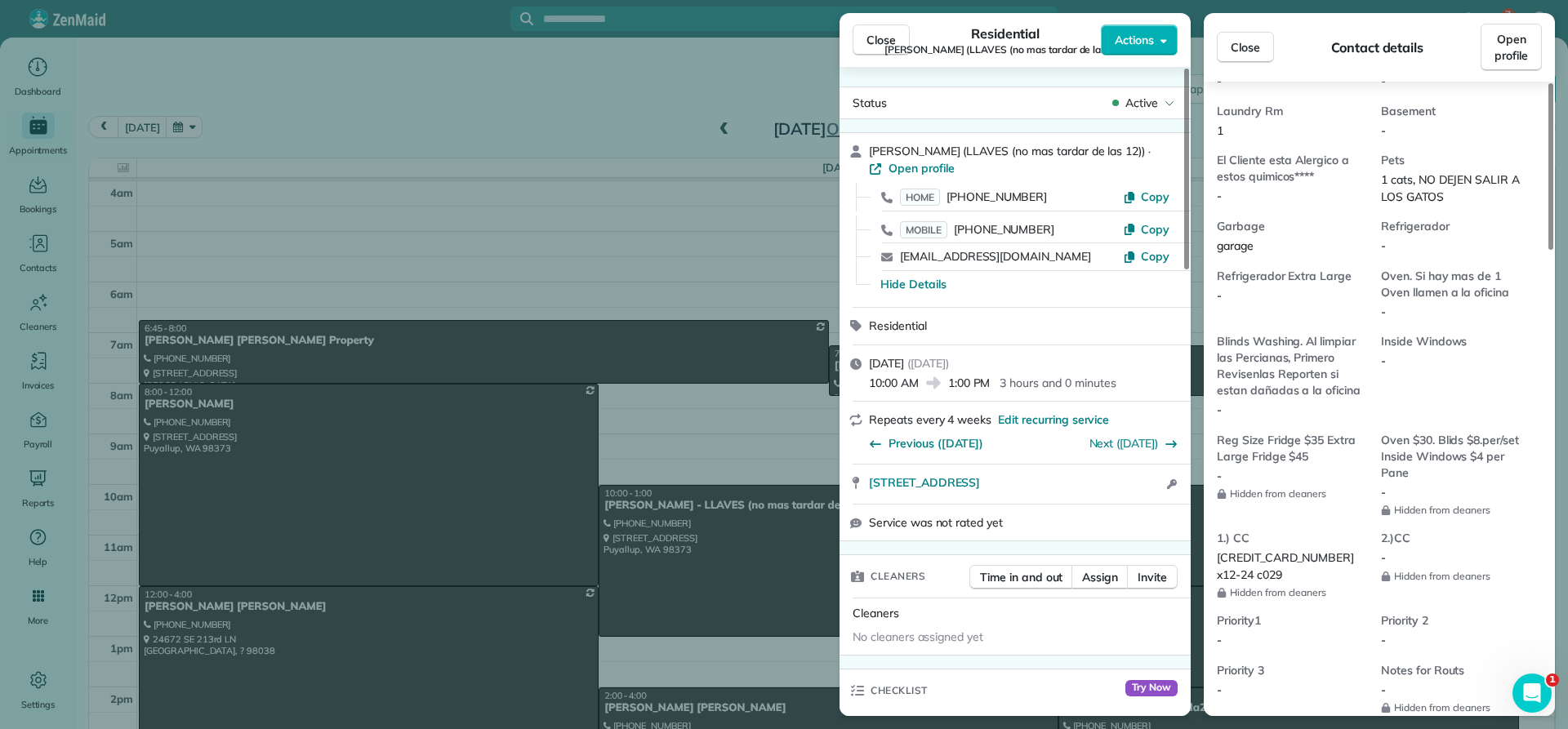
scroll to position [1146, 0]
click at [886, 37] on span "Close" at bounding box center [881, 40] width 29 height 16
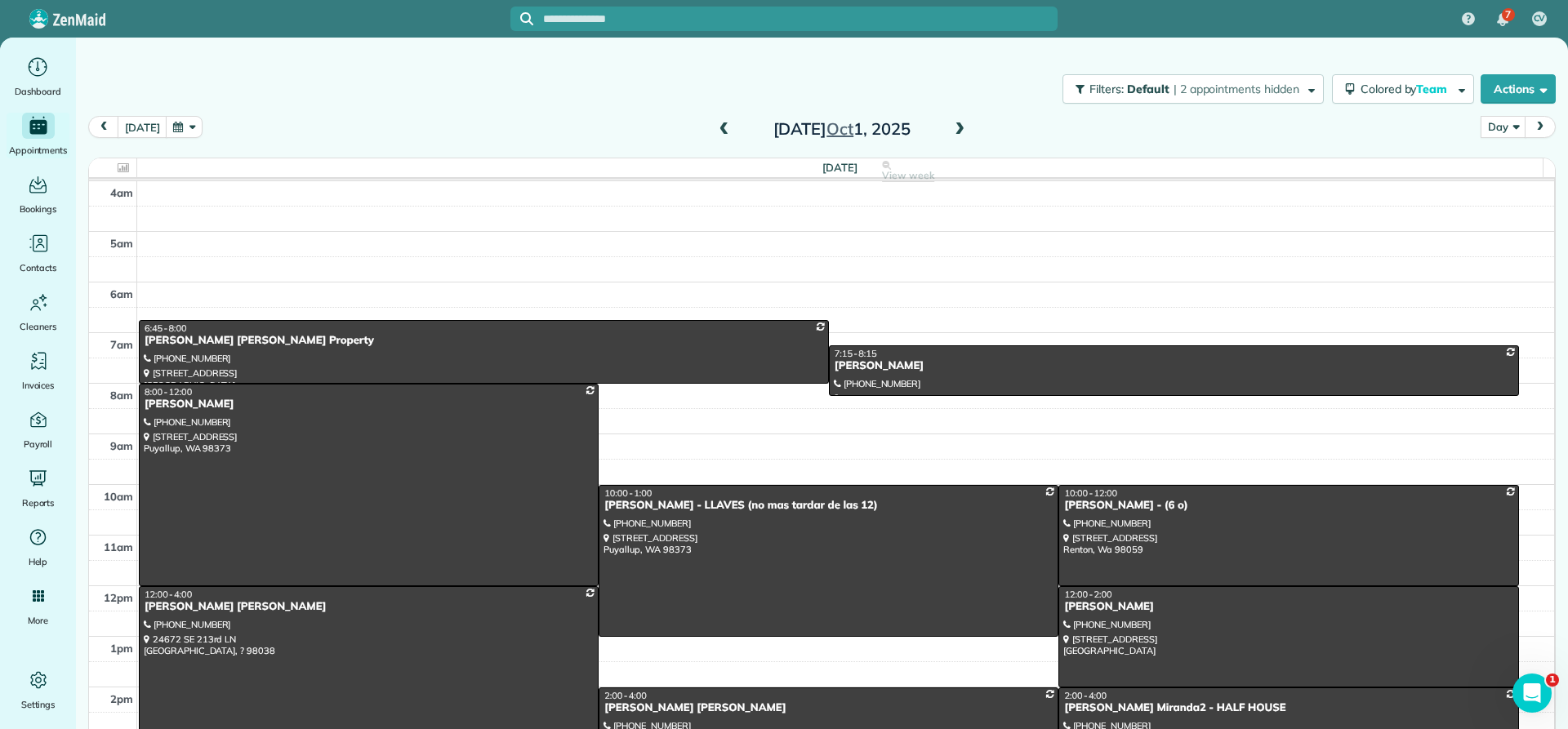
click at [192, 606] on div "[PERSON_NAME] [PERSON_NAME]" at bounding box center [369, 606] width 450 height 14
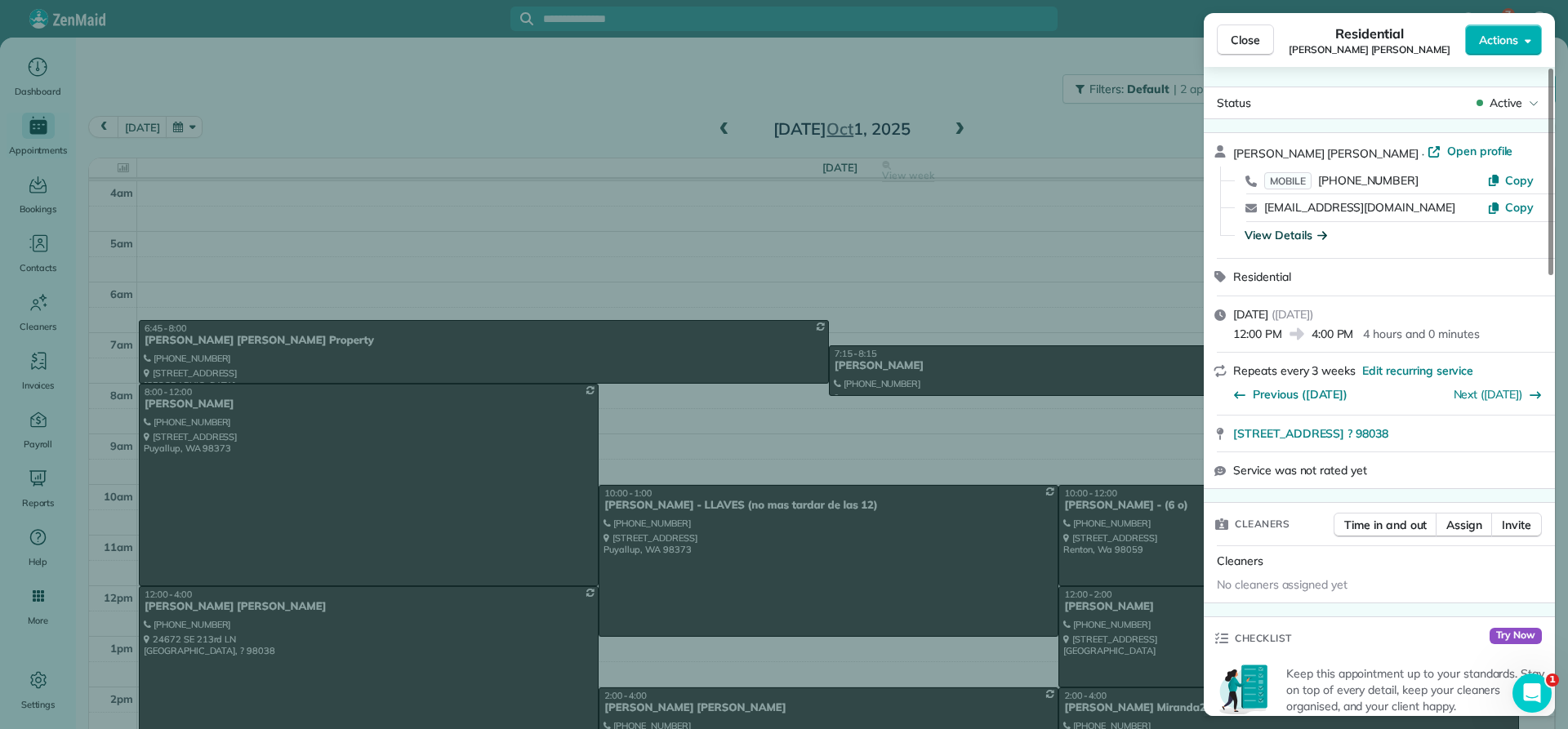
click at [1277, 236] on div "View Details" at bounding box center [1286, 235] width 82 height 16
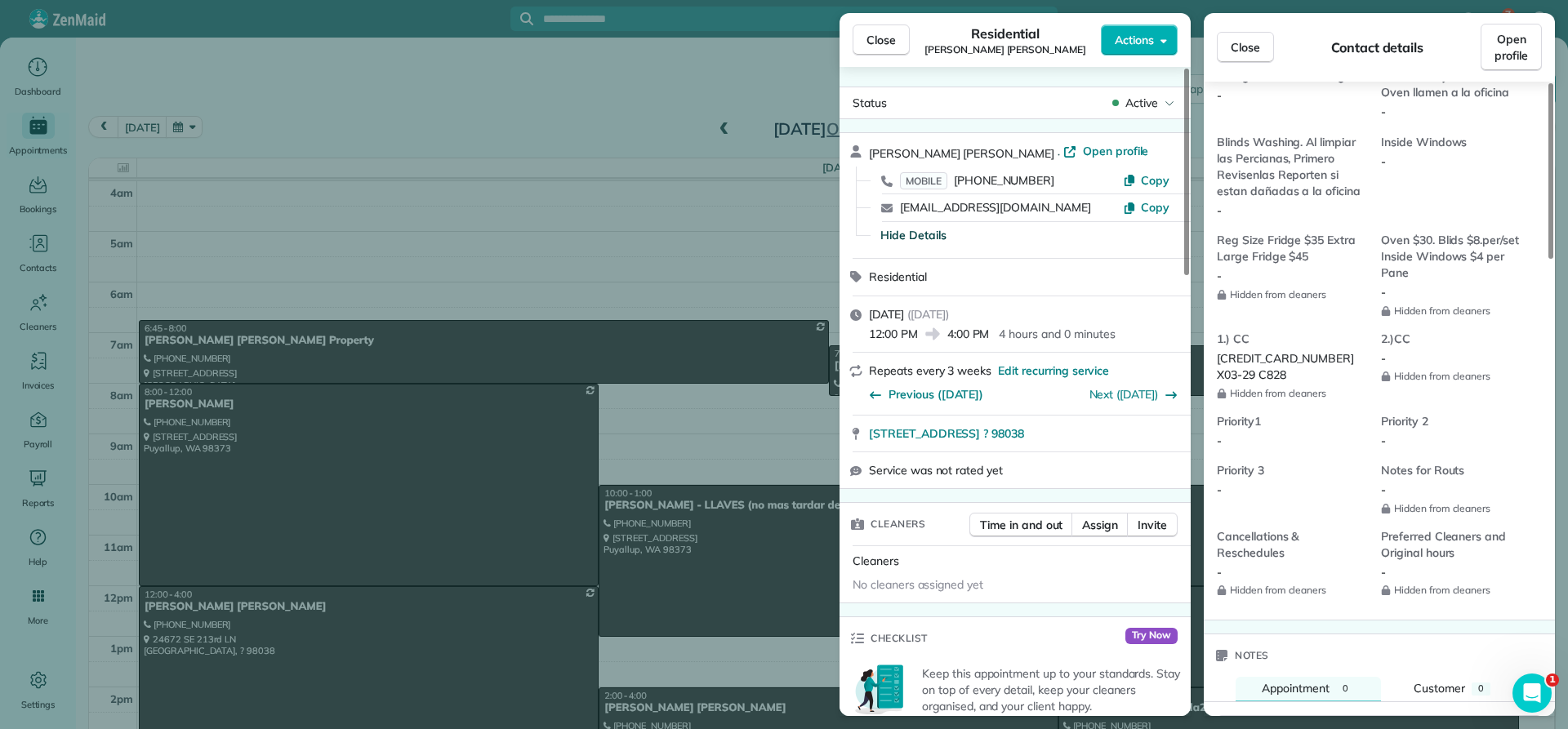
scroll to position [1228, 0]
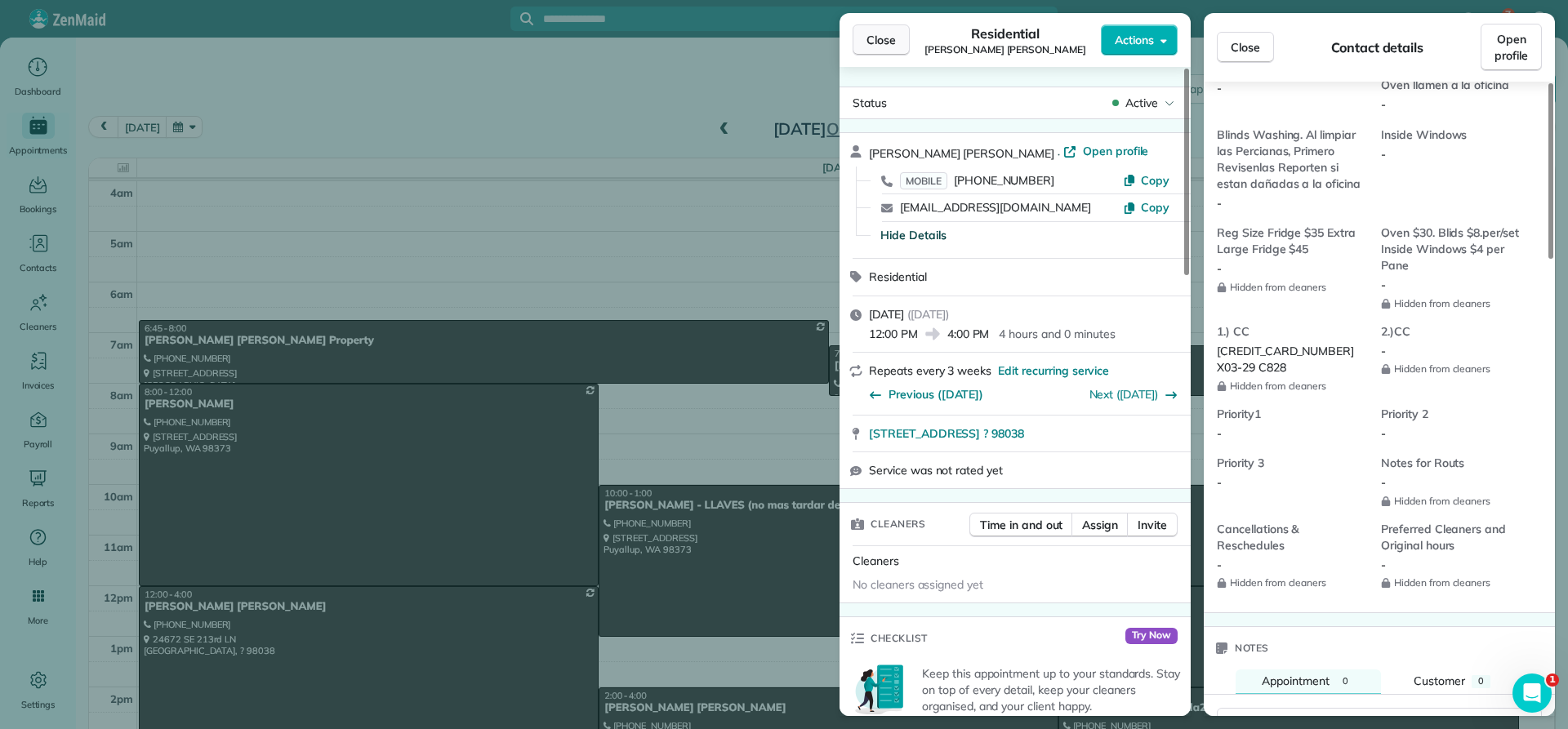
click at [891, 41] on span "Close" at bounding box center [881, 40] width 29 height 16
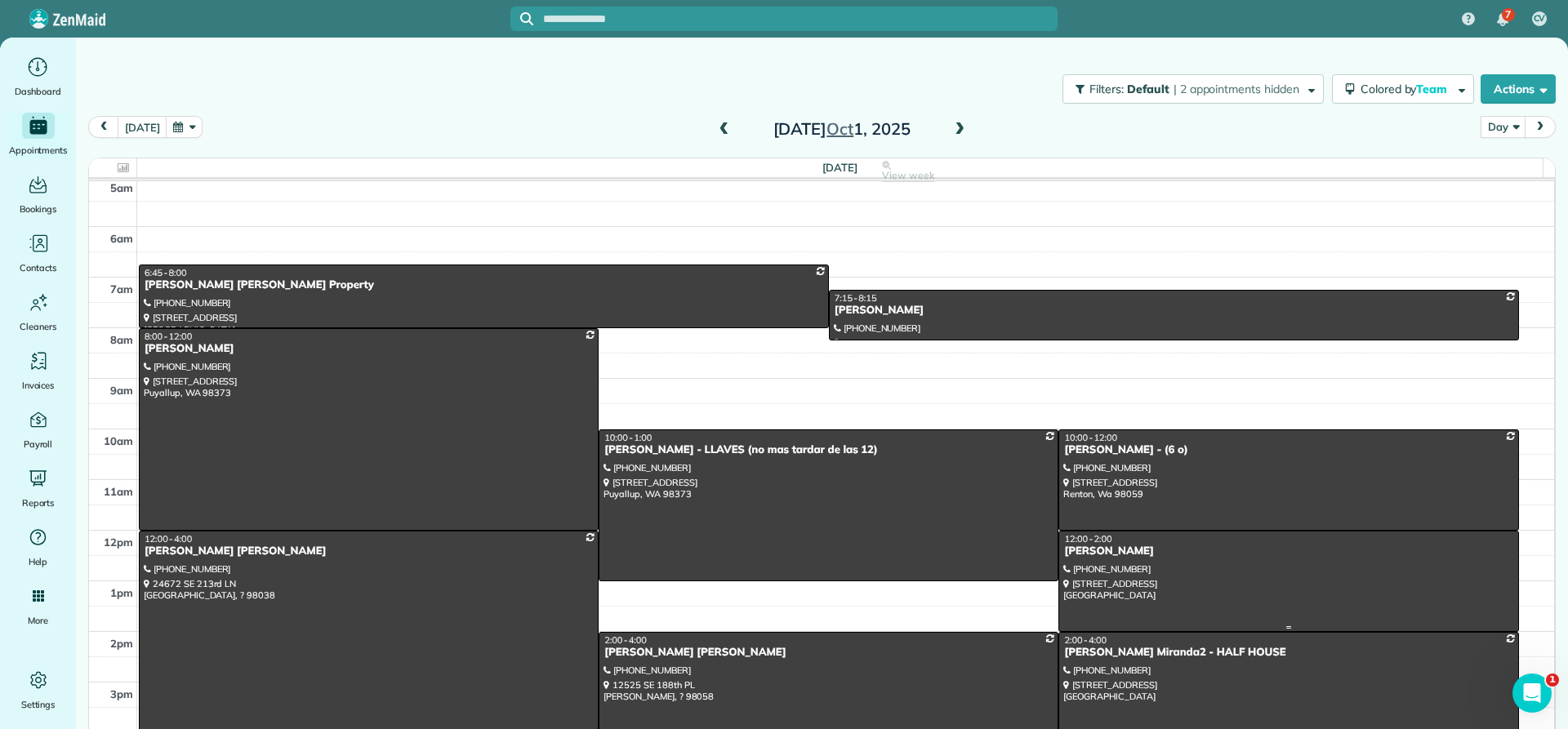
scroll to position [81, 0]
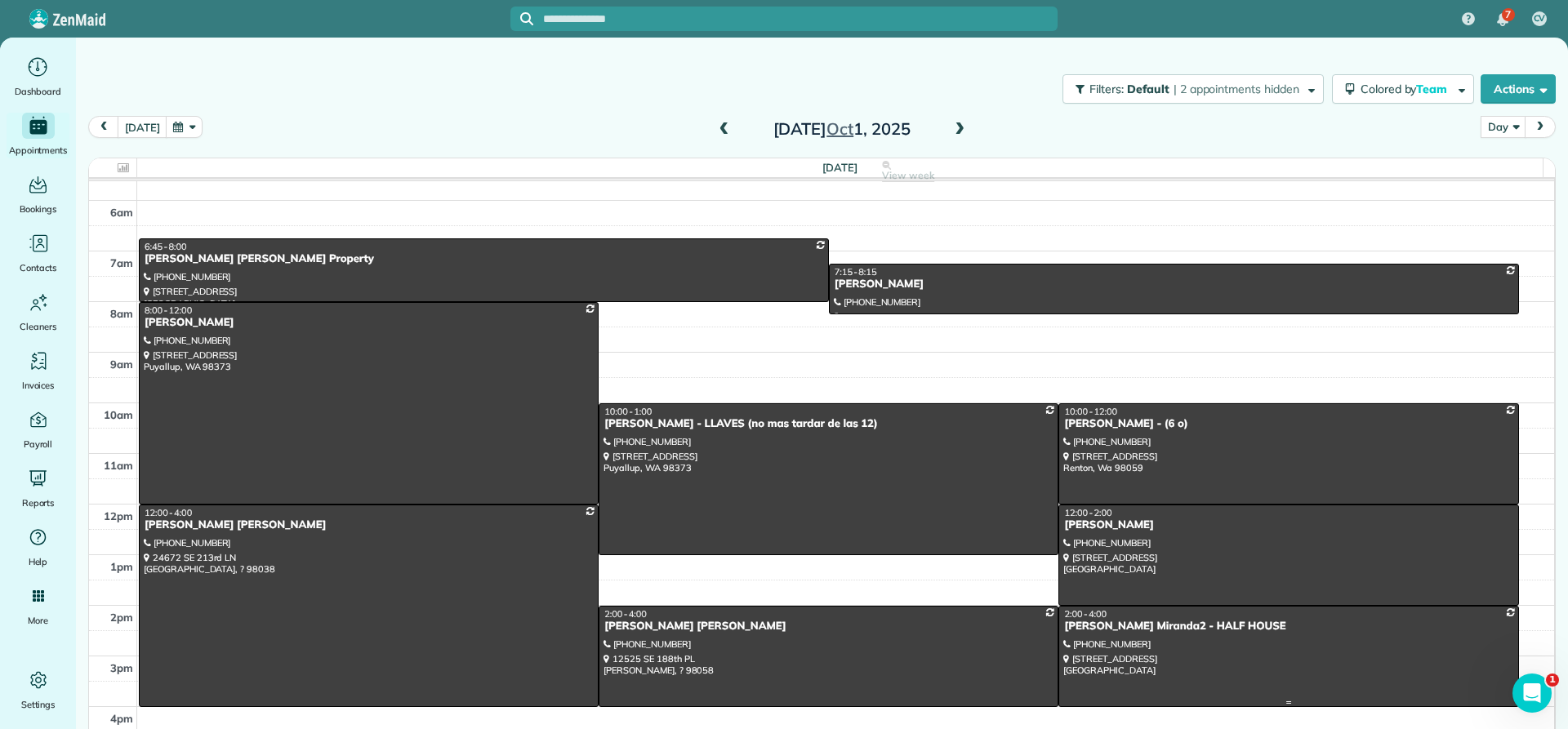
click at [1066, 632] on div "[PERSON_NAME] Miranda2 - HALF HOUSE" at bounding box center [1288, 627] width 450 height 14
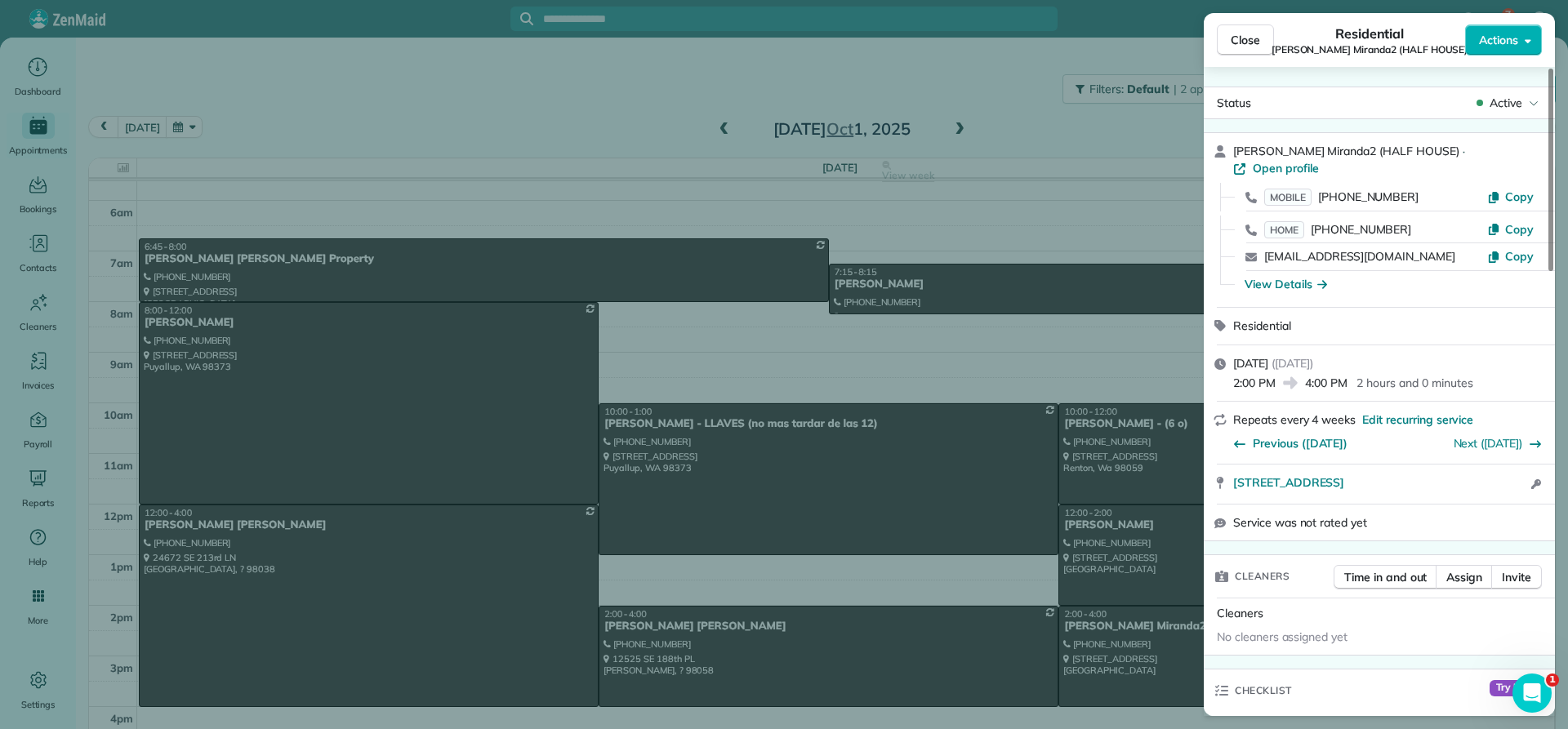
click at [1274, 276] on div "View Details" at bounding box center [1286, 284] width 82 height 16
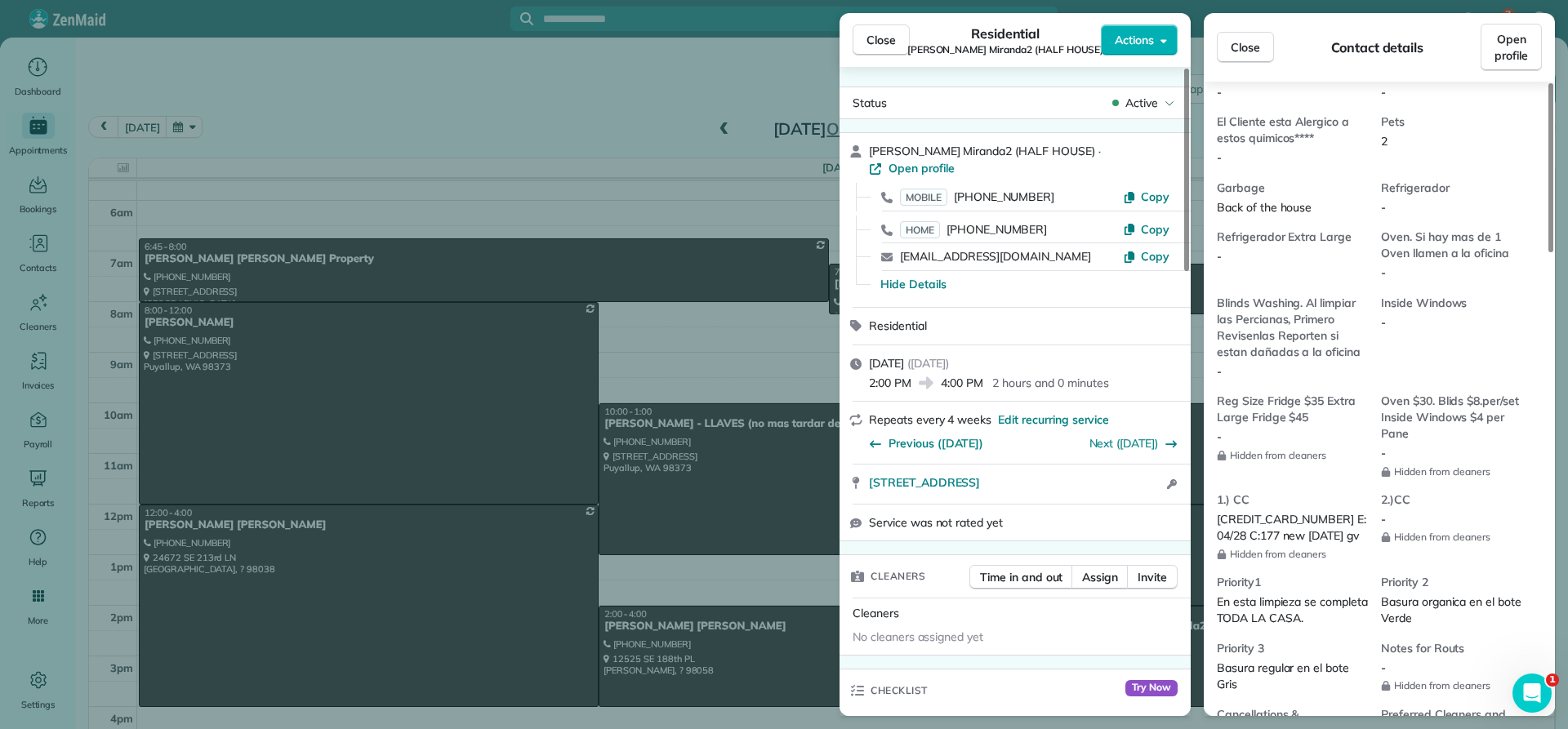
scroll to position [1145, 0]
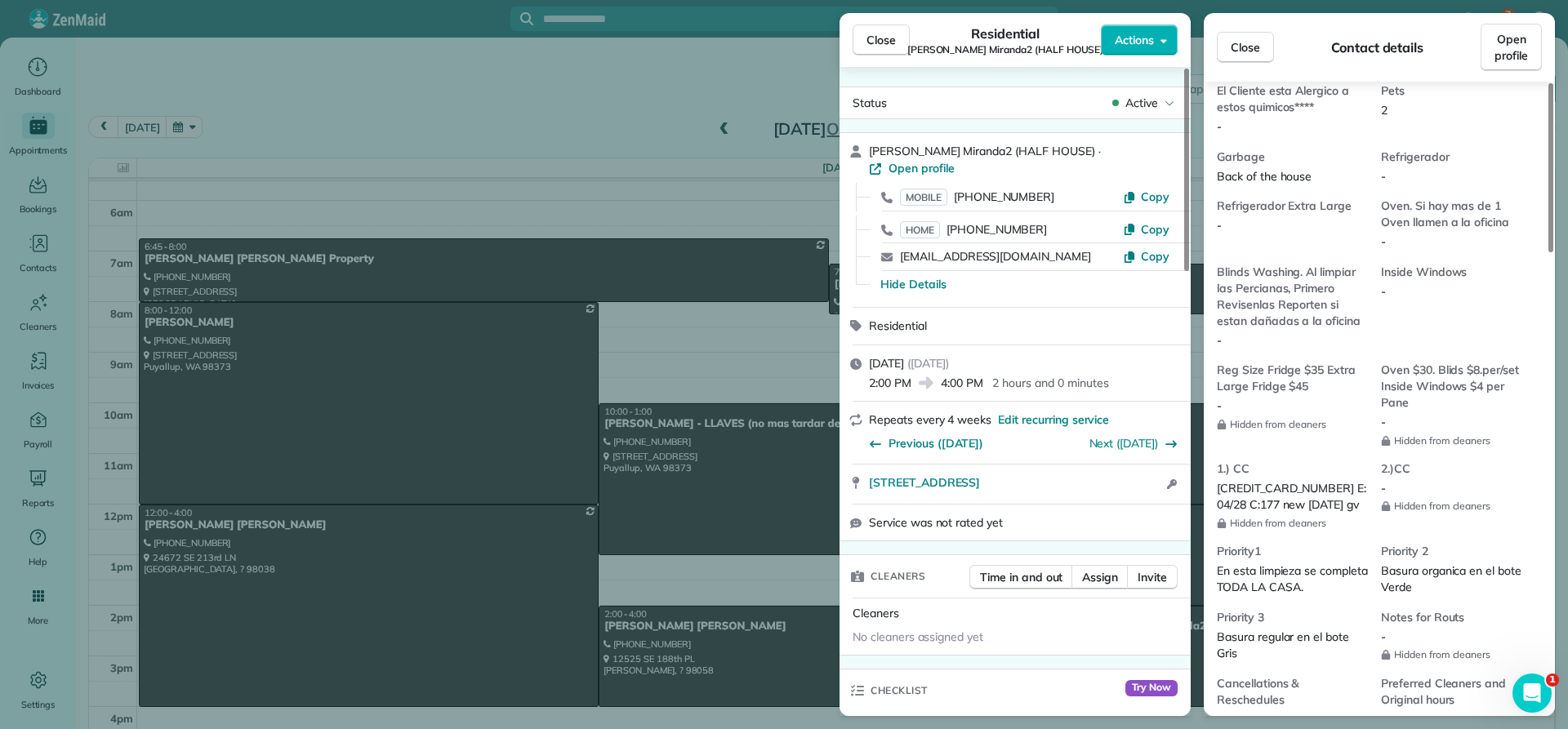
click at [876, 39] on span "Close" at bounding box center [881, 40] width 29 height 16
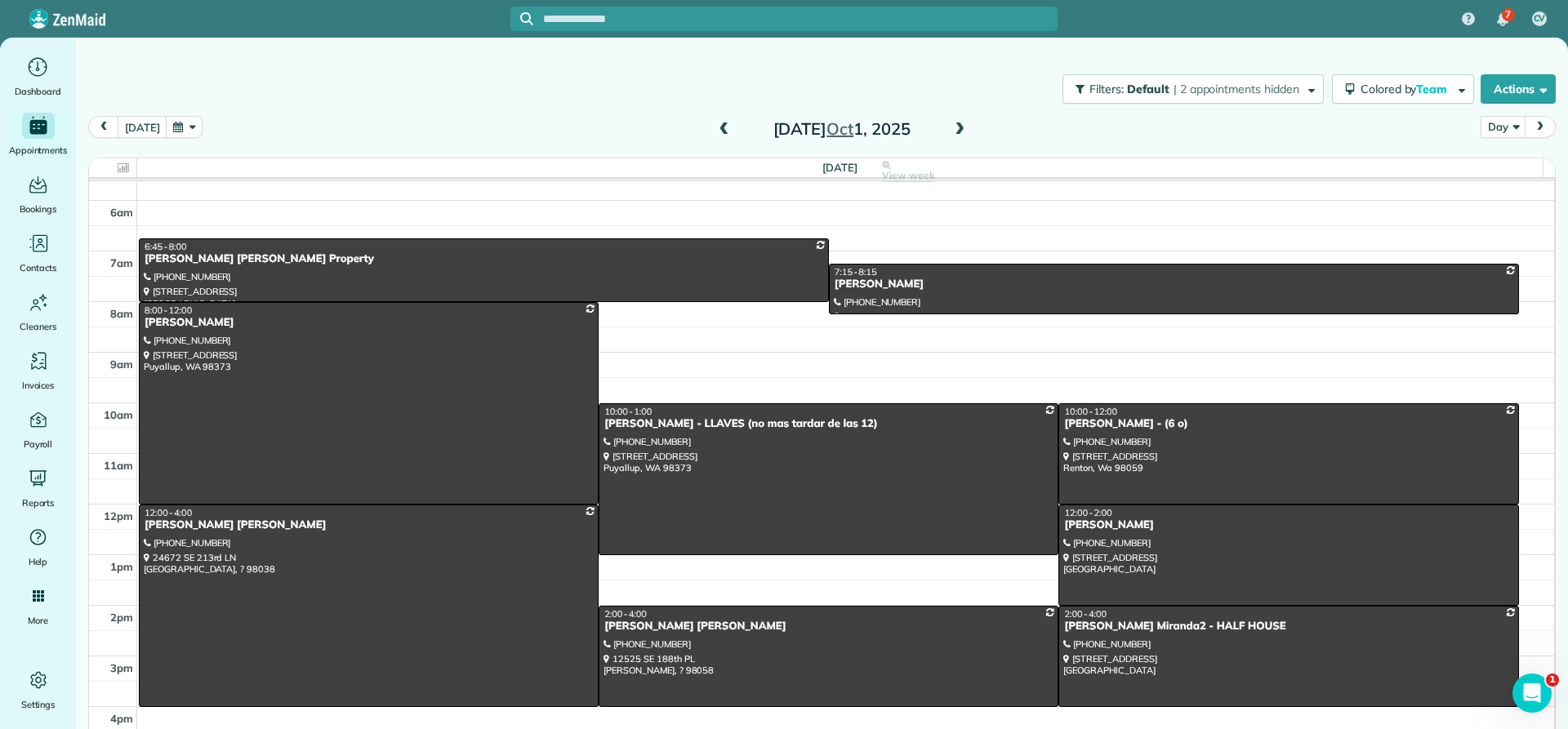
click at [720, 128] on span at bounding box center [725, 130] width 18 height 15
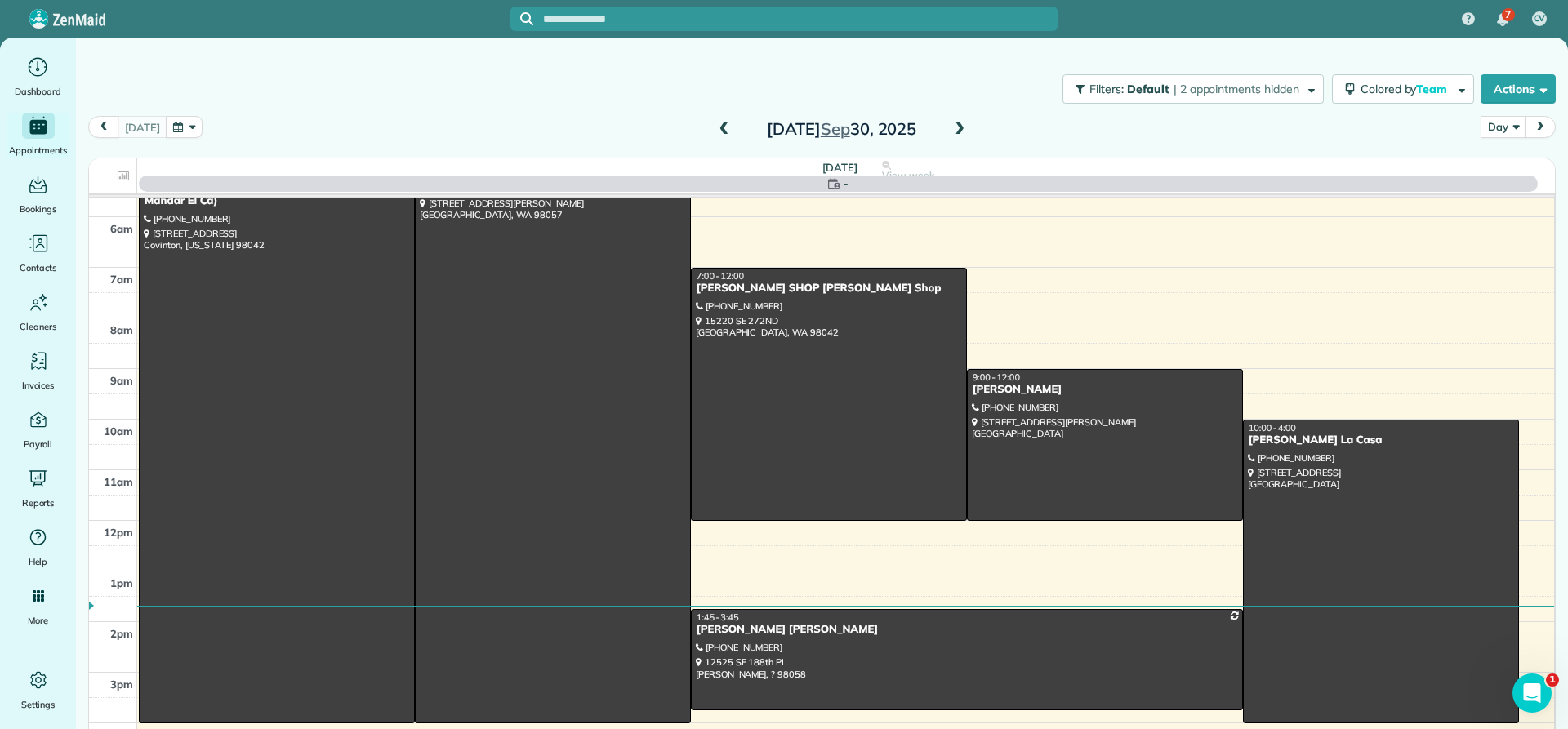
scroll to position [153, 0]
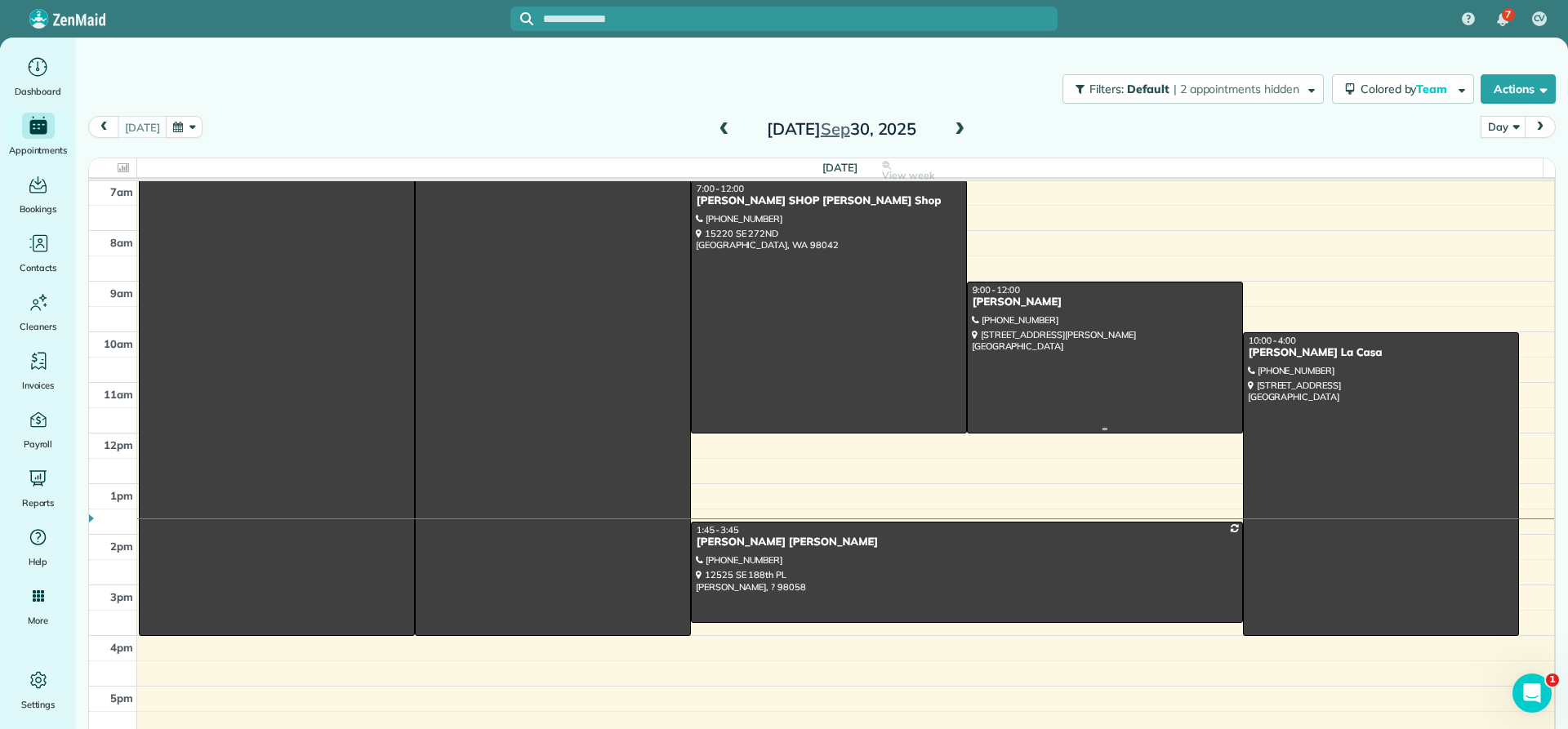
click at [1004, 307] on div "[PERSON_NAME]" at bounding box center [1104, 302] width 266 height 14
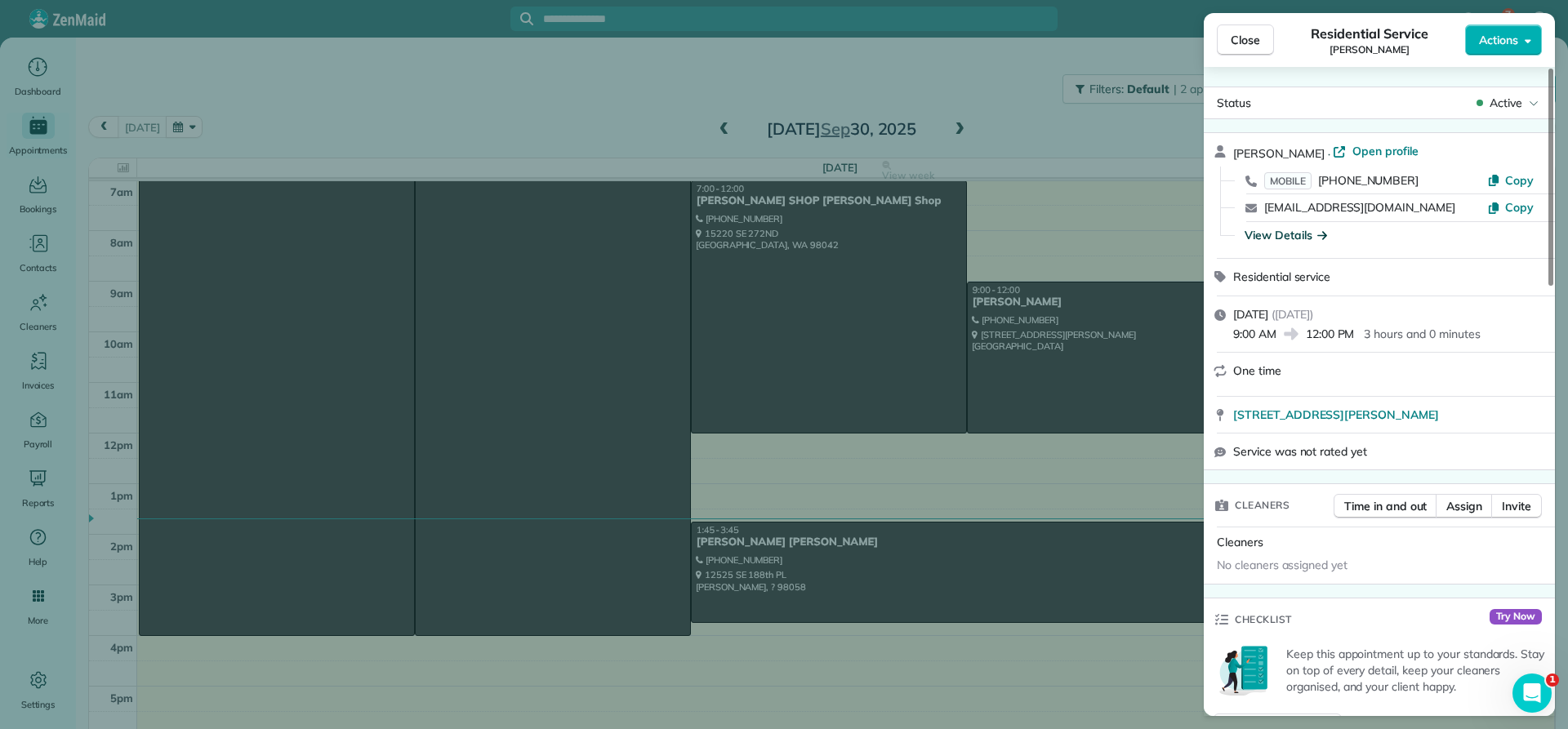
click at [1265, 236] on div "View Details" at bounding box center [1286, 235] width 82 height 16
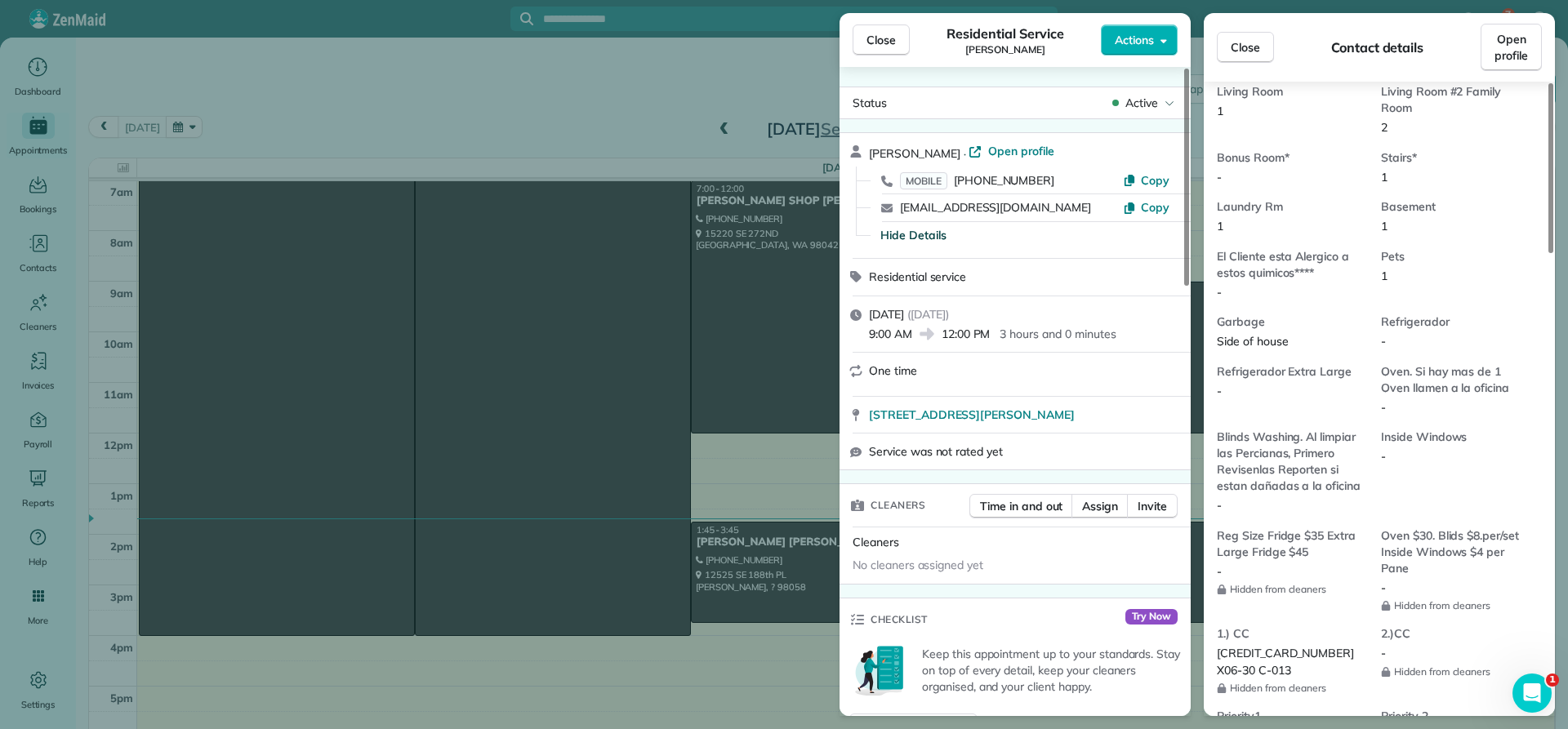
scroll to position [1074, 0]
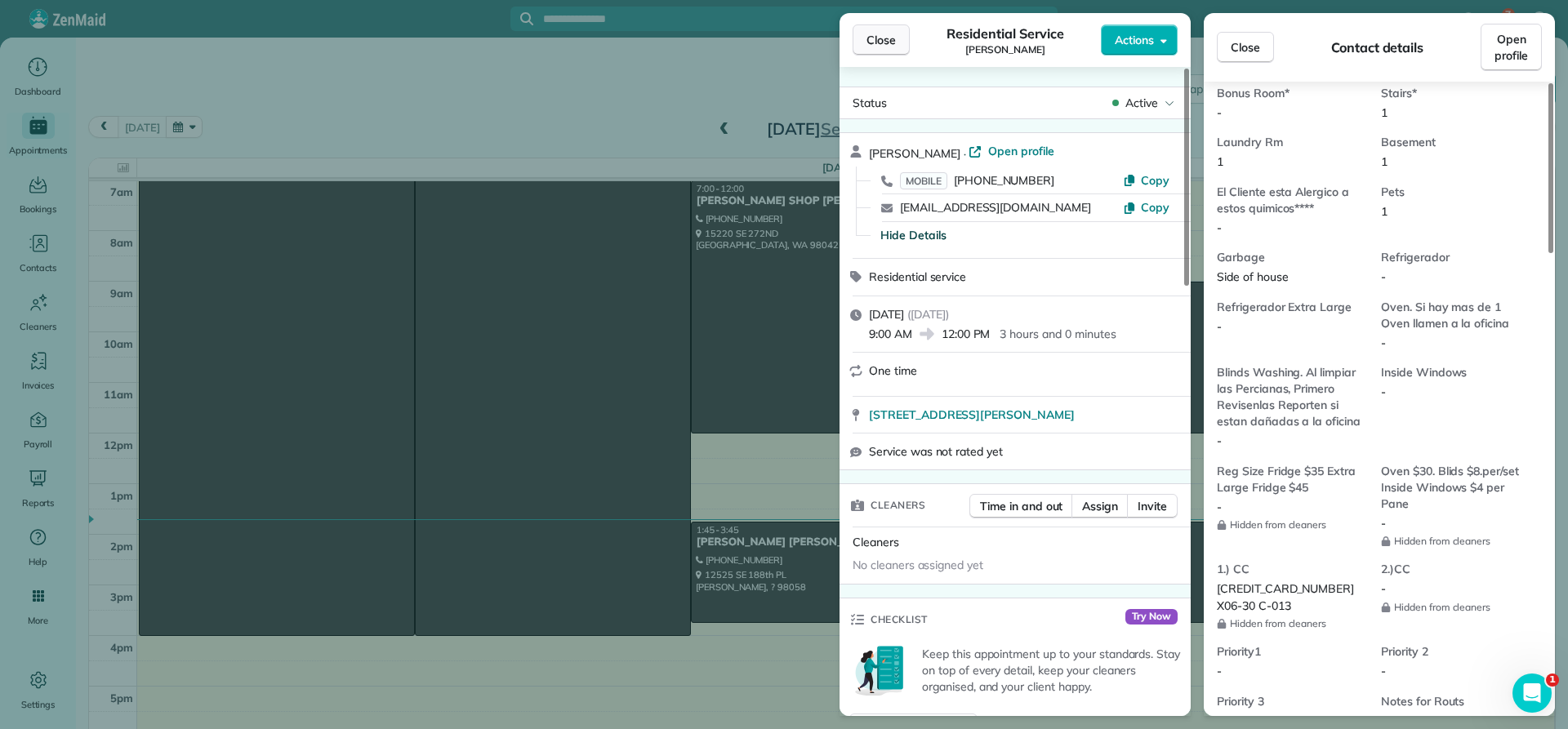
click at [891, 41] on span "Close" at bounding box center [881, 40] width 29 height 16
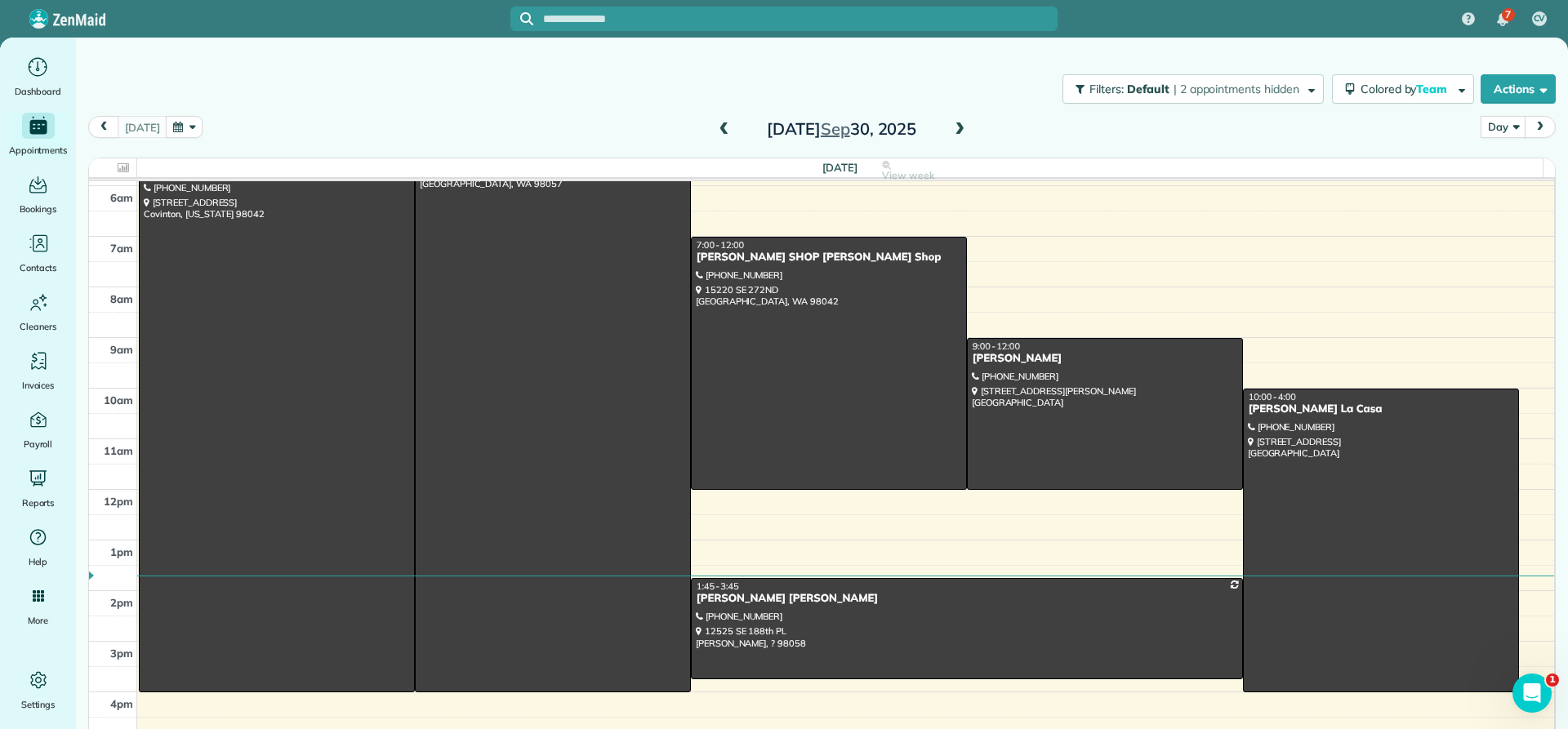
scroll to position [71, 0]
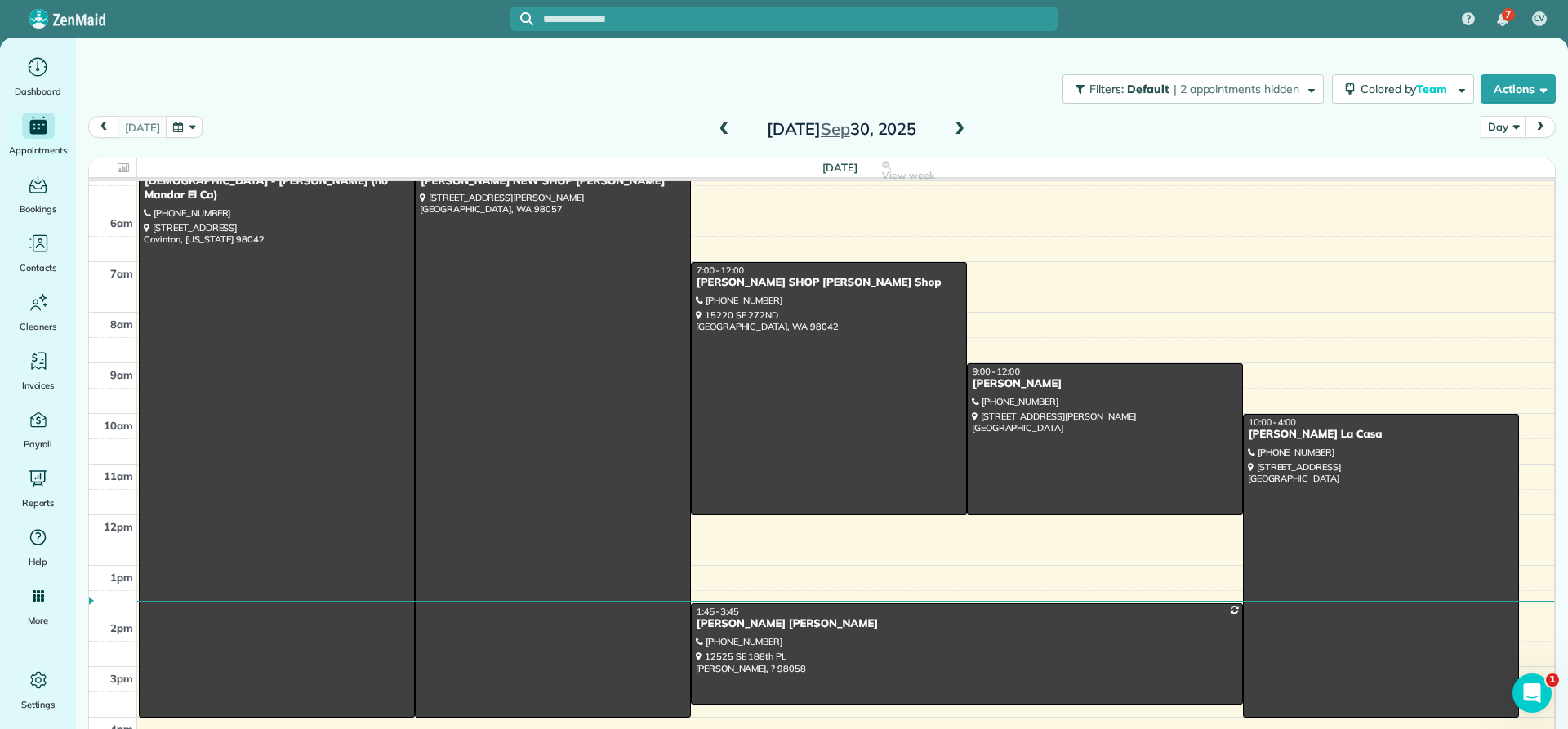
click at [952, 128] on span at bounding box center [960, 130] width 18 height 15
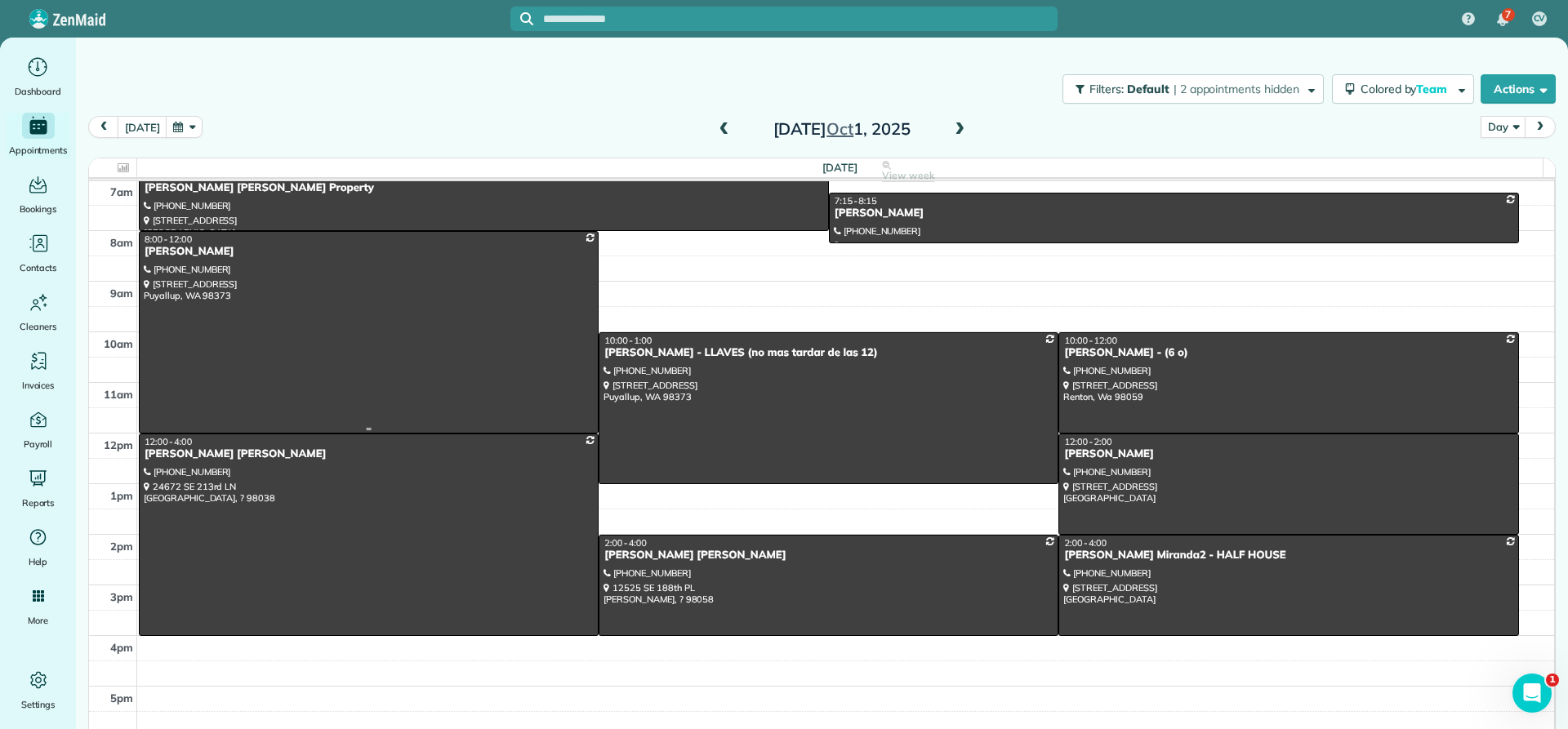
click at [164, 254] on div "[PERSON_NAME]" at bounding box center [369, 252] width 450 height 14
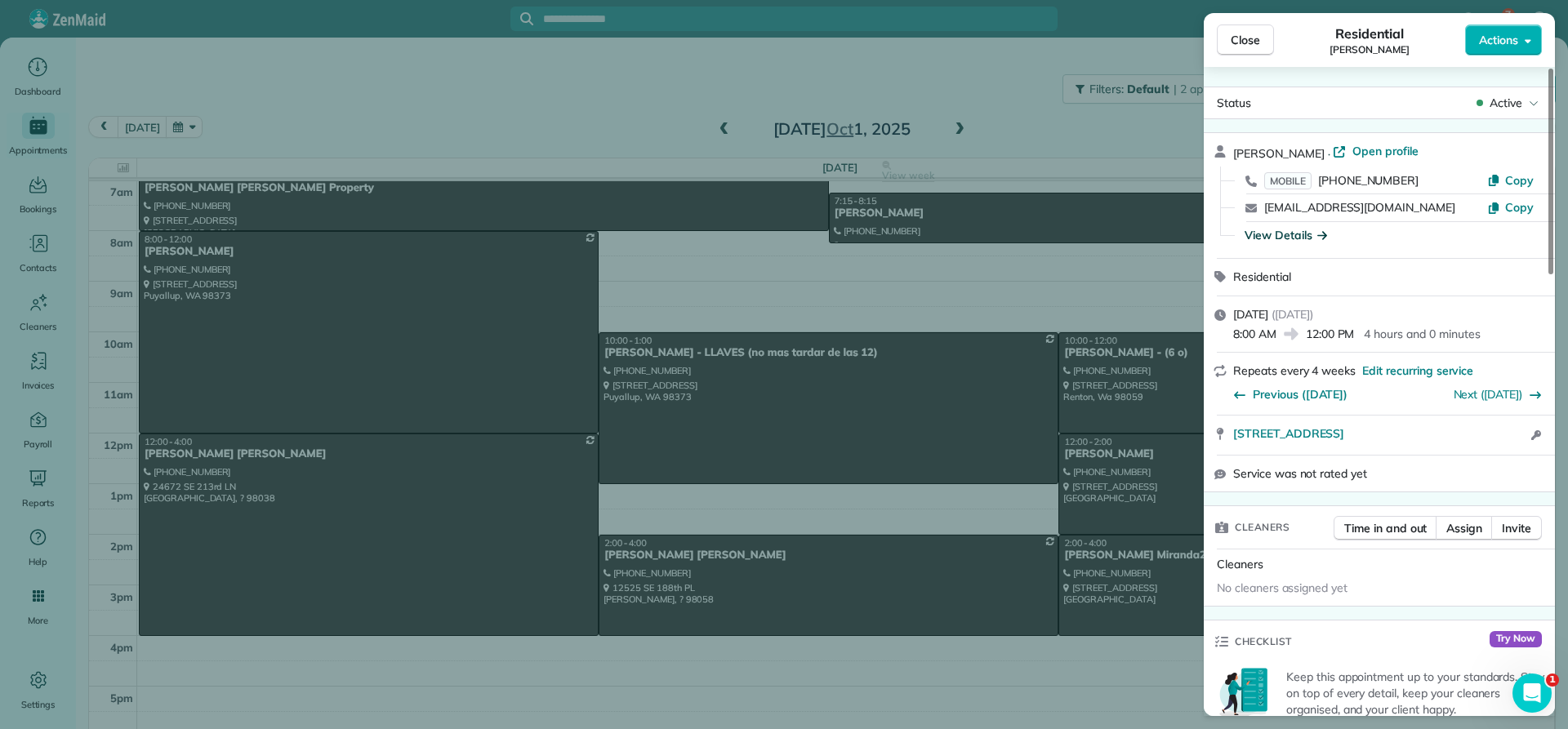
click at [1277, 234] on div "View Details" at bounding box center [1286, 235] width 82 height 16
